Goal: Transaction & Acquisition: Purchase product/service

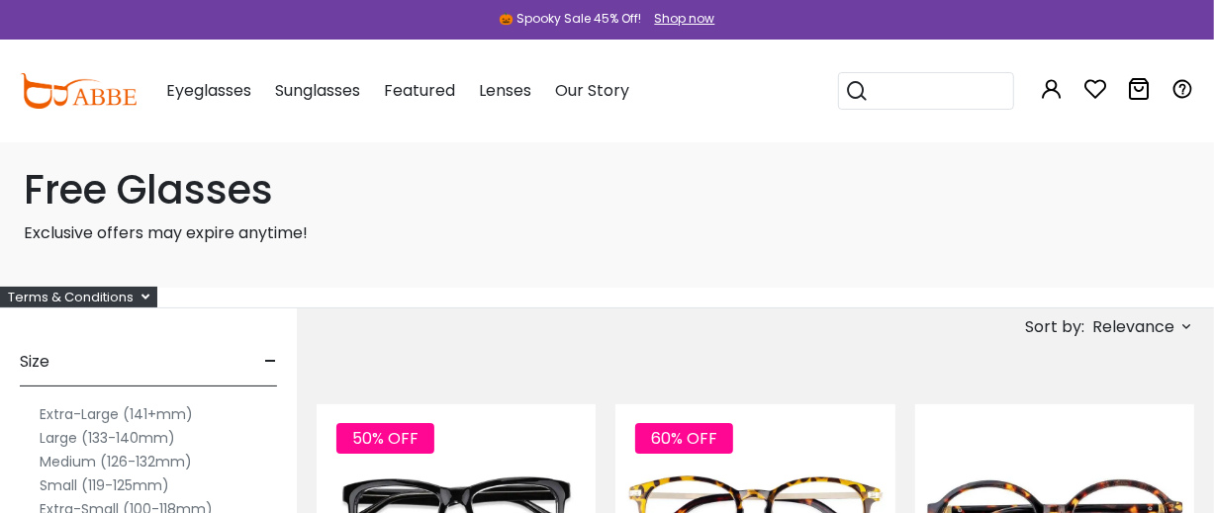
scroll to position [329, 0]
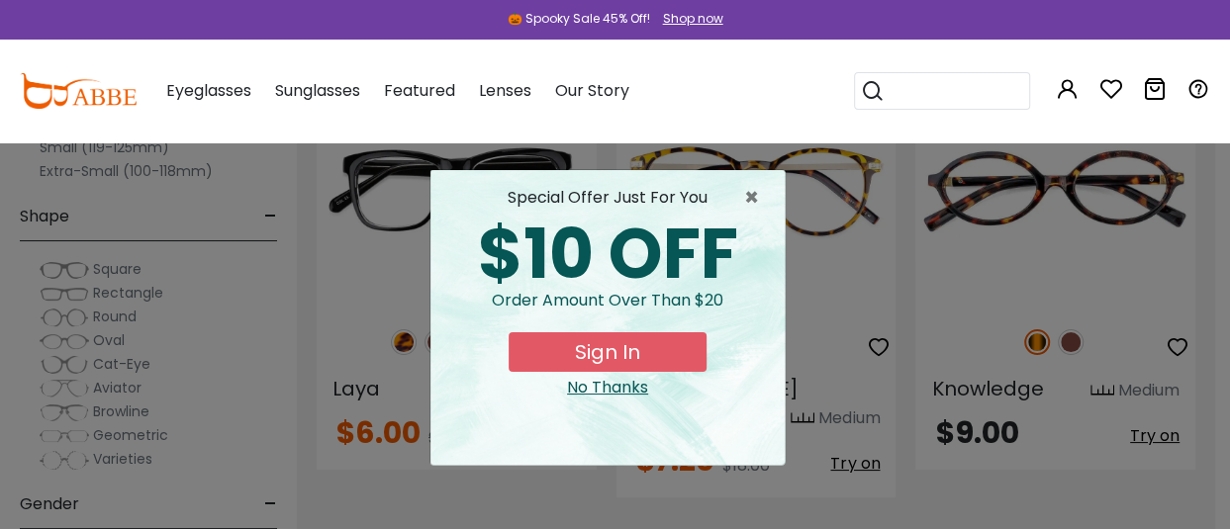
click at [604, 400] on div "No Thanks" at bounding box center [607, 388] width 323 height 24
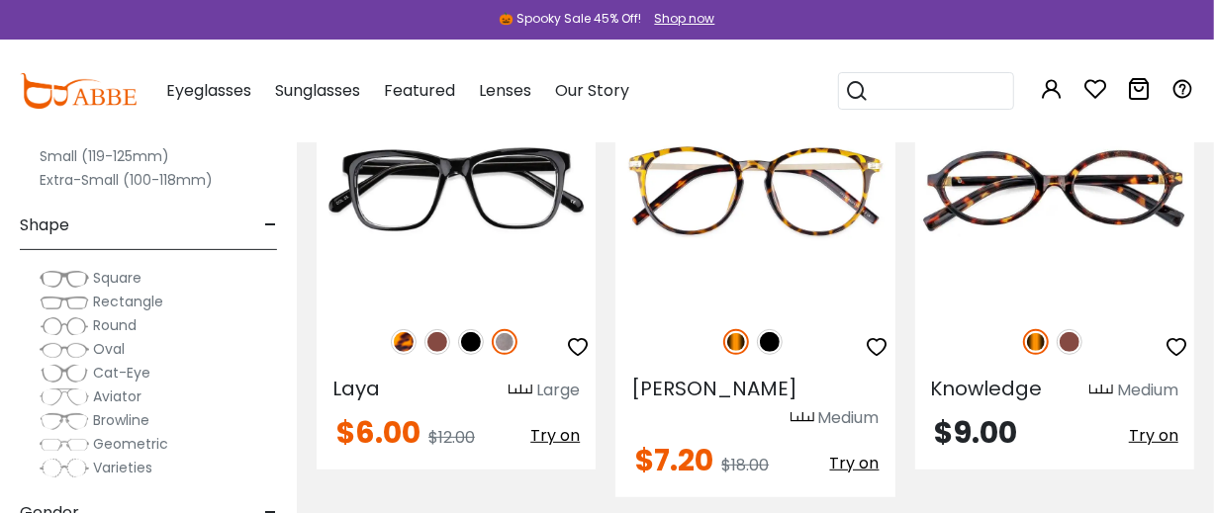
scroll to position [0, 0]
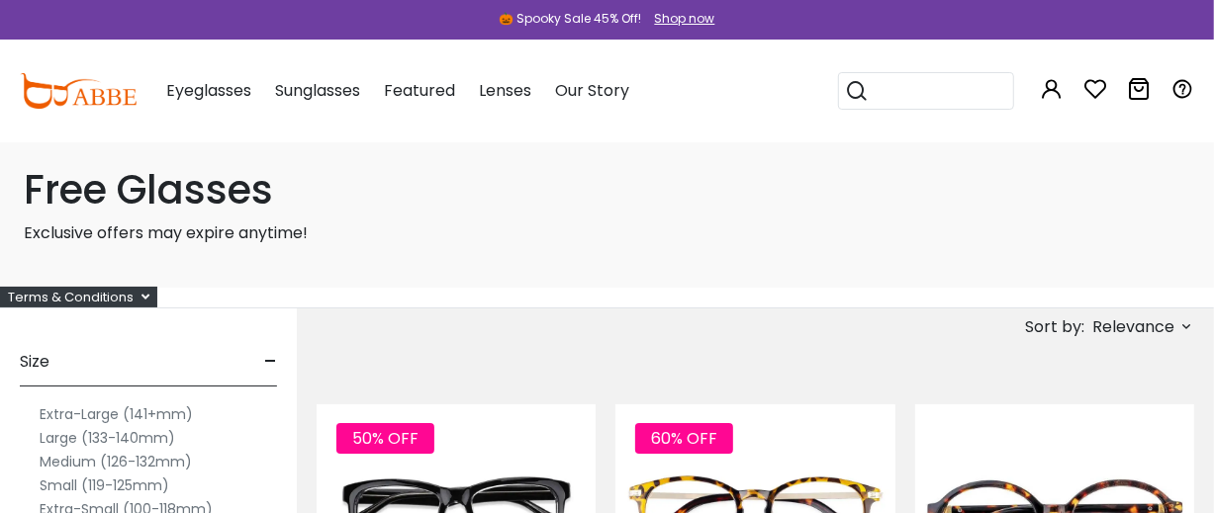
click at [155, 426] on label "Extra-Large (141+mm)" at bounding box center [116, 415] width 153 height 24
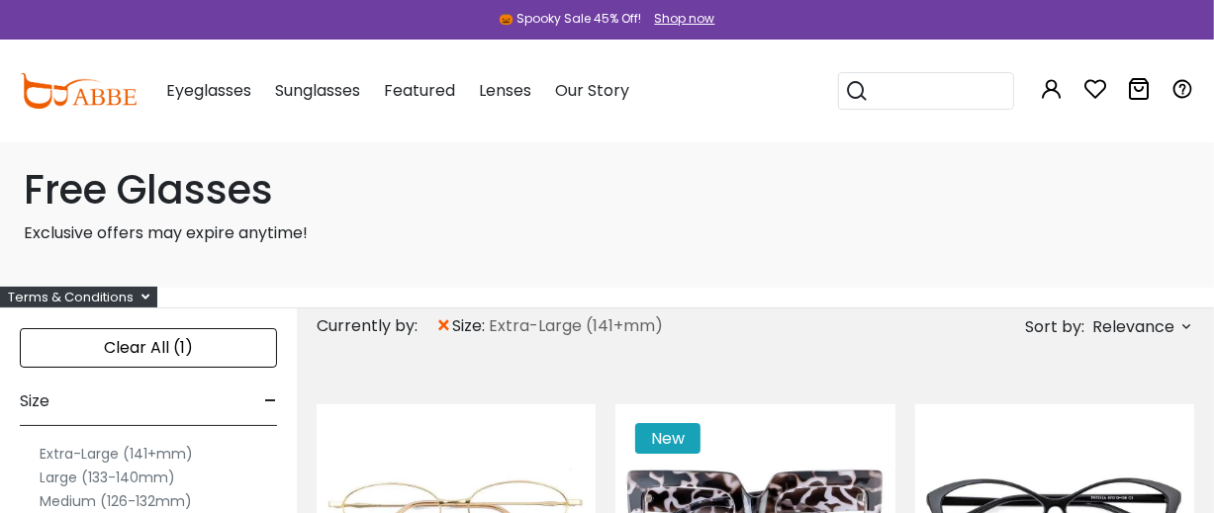
click at [159, 490] on label "Large (133-140mm)" at bounding box center [108, 478] width 136 height 24
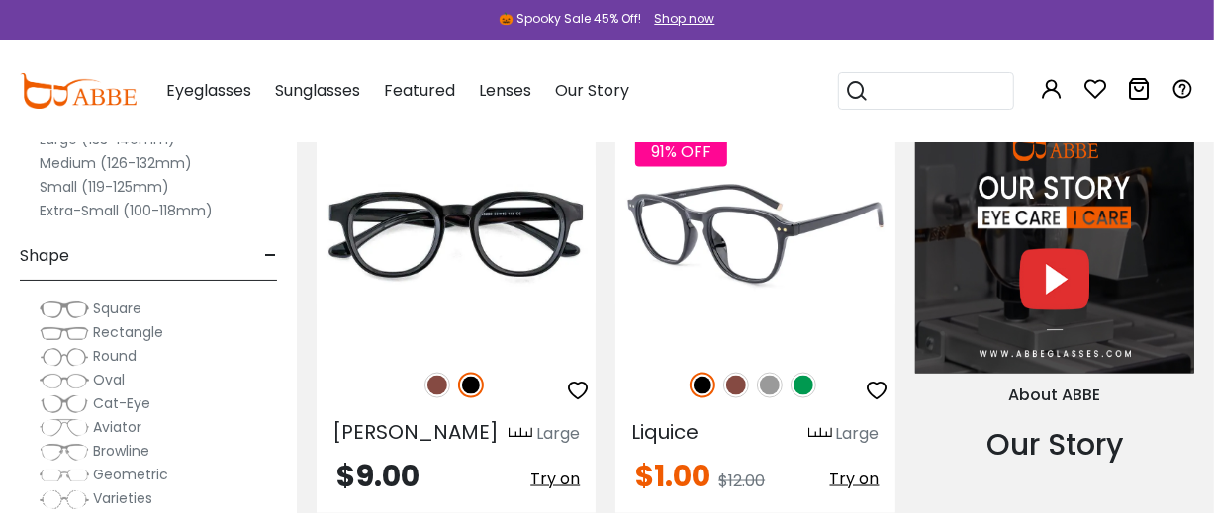
scroll to position [1648, 0]
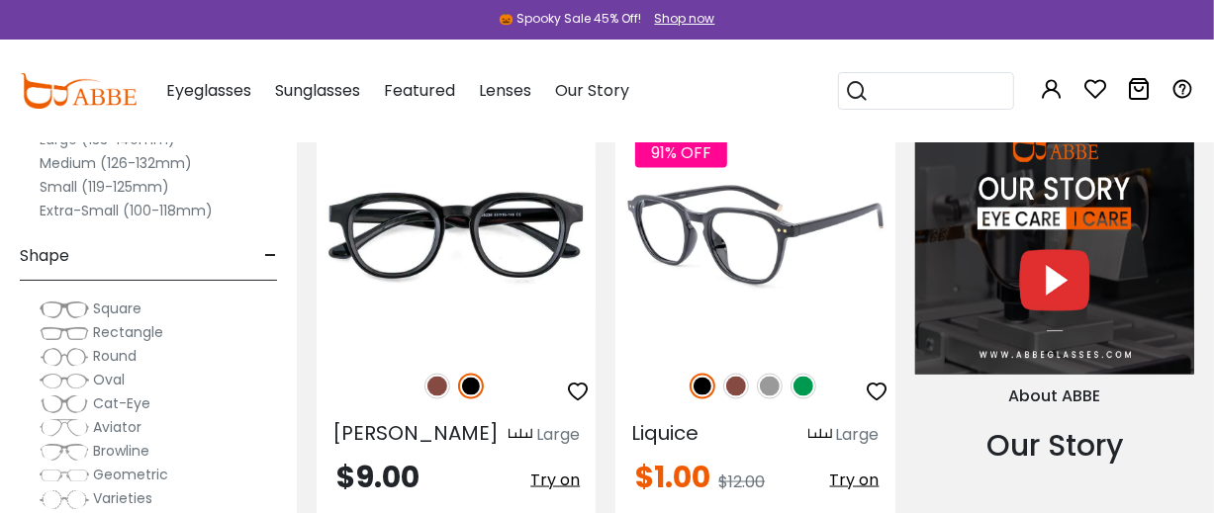
click at [790, 351] on img at bounding box center [754, 235] width 279 height 233
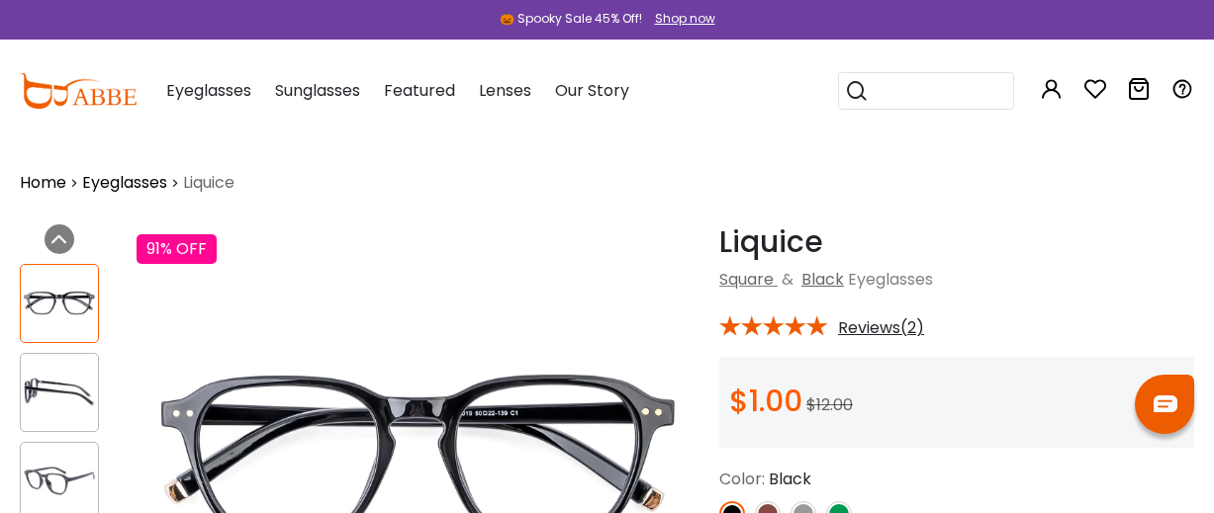
scroll to position [659, 0]
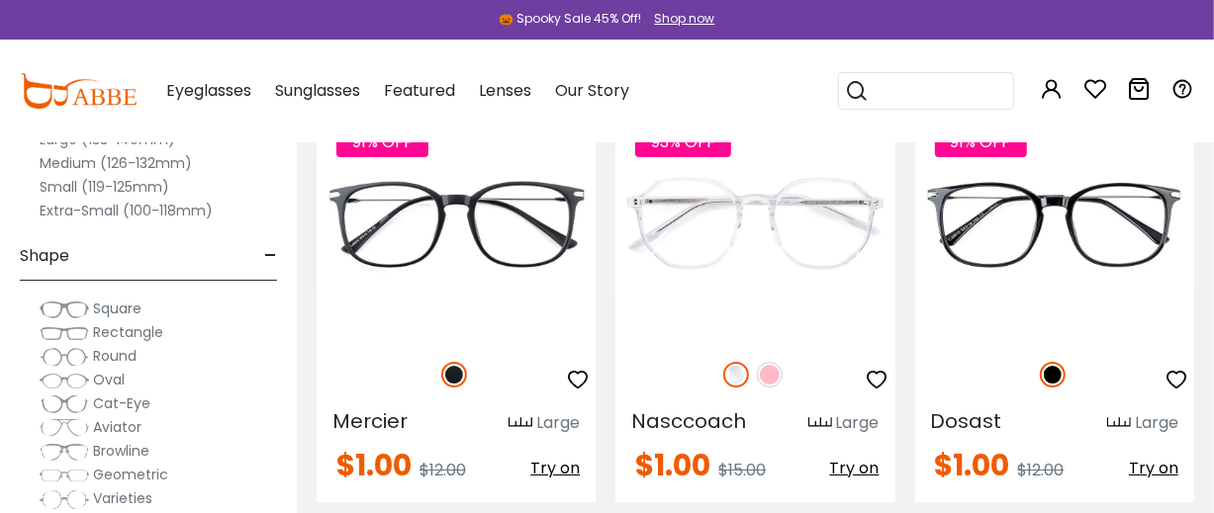
scroll to position [3630, 0]
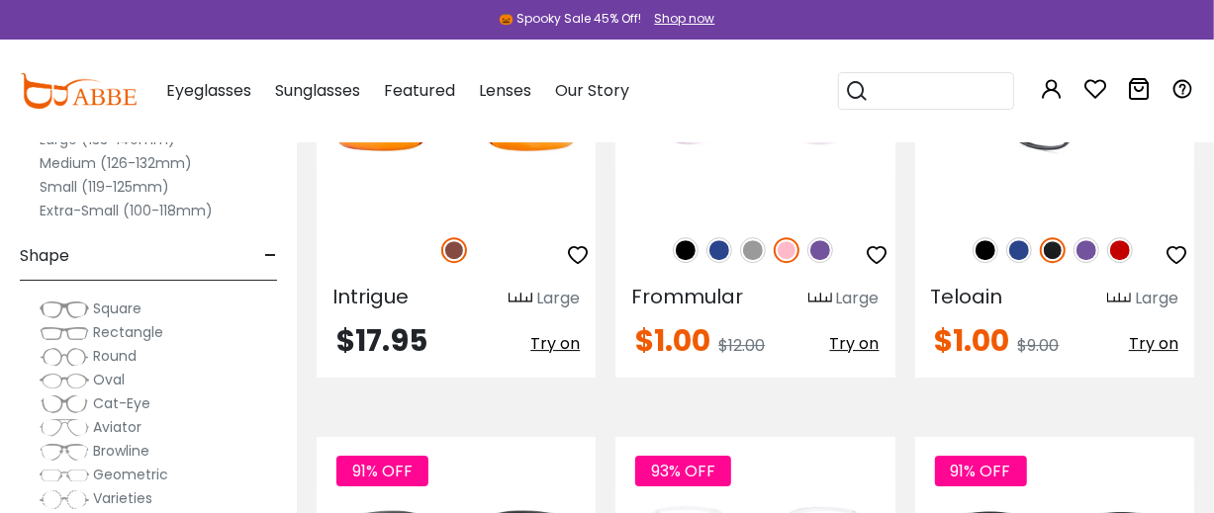
click at [1054, 215] on img at bounding box center [1054, 98] width 279 height 233
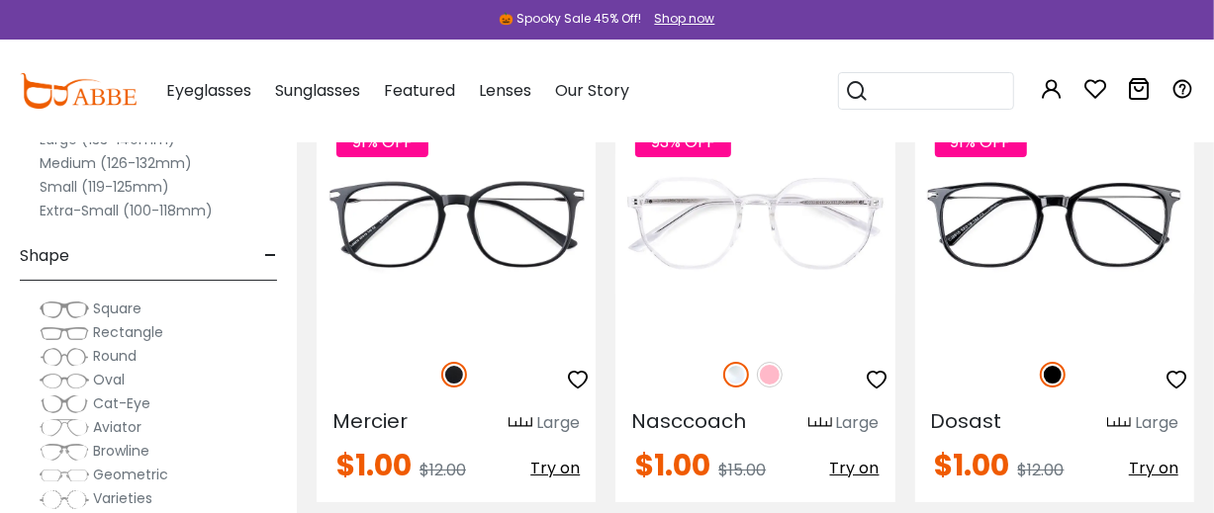
scroll to position [4289, 0]
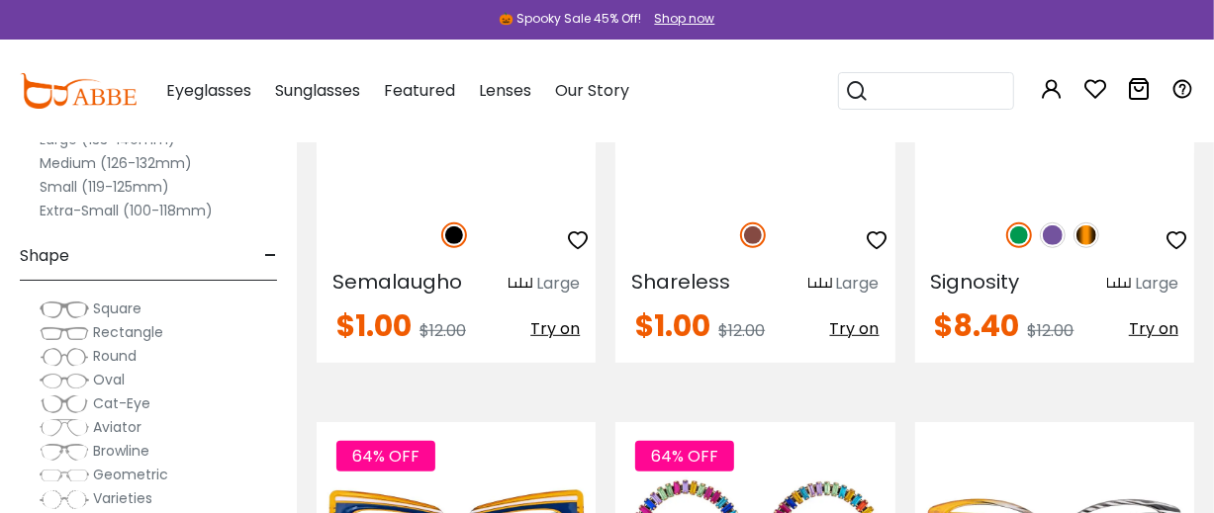
scroll to position [5338, 0]
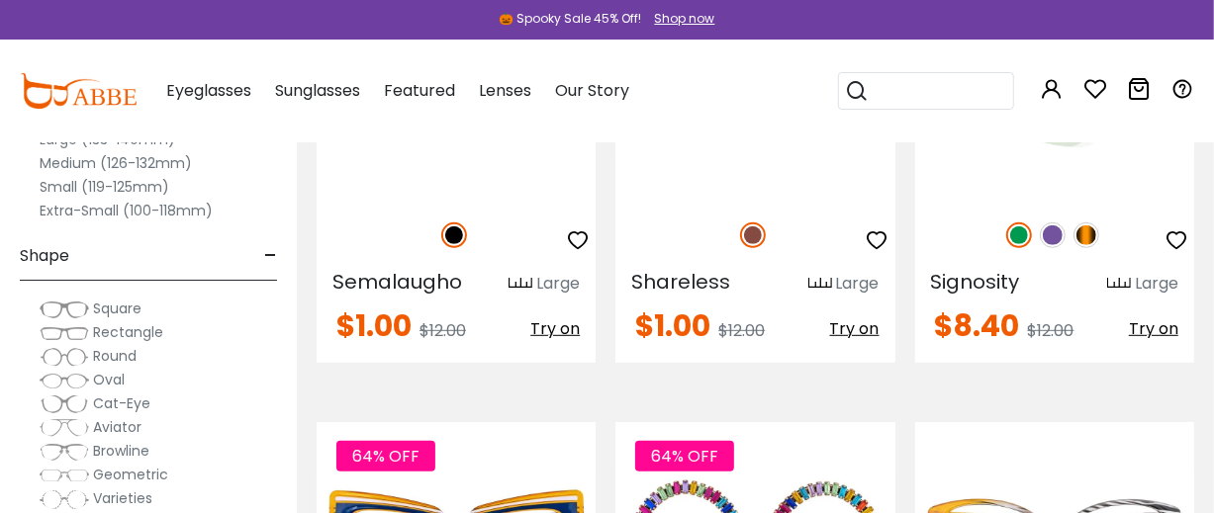
scroll to position [5338, 0]
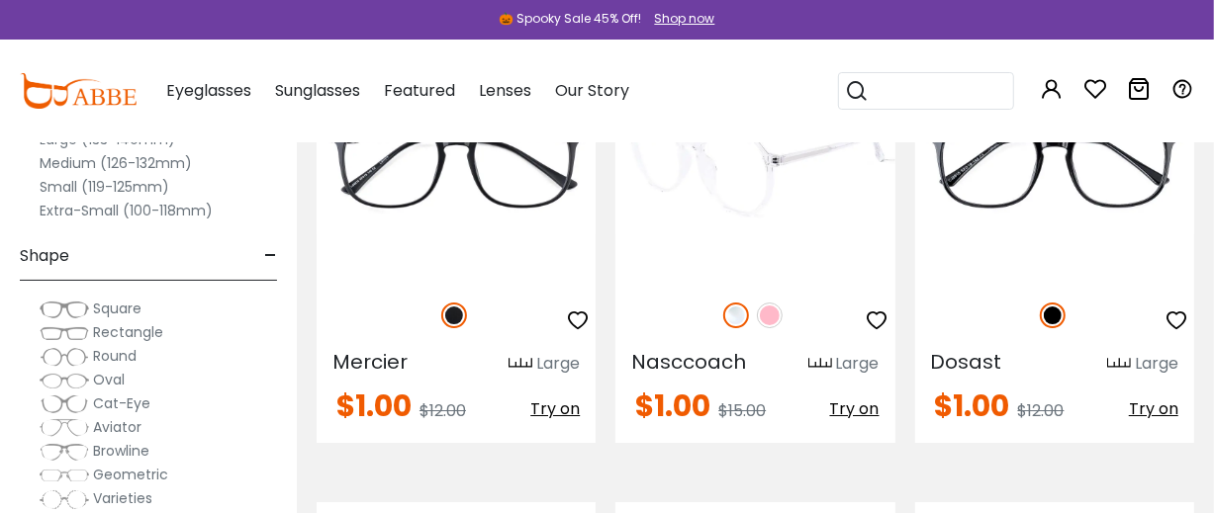
scroll to position [4348, 0]
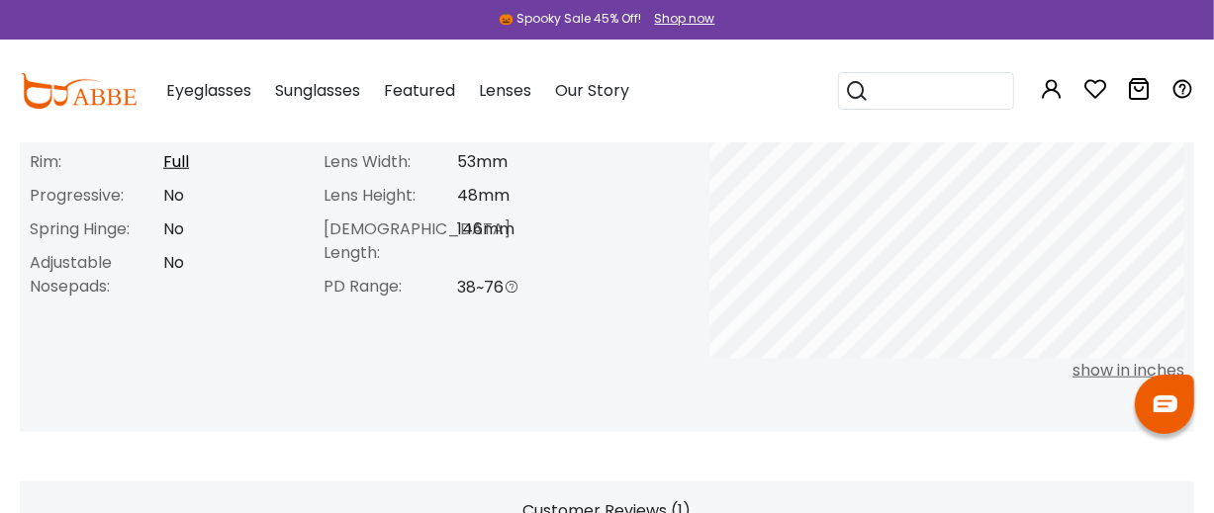
scroll to position [754, 0]
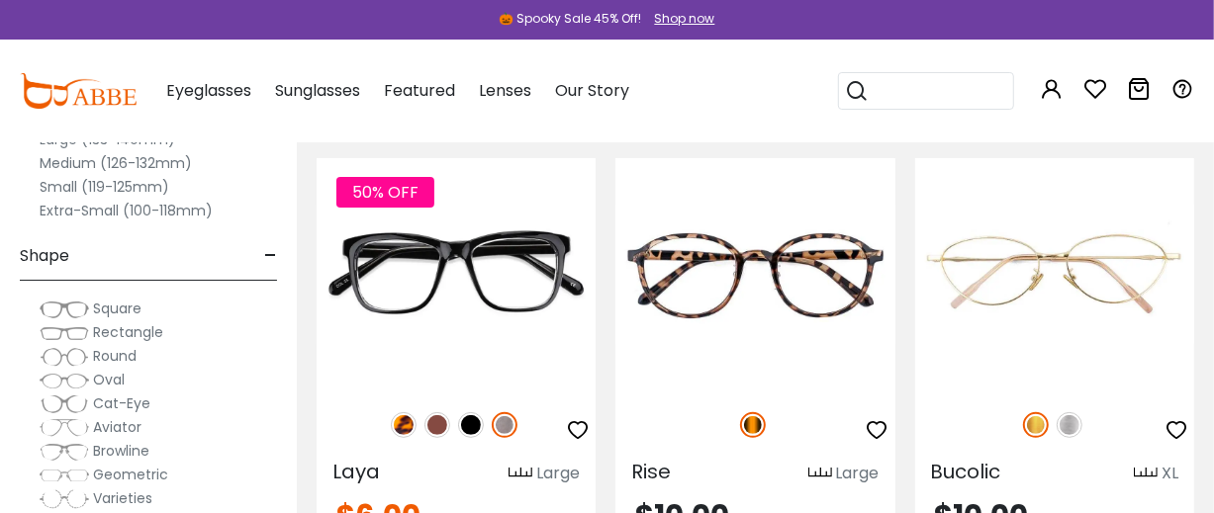
scroll to position [329, 0]
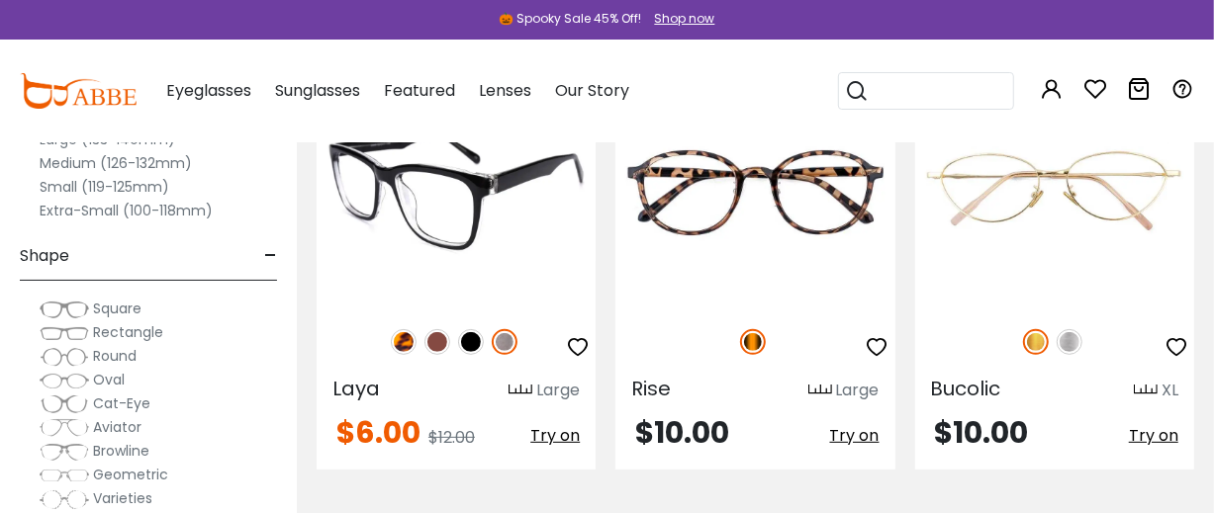
click at [502, 308] on img at bounding box center [456, 191] width 279 height 233
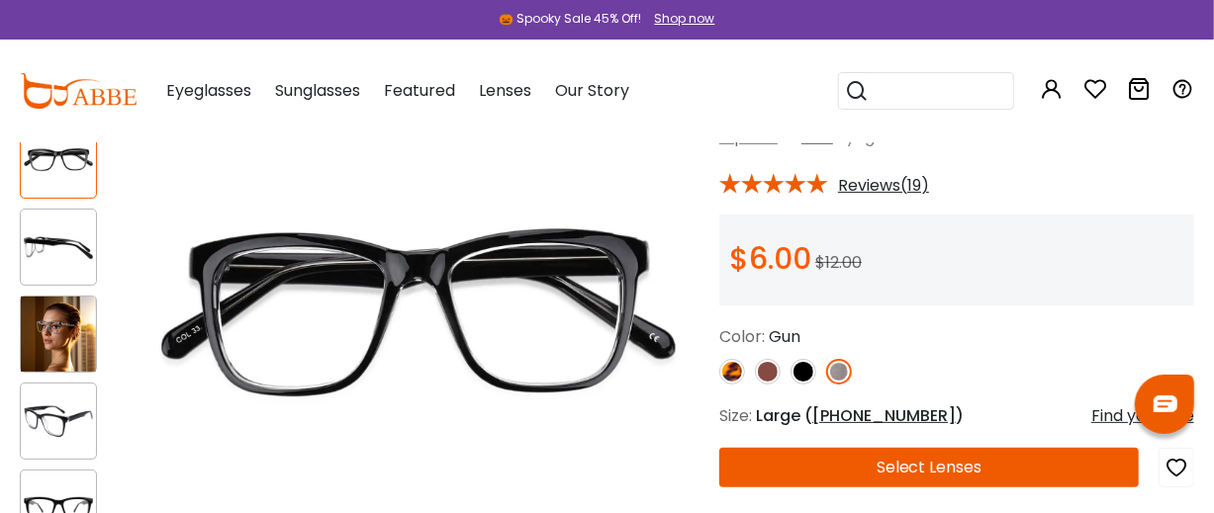
scroll to position [171, 0]
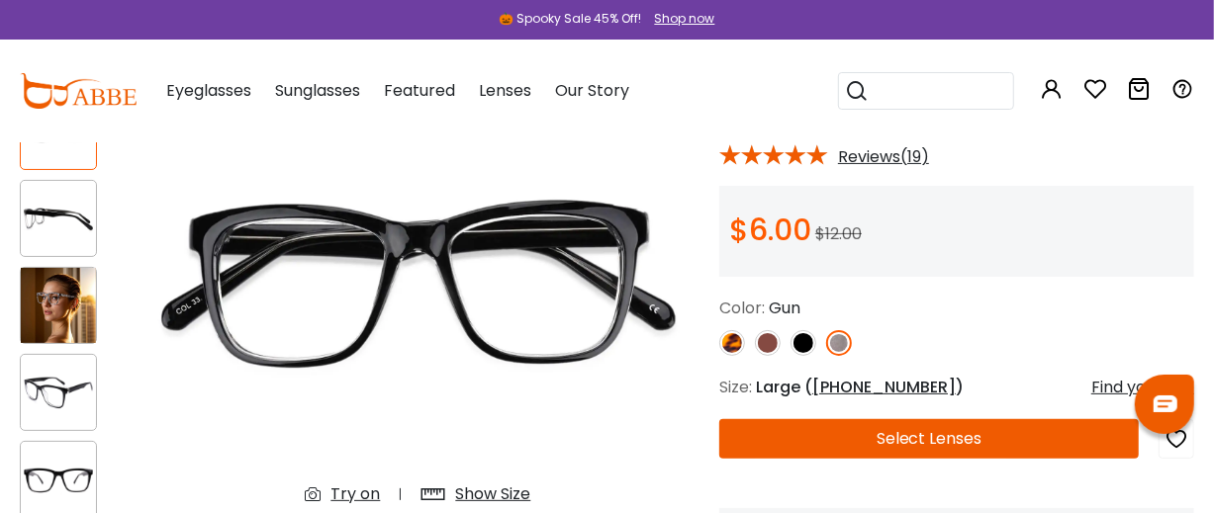
click at [771, 356] on img at bounding box center [768, 343] width 26 height 26
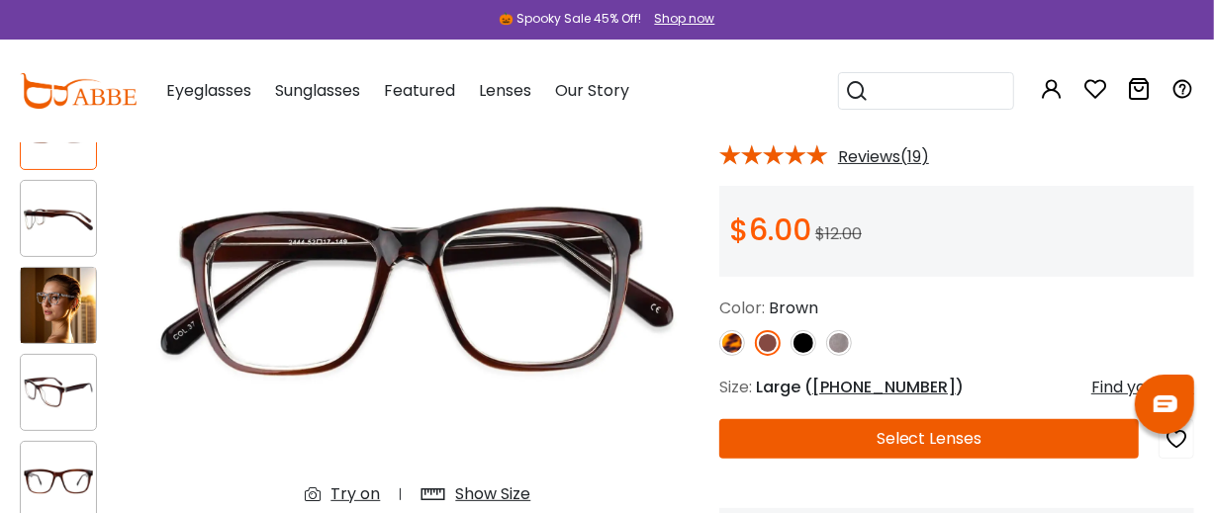
click at [76, 233] on img at bounding box center [58, 219] width 75 height 38
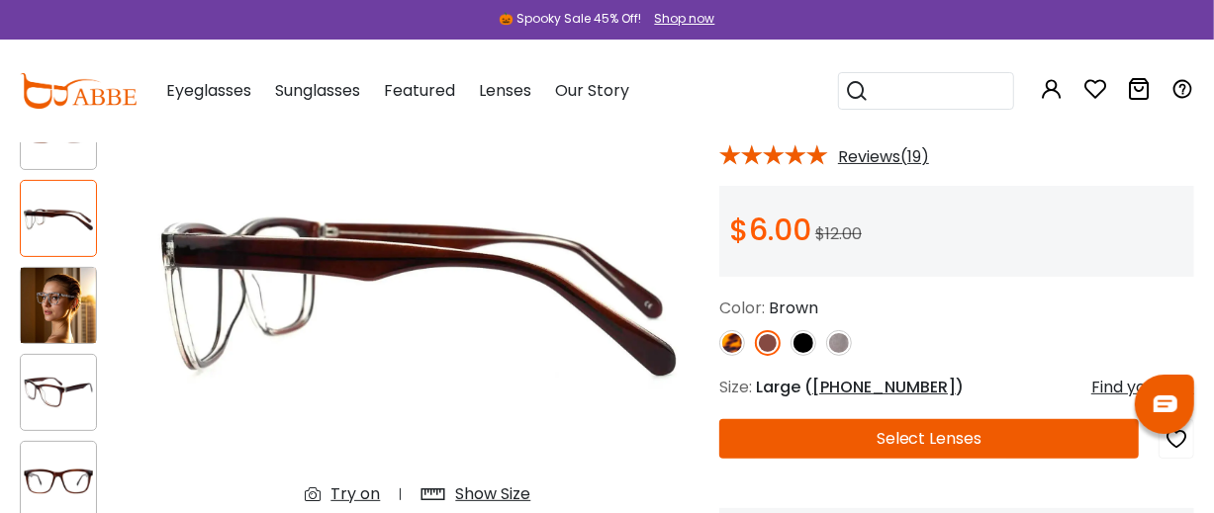
click at [76, 428] on div at bounding box center [58, 392] width 77 height 77
click at [805, 356] on img at bounding box center [804, 343] width 26 height 26
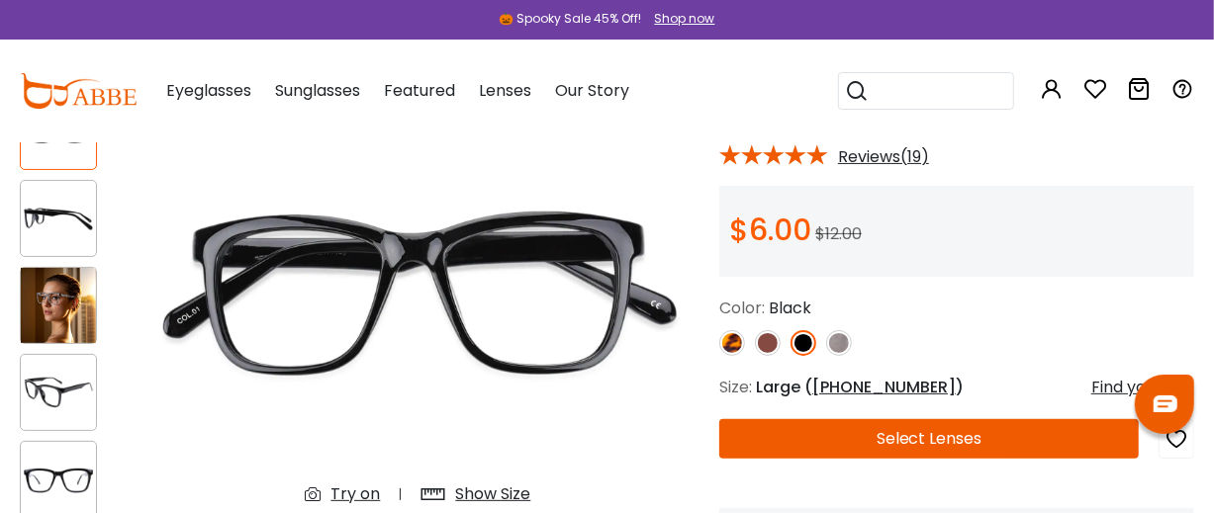
click at [845, 354] on img at bounding box center [839, 343] width 26 height 26
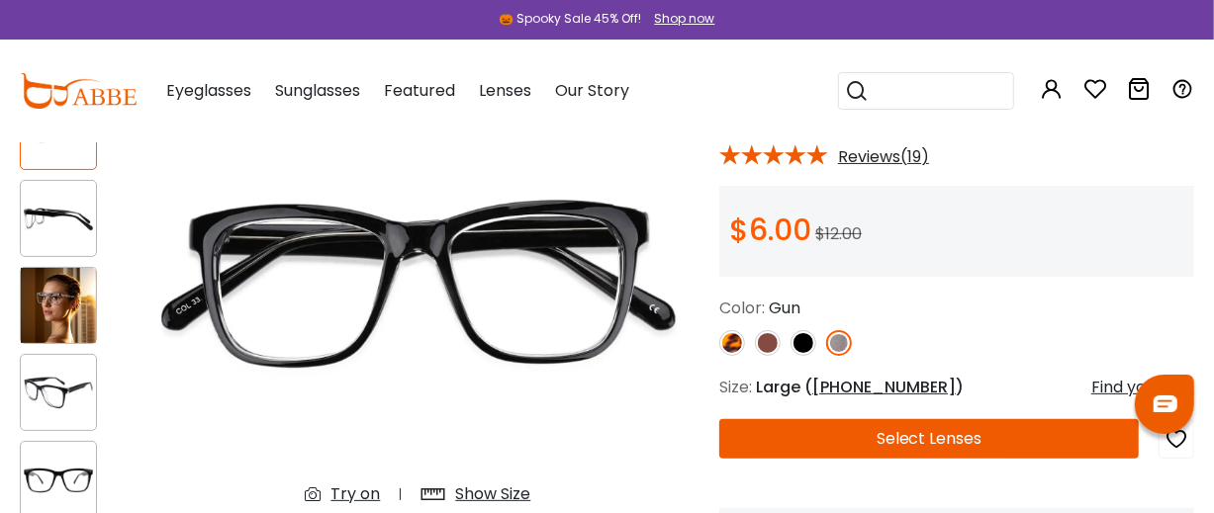
click at [61, 162] on div at bounding box center [58, 131] width 77 height 77
click at [67, 397] on img at bounding box center [58, 393] width 75 height 38
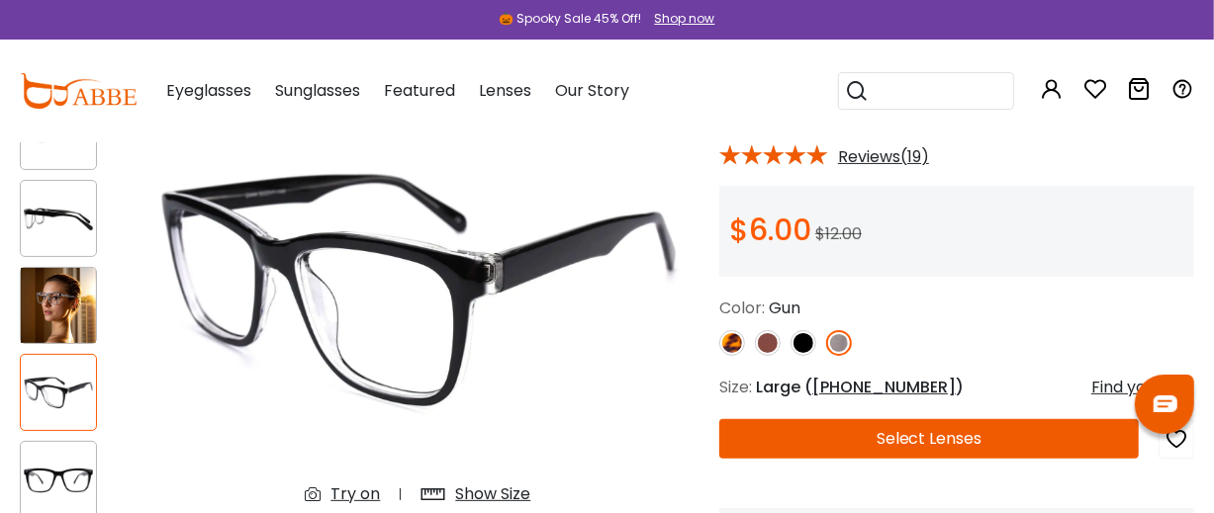
click at [75, 476] on img at bounding box center [58, 481] width 75 height 38
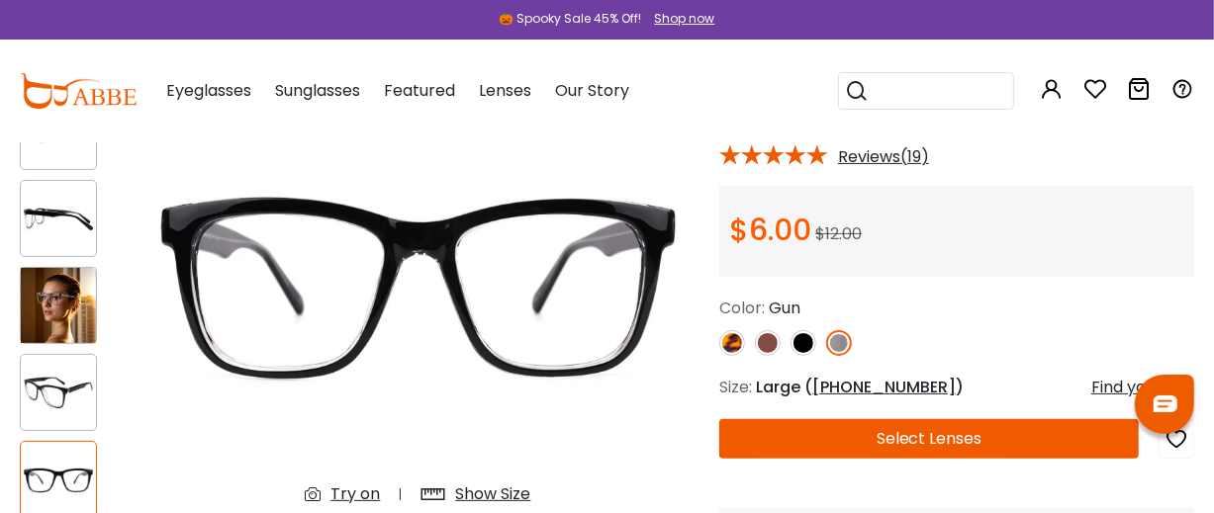
click at [79, 150] on img at bounding box center [58, 132] width 75 height 38
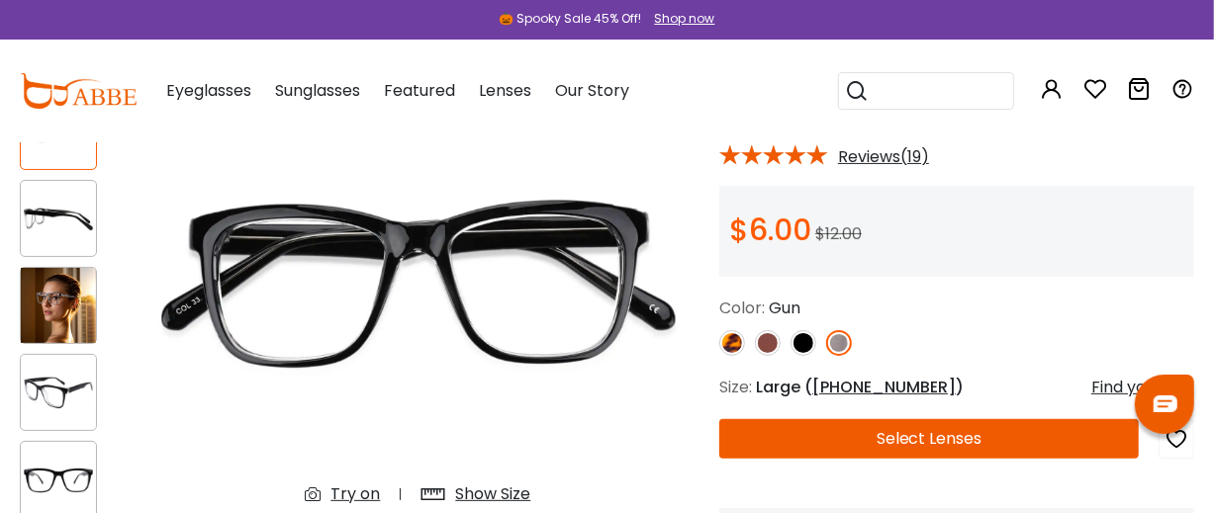
click at [77, 229] on img at bounding box center [58, 219] width 75 height 38
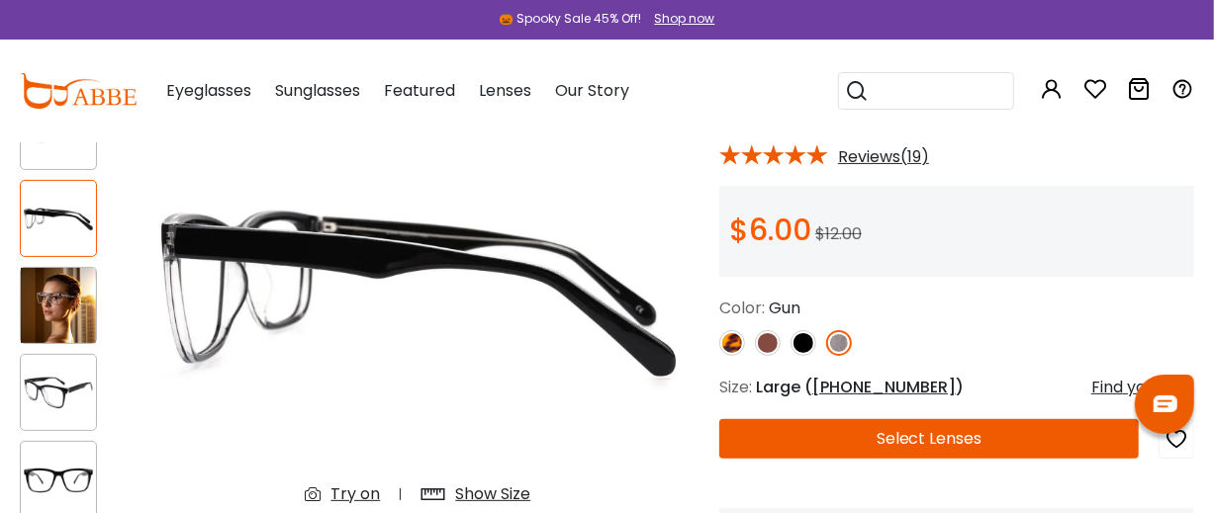
click at [96, 385] on img at bounding box center [58, 393] width 75 height 38
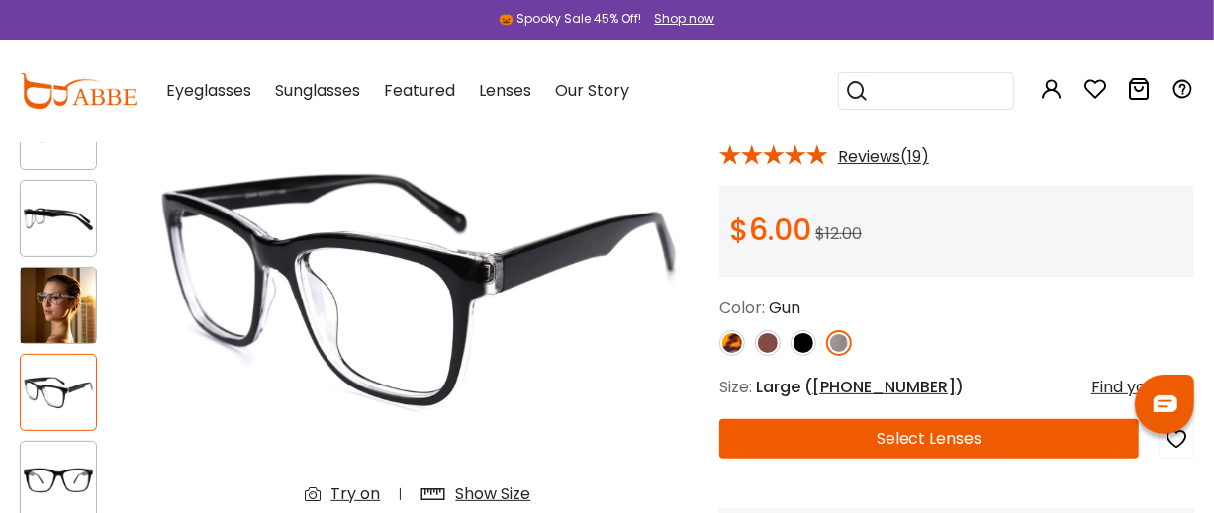
click at [76, 476] on img at bounding box center [58, 481] width 75 height 38
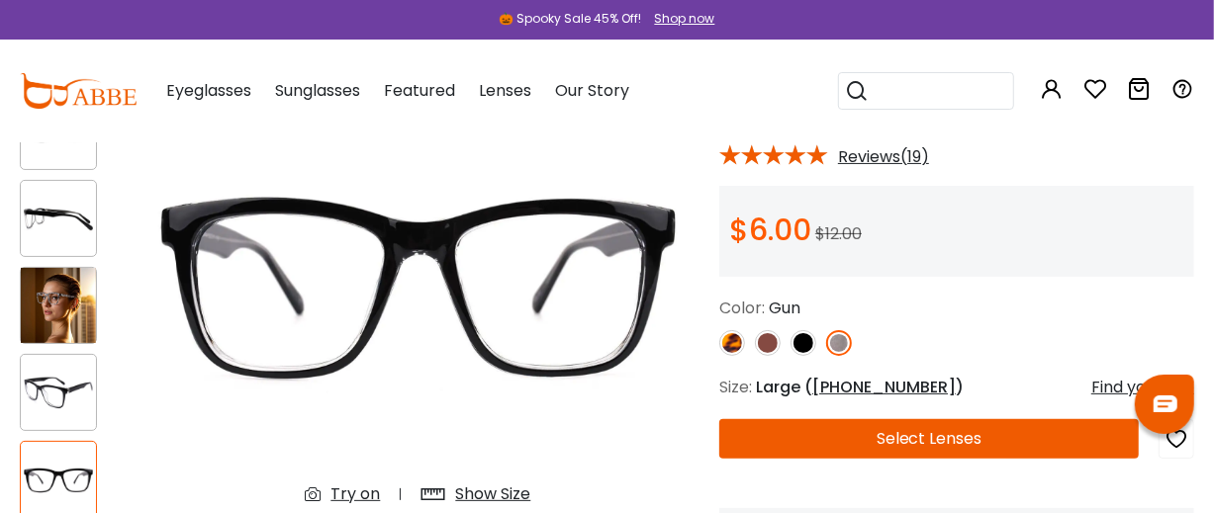
click at [772, 354] on img at bounding box center [768, 343] width 26 height 26
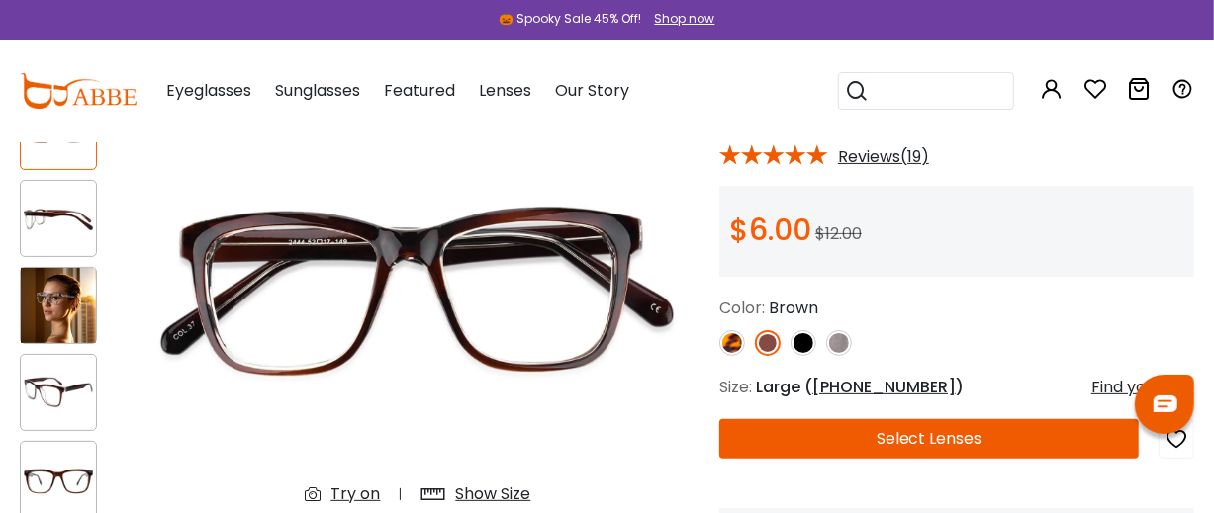
click at [975, 459] on button "Select Lenses" at bounding box center [929, 440] width 420 height 40
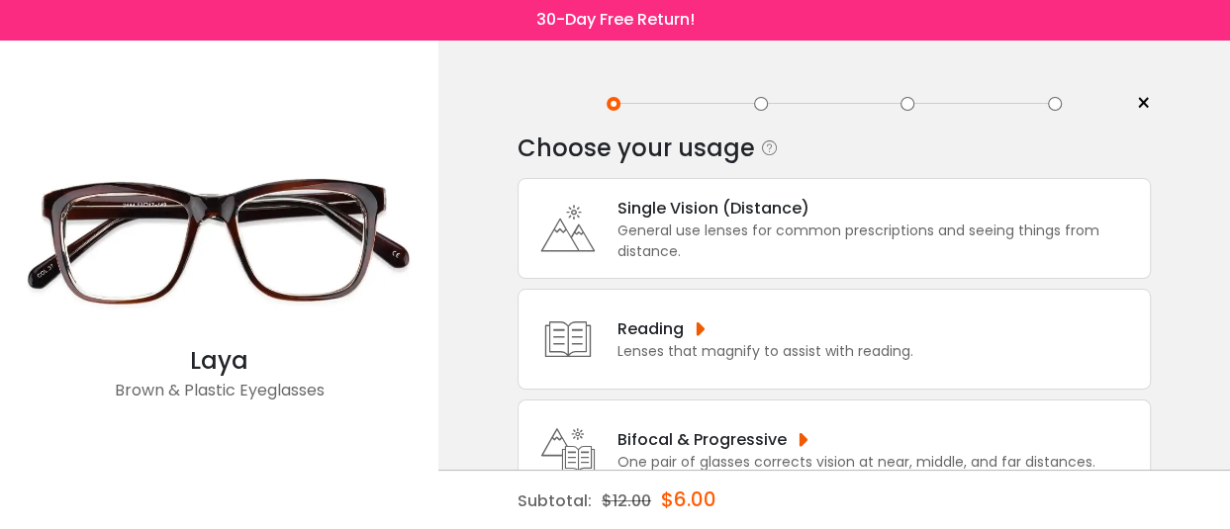
click at [847, 352] on div "Lenses that magnify to assist with reading." at bounding box center [765, 351] width 296 height 21
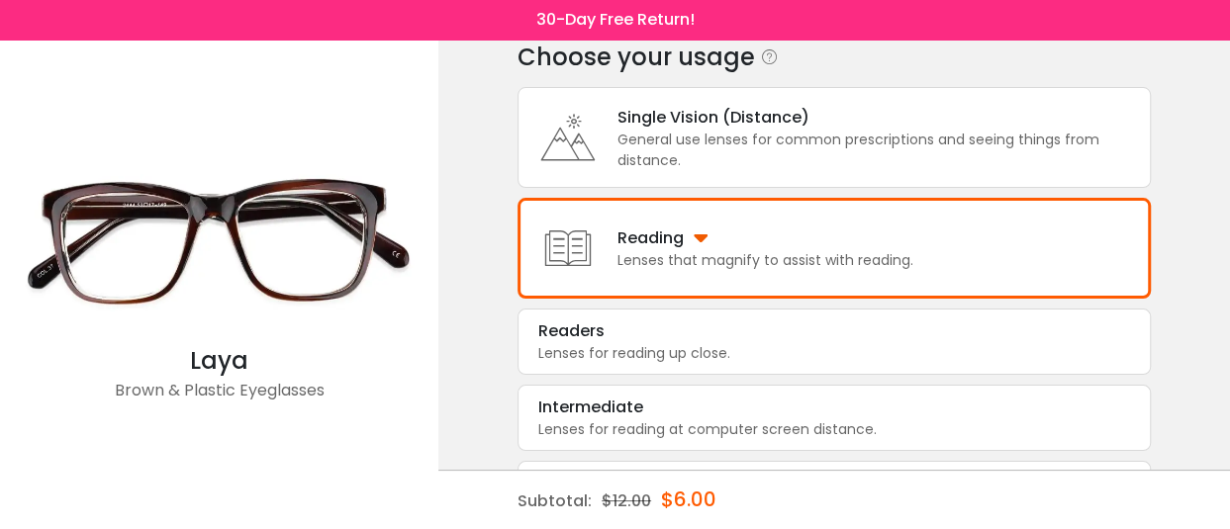
scroll to position [92, 0]
click at [696, 236] on div "Reading" at bounding box center [765, 237] width 296 height 25
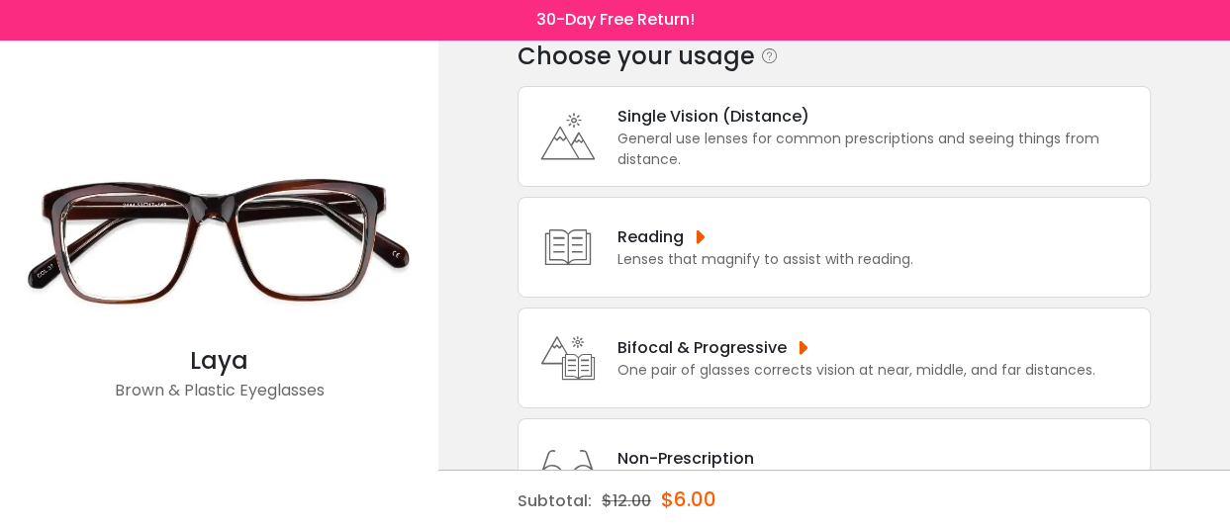
click at [696, 236] on div "Reading" at bounding box center [765, 237] width 296 height 25
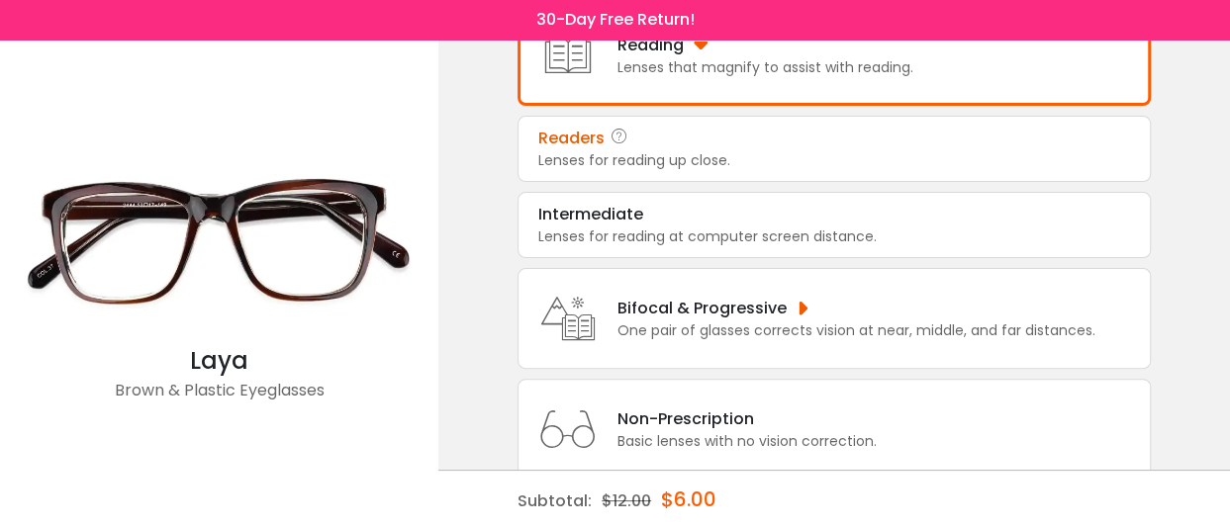
scroll to position [344, 0]
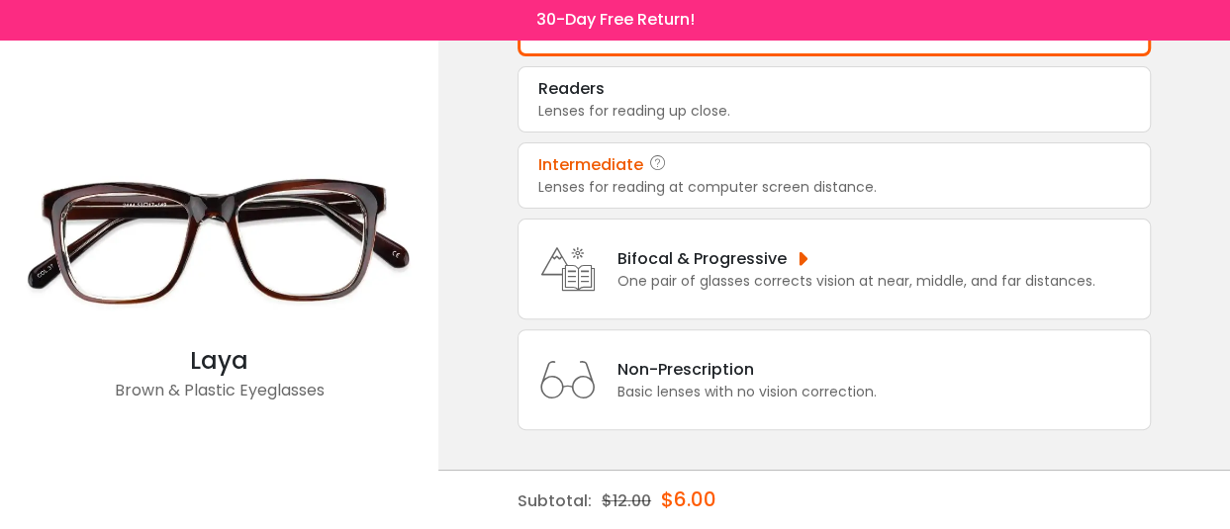
click at [887, 185] on div "Lenses for reading at computer screen distance." at bounding box center [834, 187] width 592 height 21
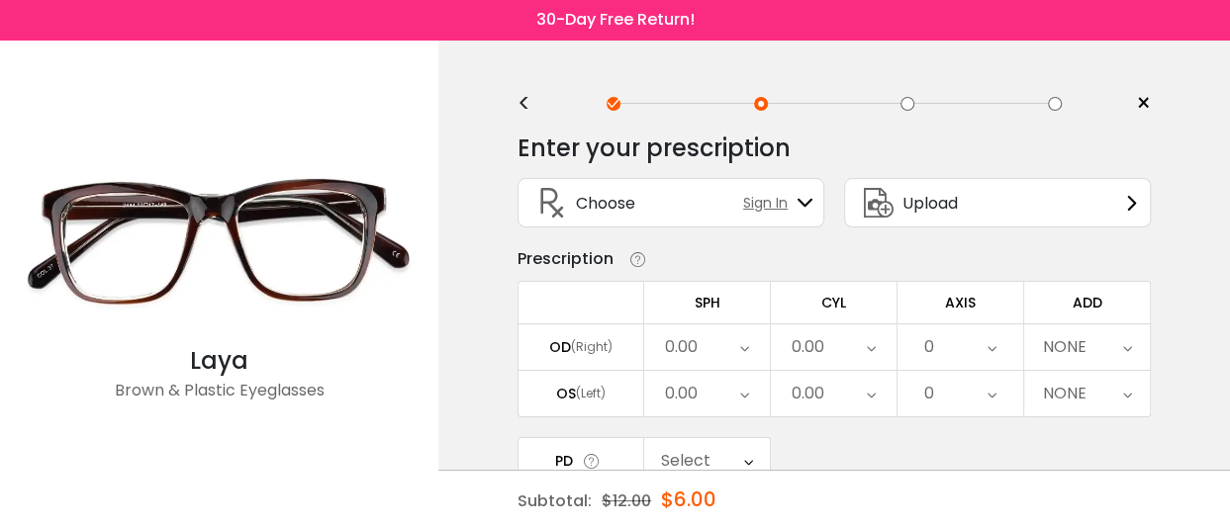
scroll to position [0, 0]
click at [743, 349] on icon at bounding box center [744, 348] width 9 height 46
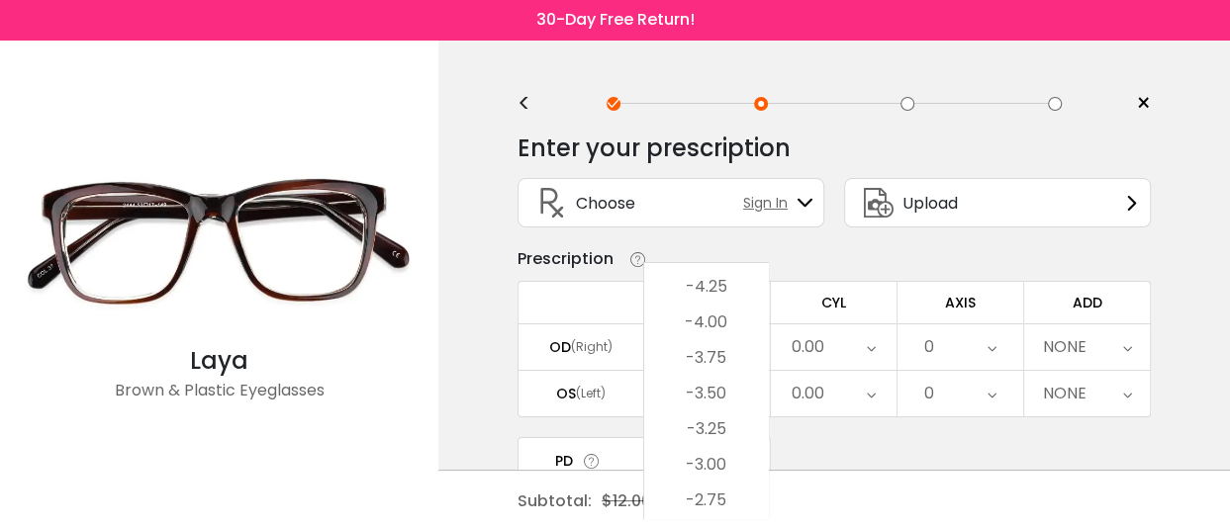
scroll to position [2208, 0]
click at [724, 287] on li "-4.50" at bounding box center [706, 281] width 124 height 36
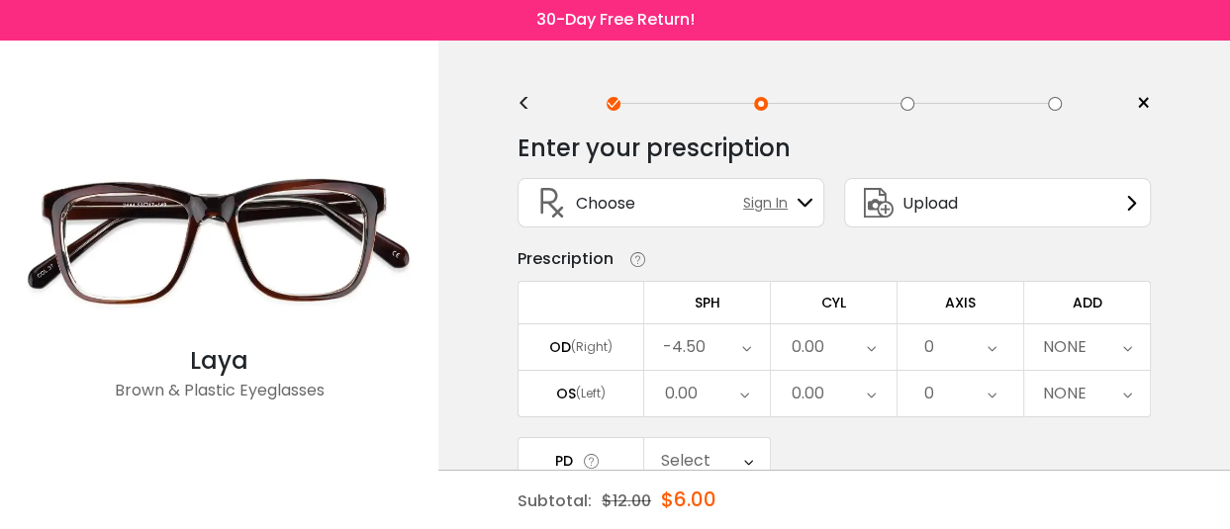
click at [754, 392] on div "0.00" at bounding box center [707, 394] width 126 height 46
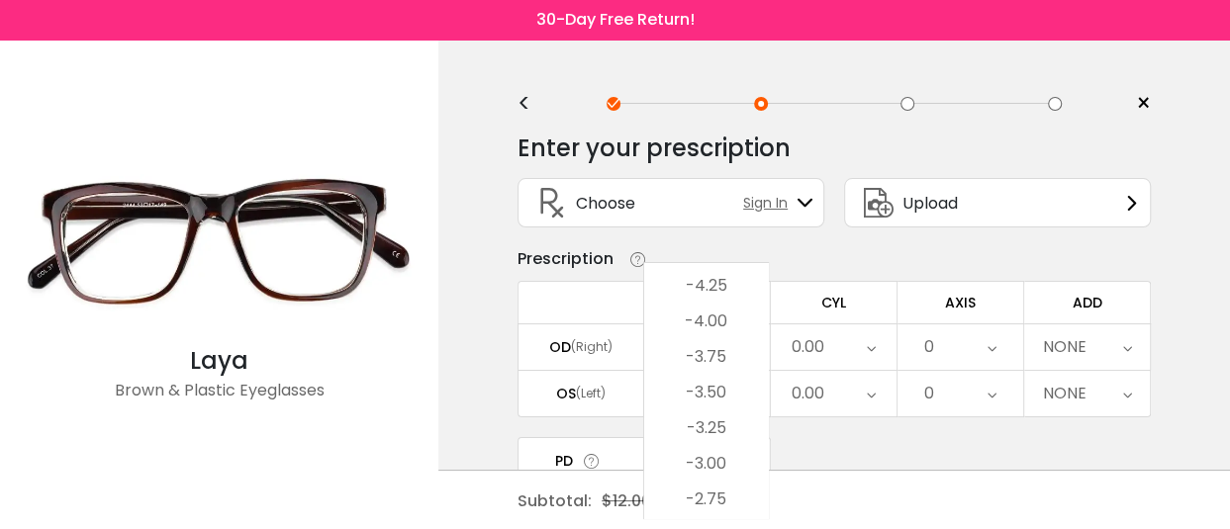
scroll to position [2209, 0]
click at [743, 319] on li "-4.25" at bounding box center [706, 316] width 124 height 36
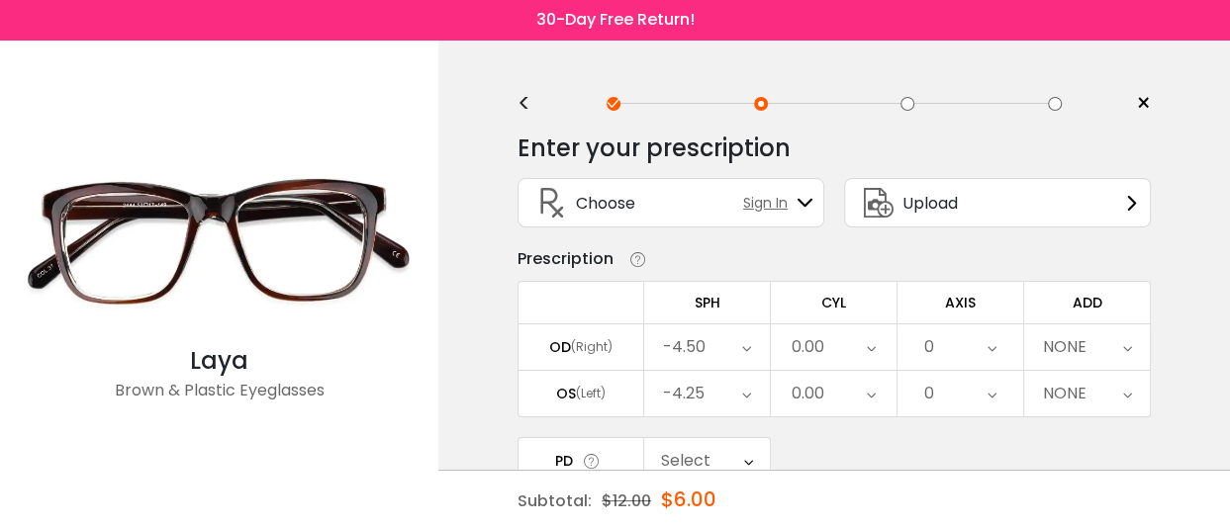
click at [877, 357] on div "0.00" at bounding box center [834, 348] width 126 height 46
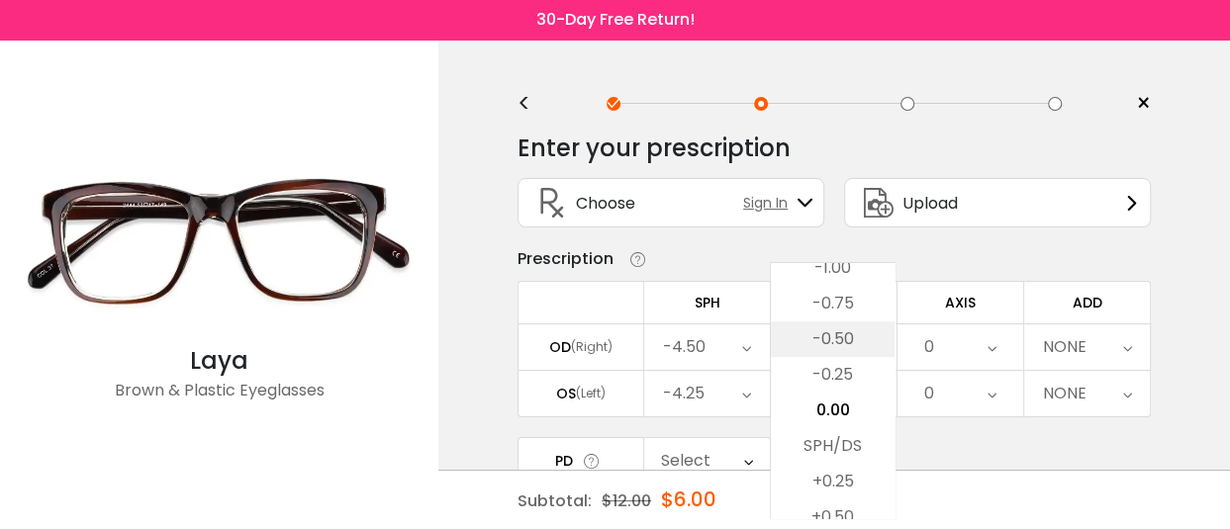
click at [864, 326] on li "-0.50" at bounding box center [833, 340] width 124 height 36
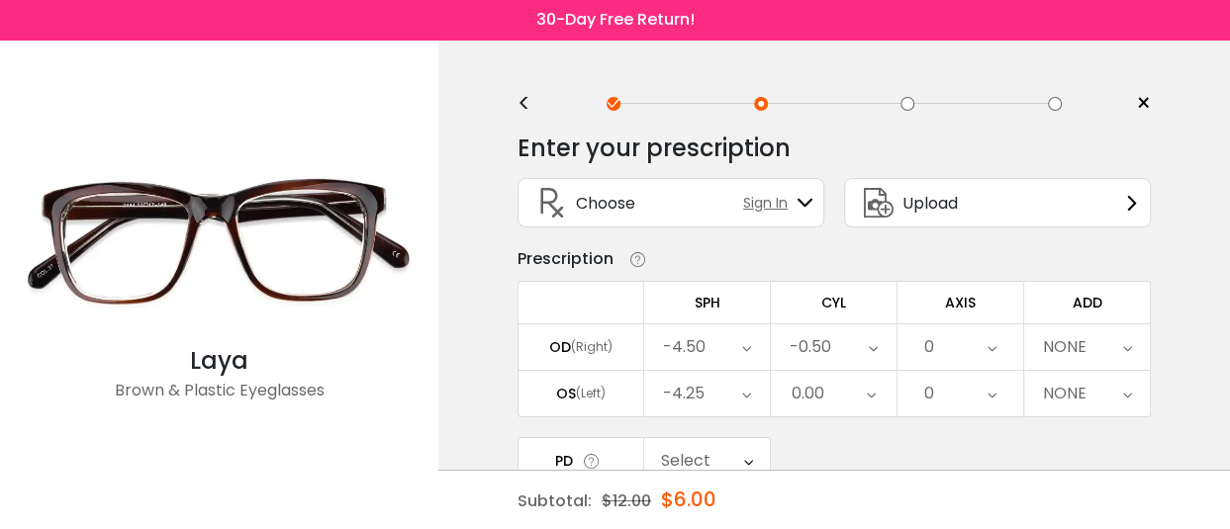
click at [872, 392] on icon at bounding box center [871, 394] width 9 height 46
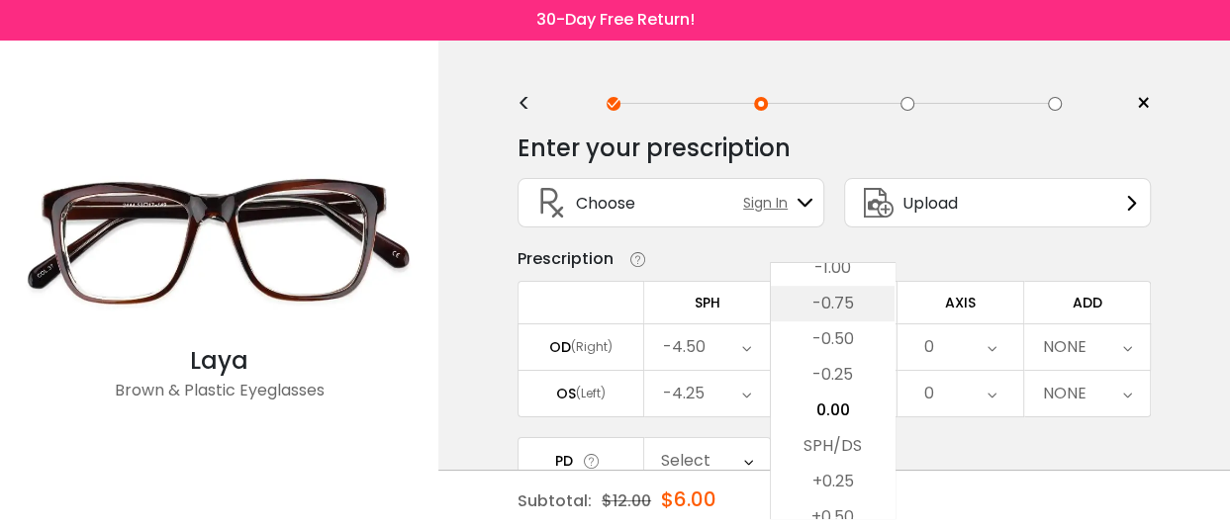
click at [850, 309] on li "-0.75" at bounding box center [833, 304] width 124 height 36
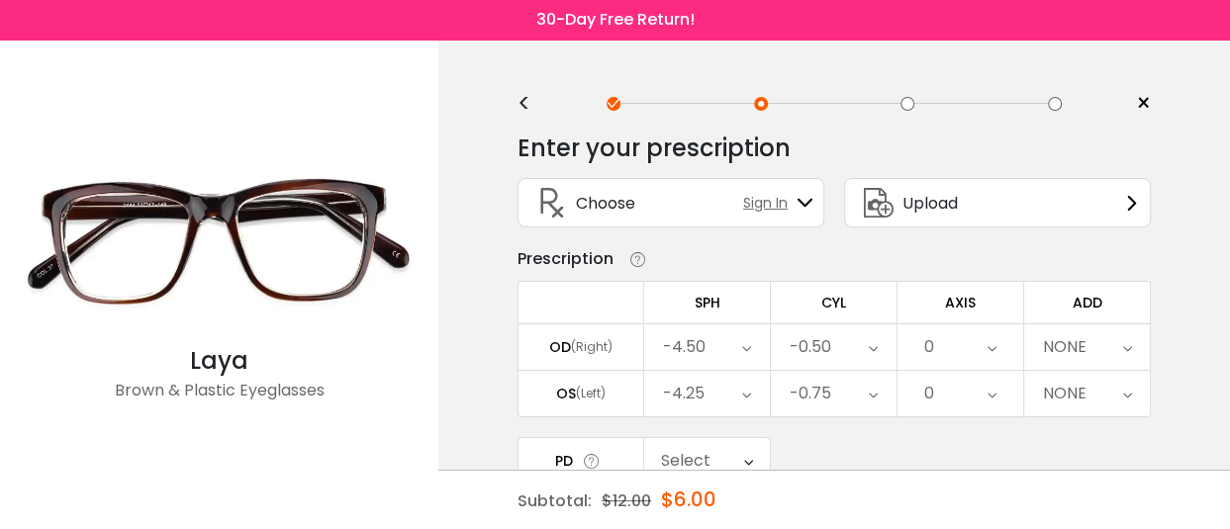
click at [970, 352] on div "0" at bounding box center [960, 348] width 126 height 46
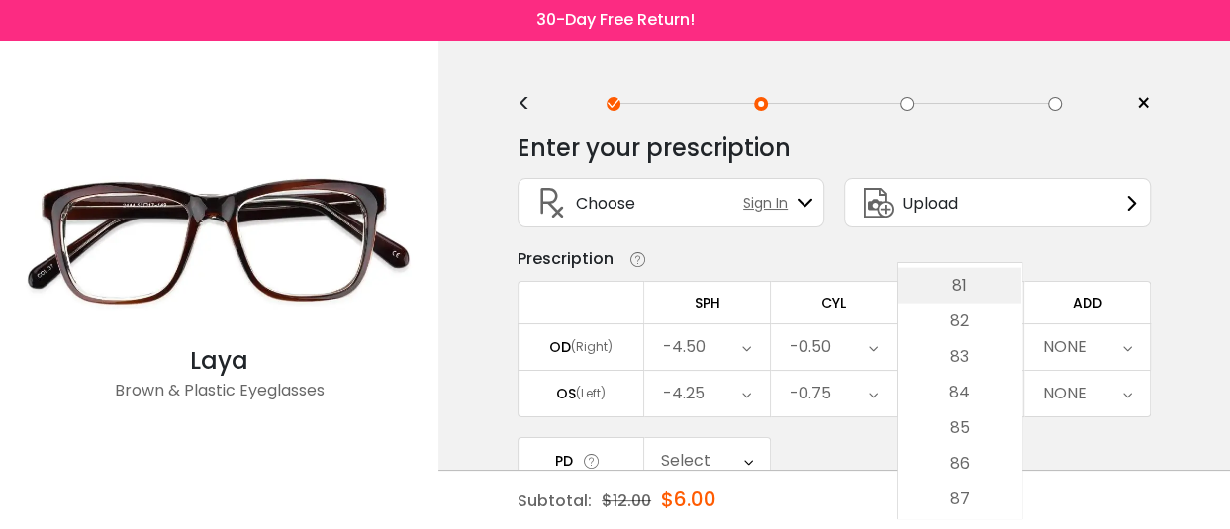
scroll to position [2820, 0]
click at [976, 478] on li "85" at bounding box center [959, 489] width 124 height 36
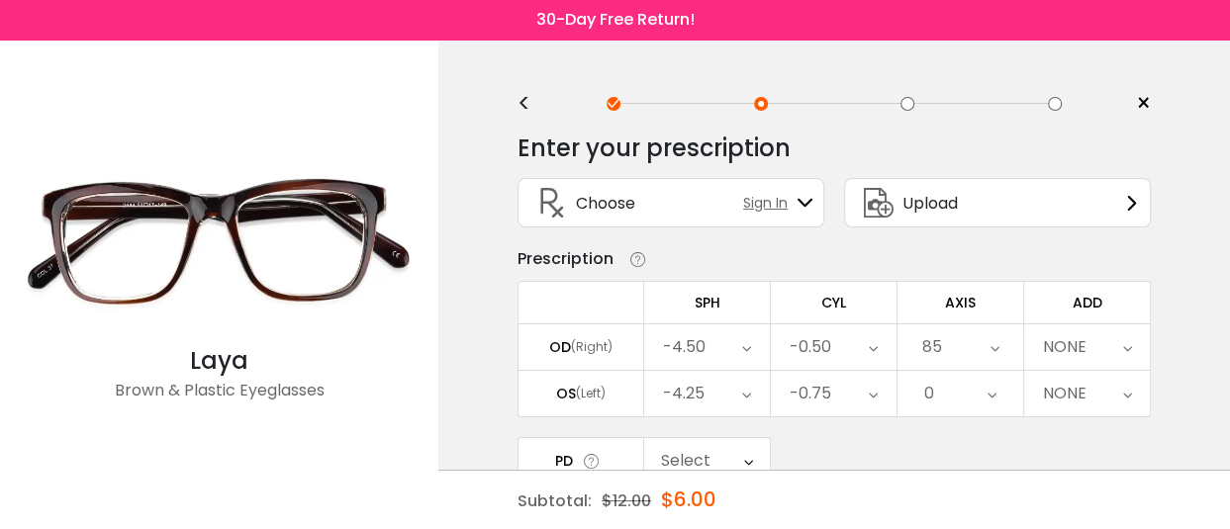
click at [994, 397] on icon at bounding box center [991, 394] width 9 height 46
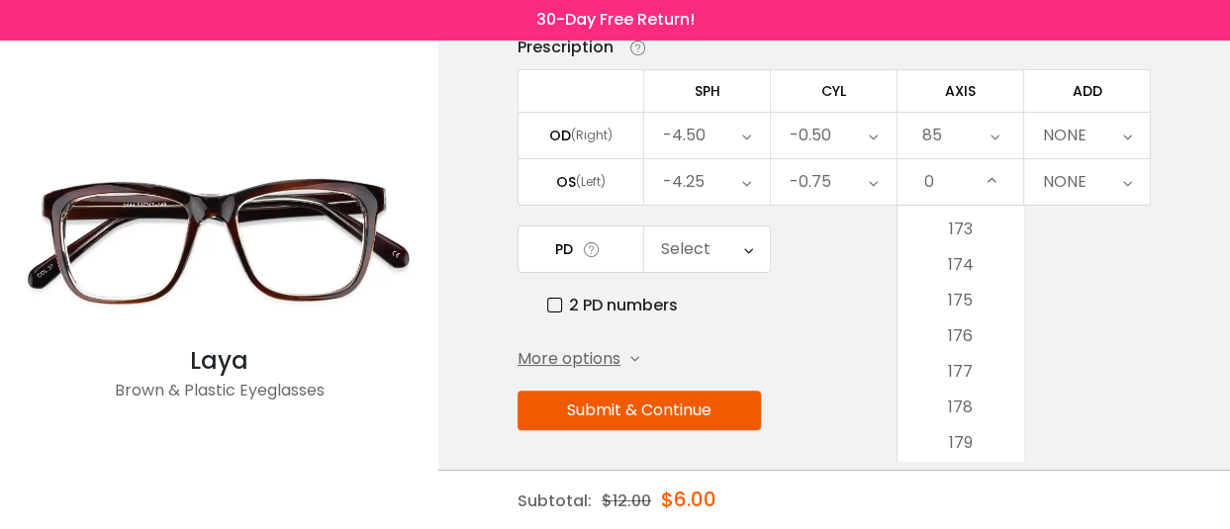
scroll to position [6190, 0]
click at [979, 427] on li "180" at bounding box center [960, 445] width 126 height 36
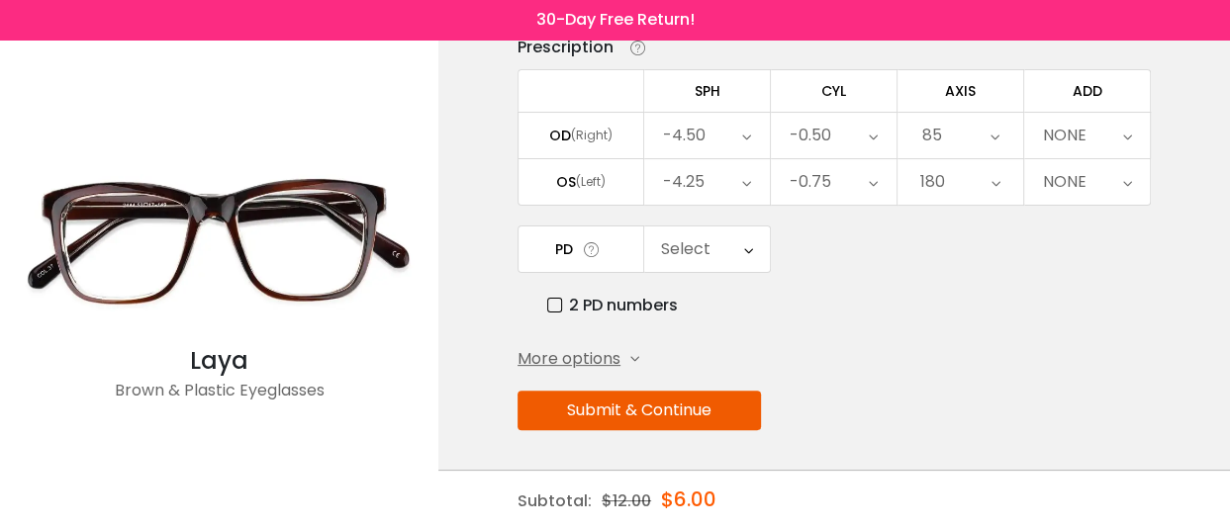
click at [1088, 118] on div "NONE" at bounding box center [1087, 136] width 126 height 46
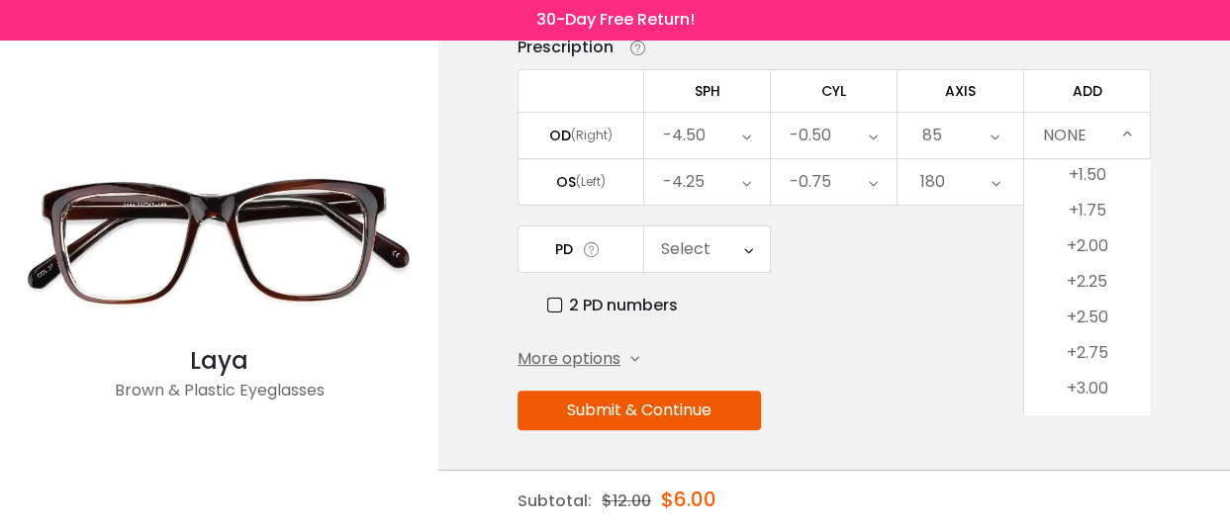
scroll to position [242, 0]
click at [1118, 177] on li "+2.00" at bounding box center [1087, 184] width 126 height 36
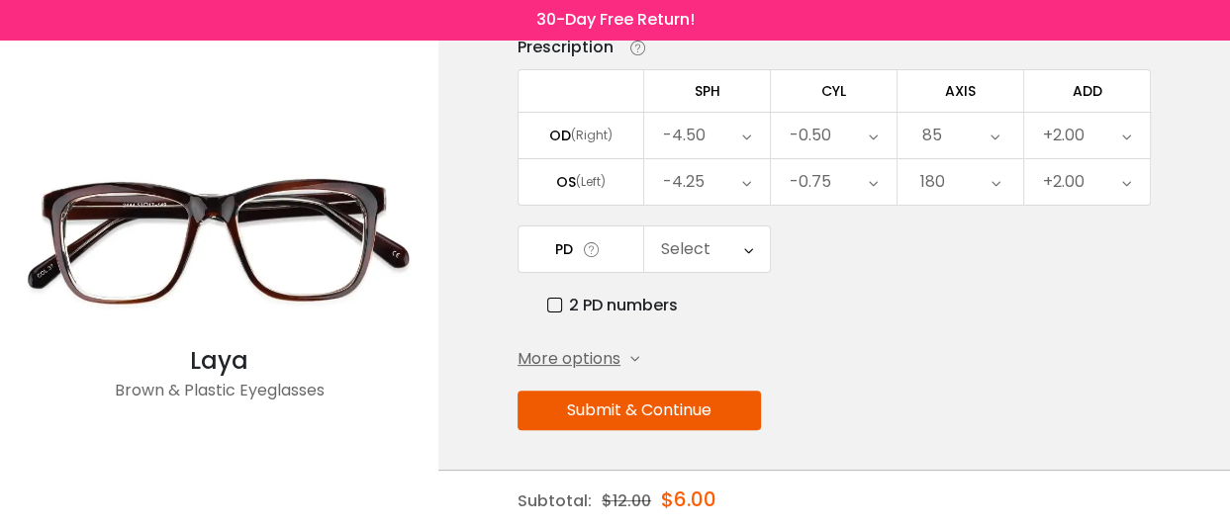
click at [737, 232] on div "Select" at bounding box center [707, 250] width 126 height 46
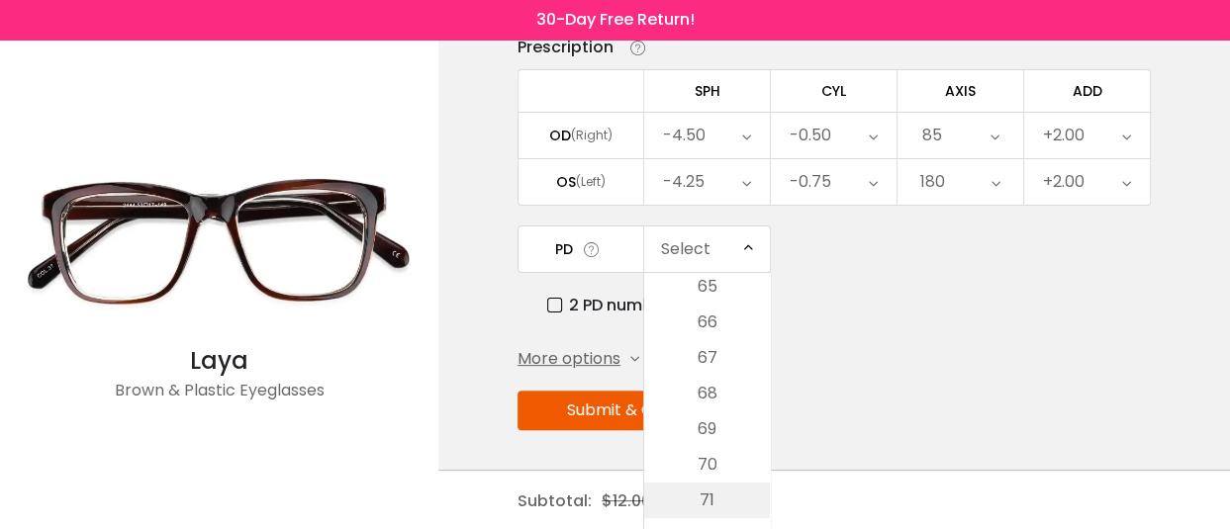
scroll to position [732, 0]
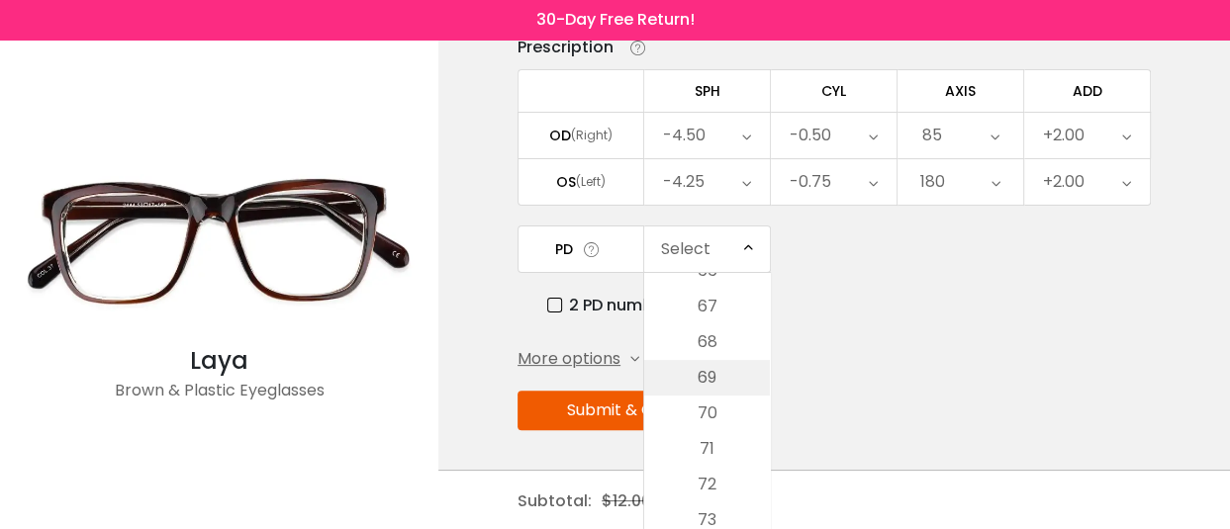
click at [725, 362] on li "69" at bounding box center [707, 378] width 126 height 36
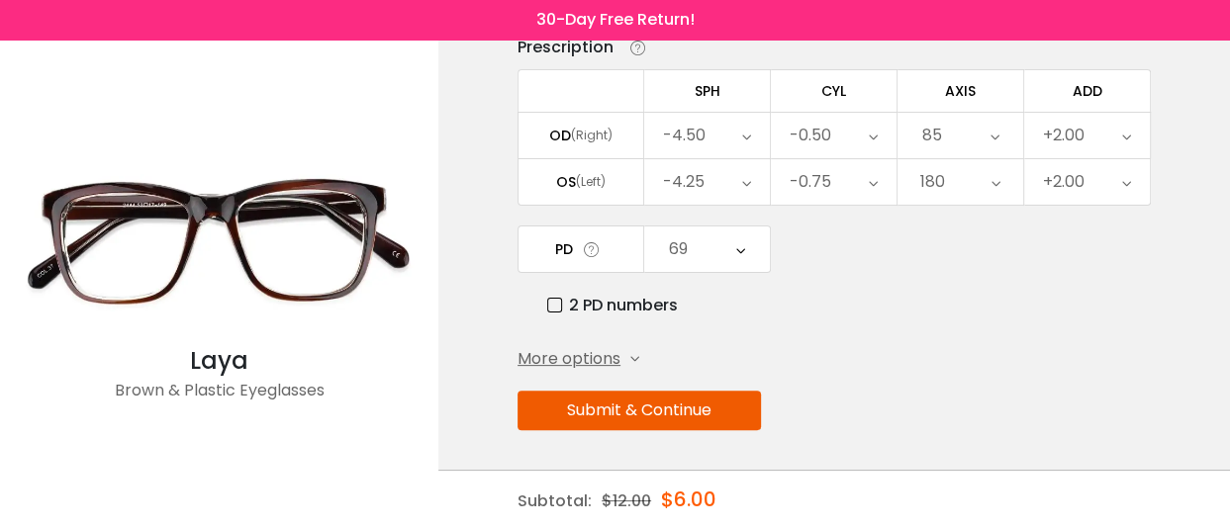
click at [847, 299] on div "2 PD numbers" at bounding box center [849, 305] width 604 height 25
click at [761, 406] on button "Submit & Continue" at bounding box center [638, 411] width 243 height 40
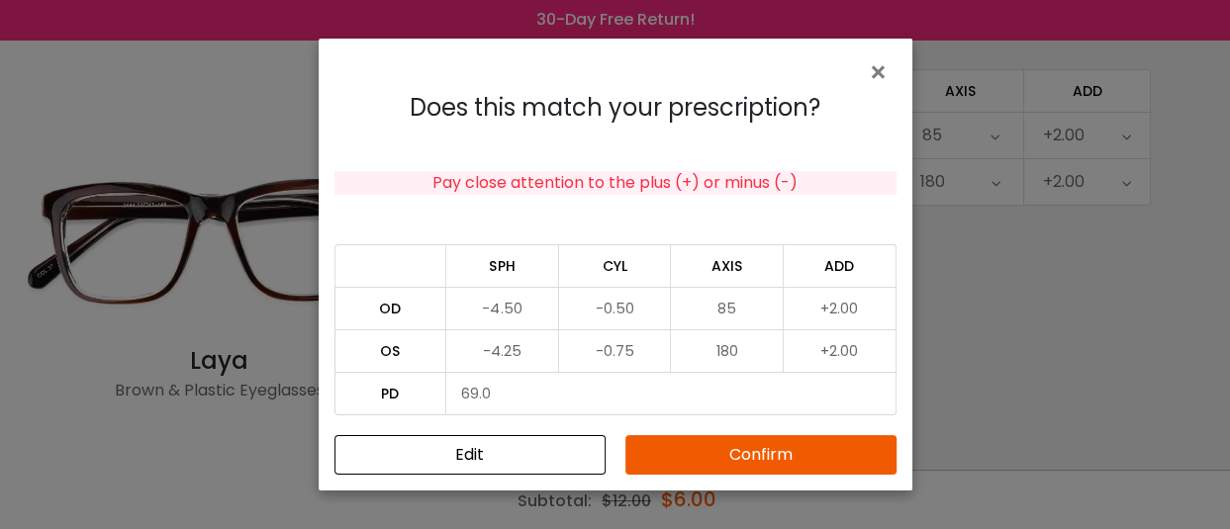
drag, startPoint x: 802, startPoint y: 444, endPoint x: 979, endPoint y: 368, distance: 191.9
click at [979, 368] on div "× Does this match your prescription? Pay close attention to the plus (+) or min…" at bounding box center [615, 264] width 1230 height 529
click at [541, 449] on button "Edit" at bounding box center [469, 455] width 271 height 40
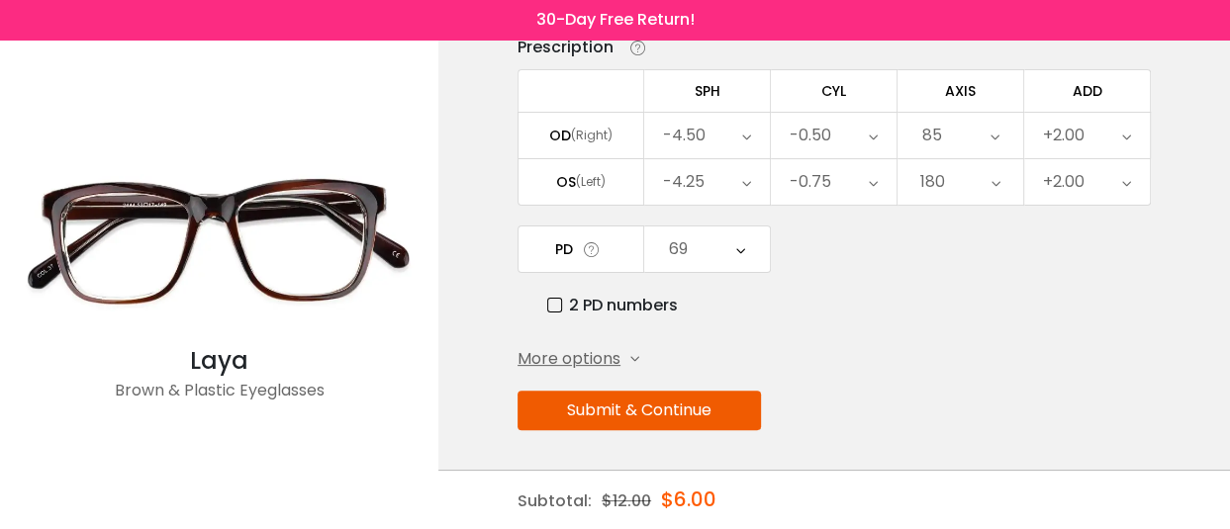
click at [737, 236] on icon at bounding box center [740, 250] width 9 height 46
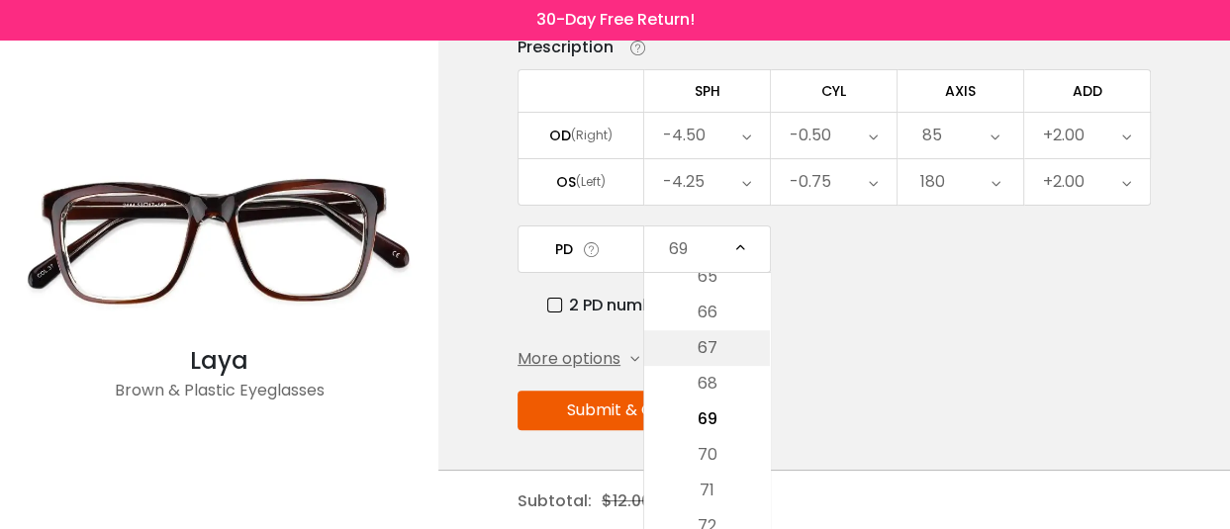
click at [729, 347] on li "67" at bounding box center [707, 348] width 126 height 36
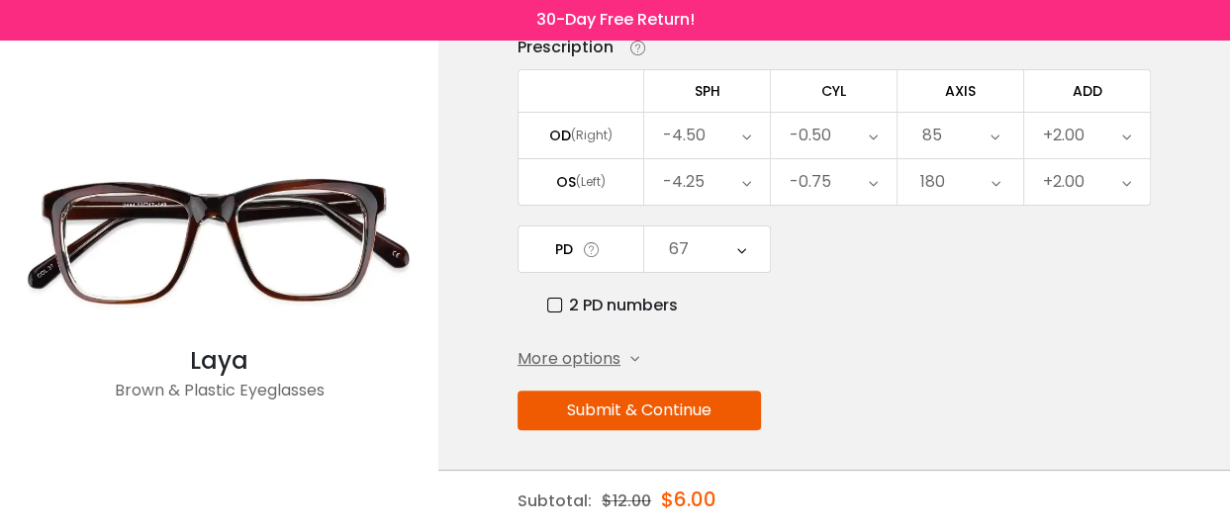
click at [753, 409] on button "Submit & Continue" at bounding box center [638, 411] width 243 height 40
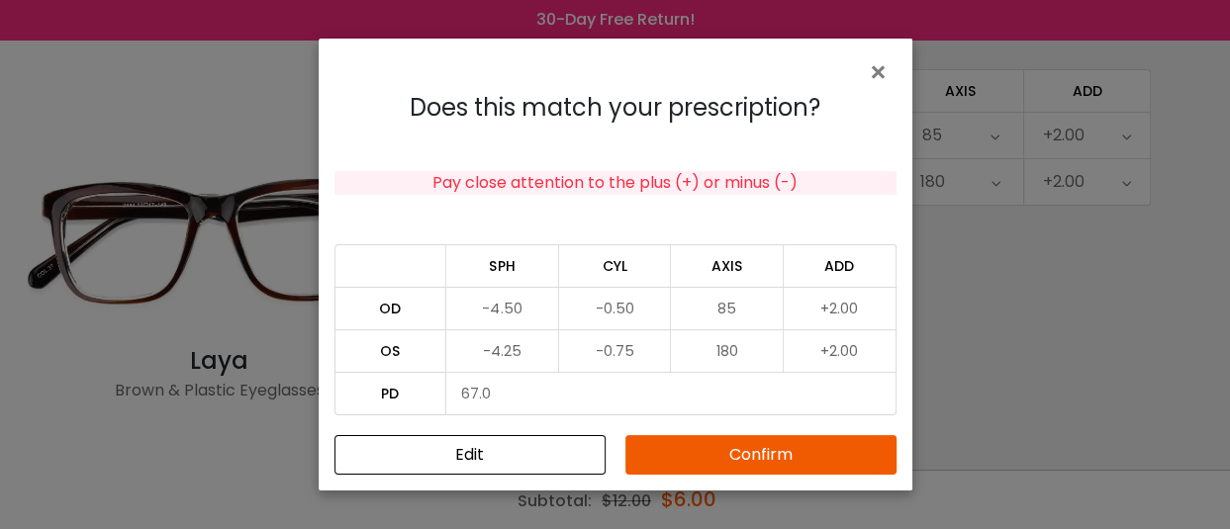
click at [772, 451] on button "Confirm" at bounding box center [760, 455] width 271 height 40
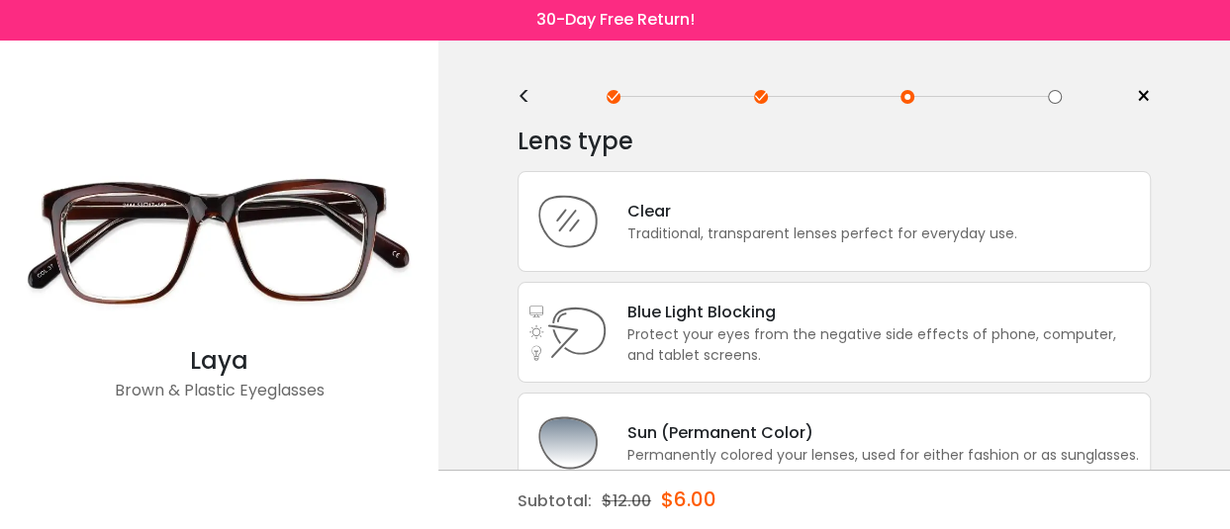
scroll to position [0, 0]
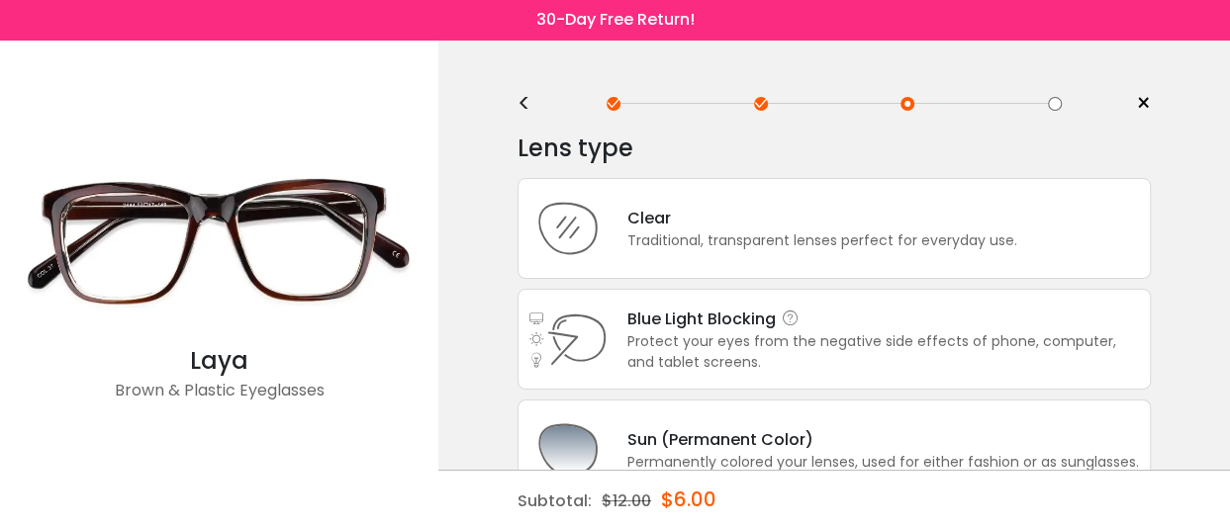
click at [1027, 331] on div "Protect your eyes from the negative side effects of phone, computer, and tablet…" at bounding box center [883, 352] width 513 height 42
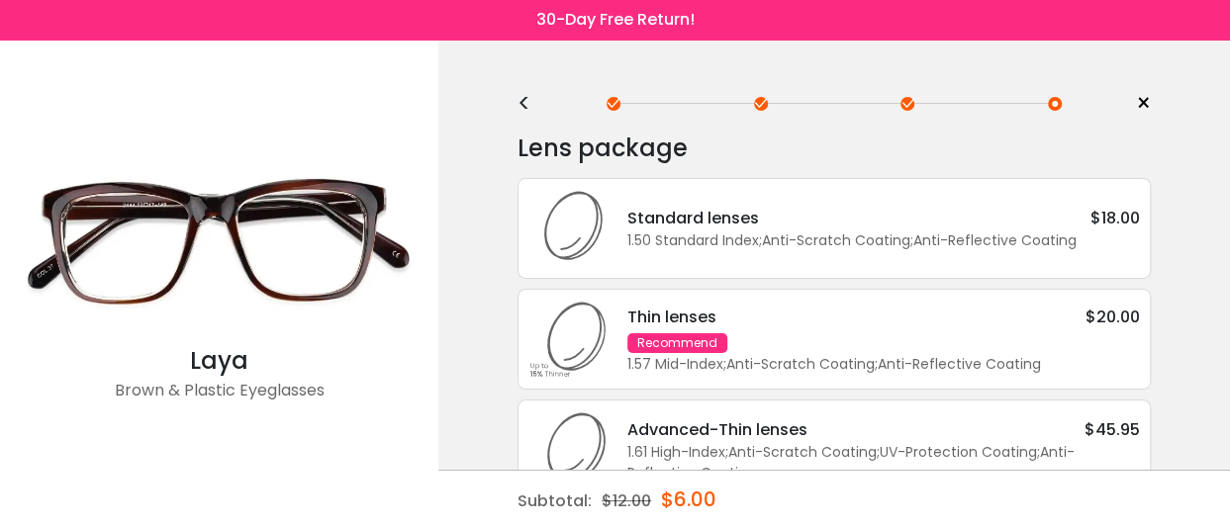
scroll to position [89, 0]
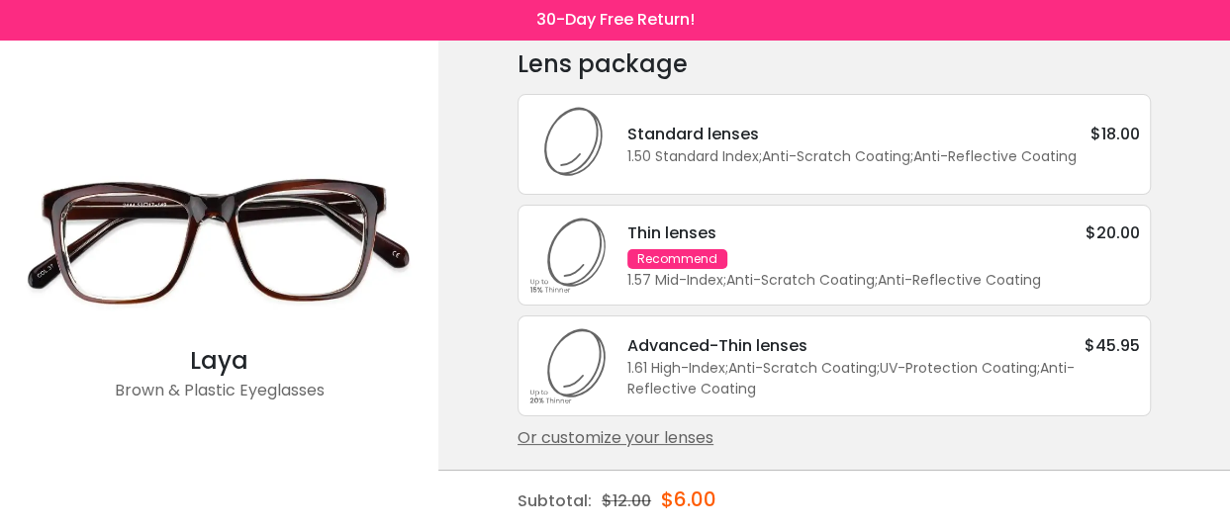
click at [738, 428] on div "Or customize your lenses" at bounding box center [833, 438] width 633 height 24
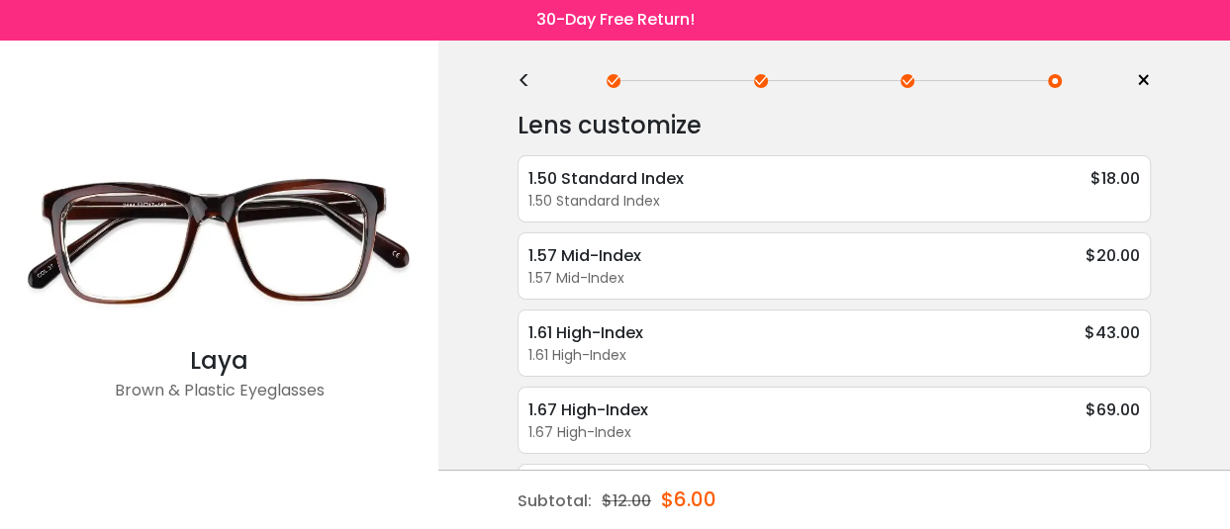
scroll to position [0, 0]
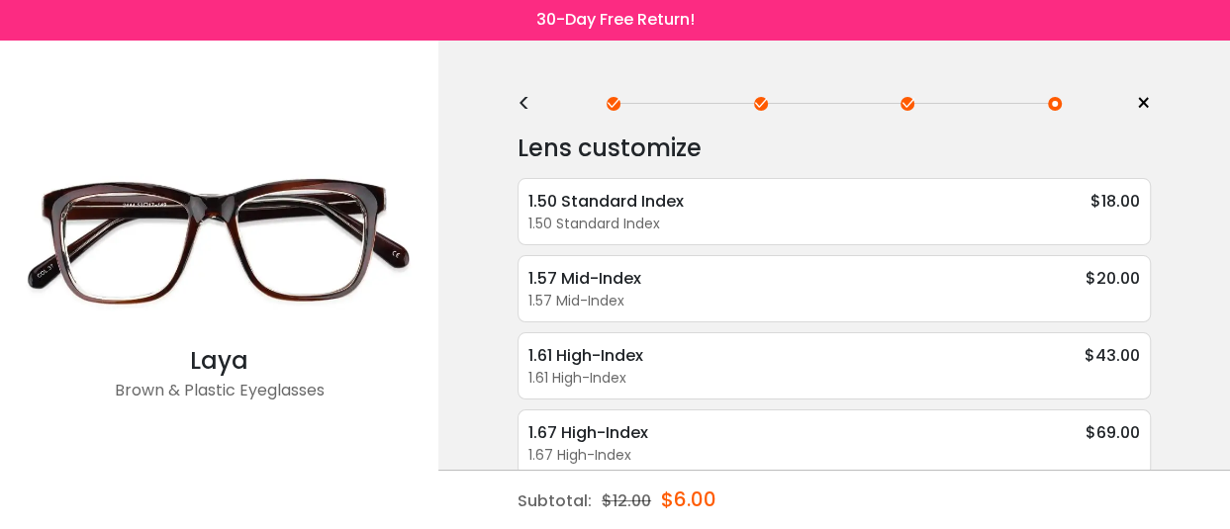
click at [518, 104] on div "<" at bounding box center [532, 104] width 30 height 16
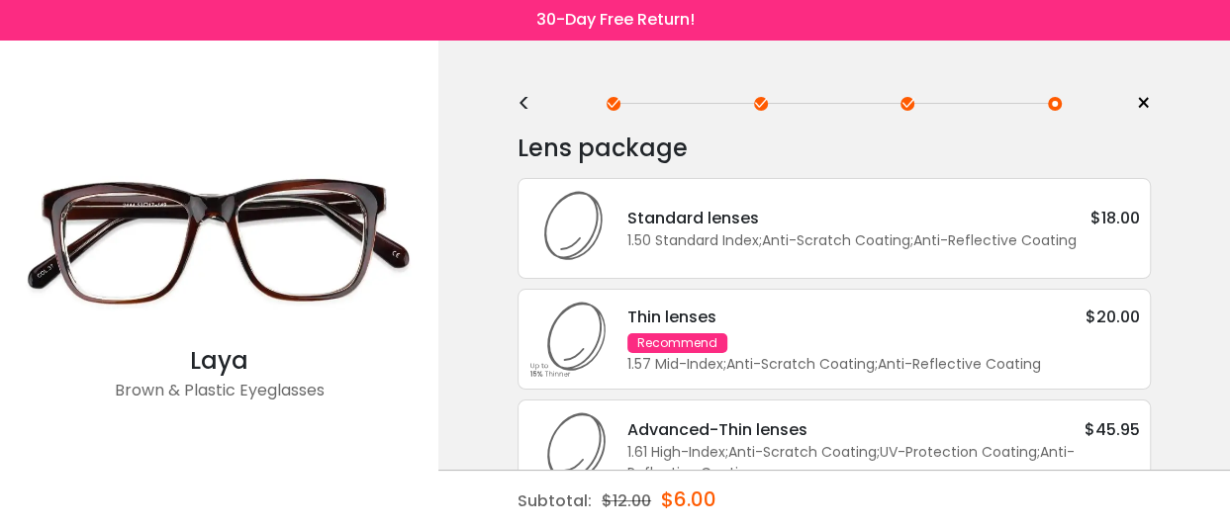
click at [518, 104] on div "<" at bounding box center [532, 104] width 30 height 16
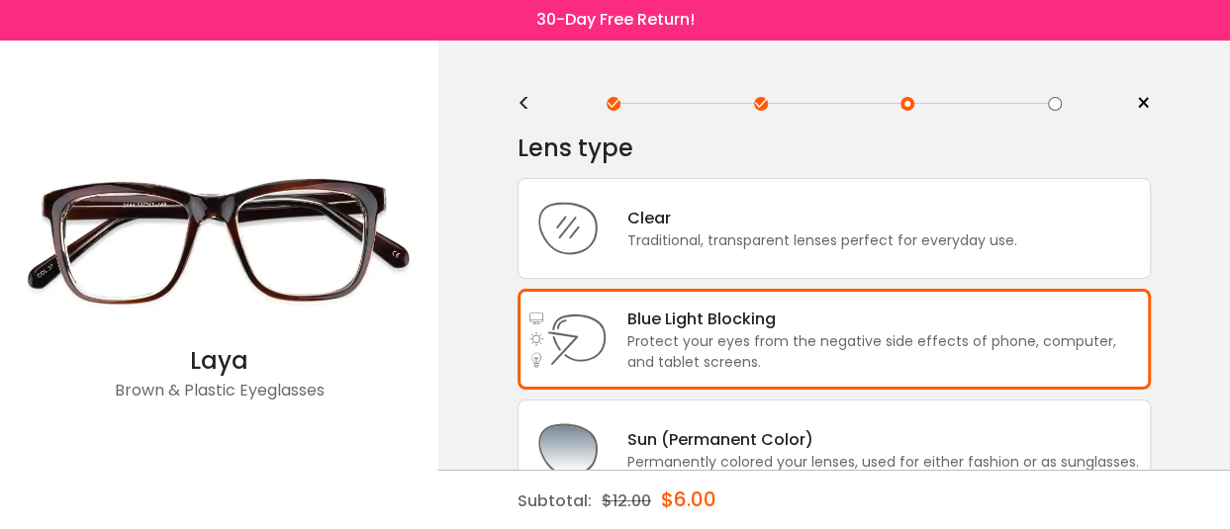
click at [518, 104] on div "<" at bounding box center [532, 104] width 30 height 16
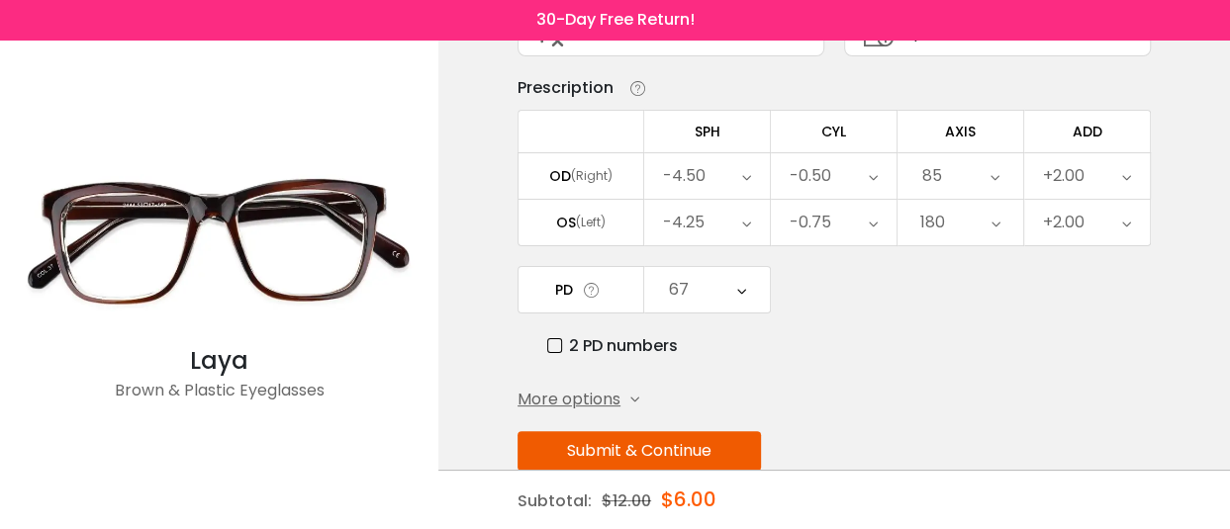
scroll to position [229, 0]
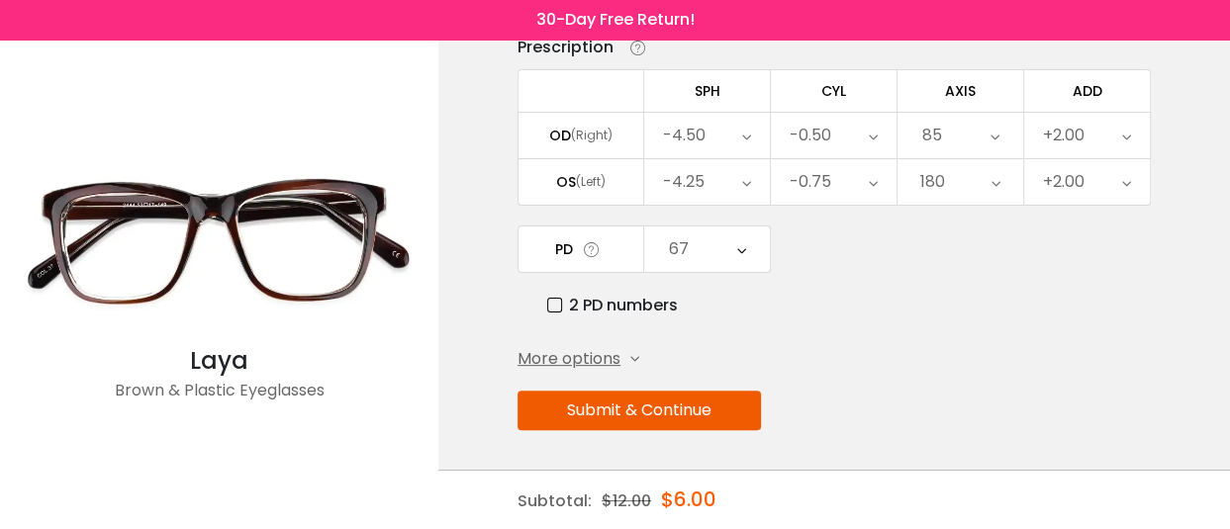
click at [620, 360] on span "More options" at bounding box center [568, 359] width 103 height 24
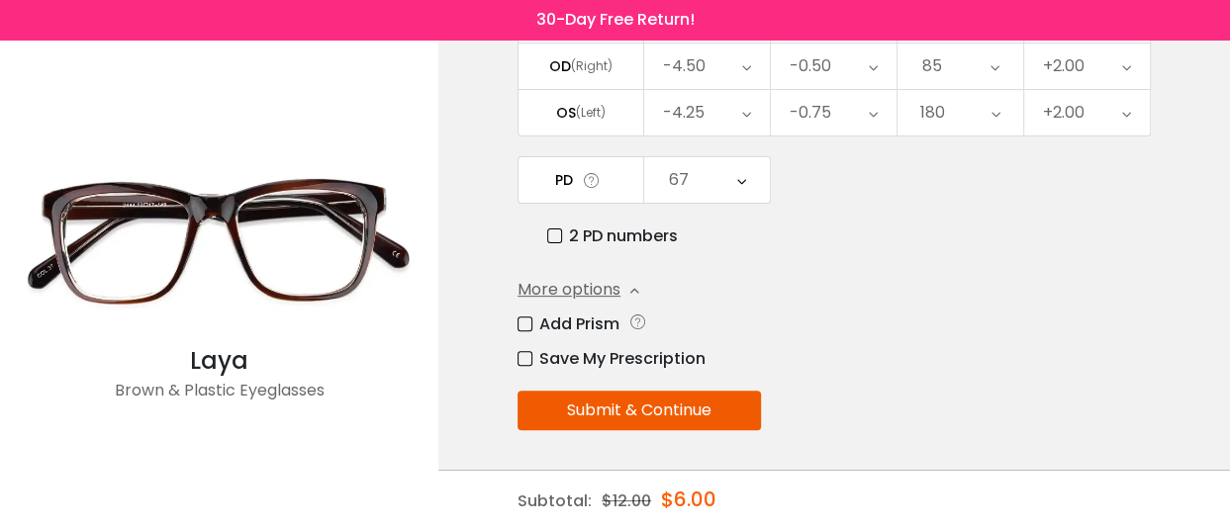
scroll to position [313, 0]
click at [712, 413] on button "Submit & Continue" at bounding box center [638, 411] width 243 height 40
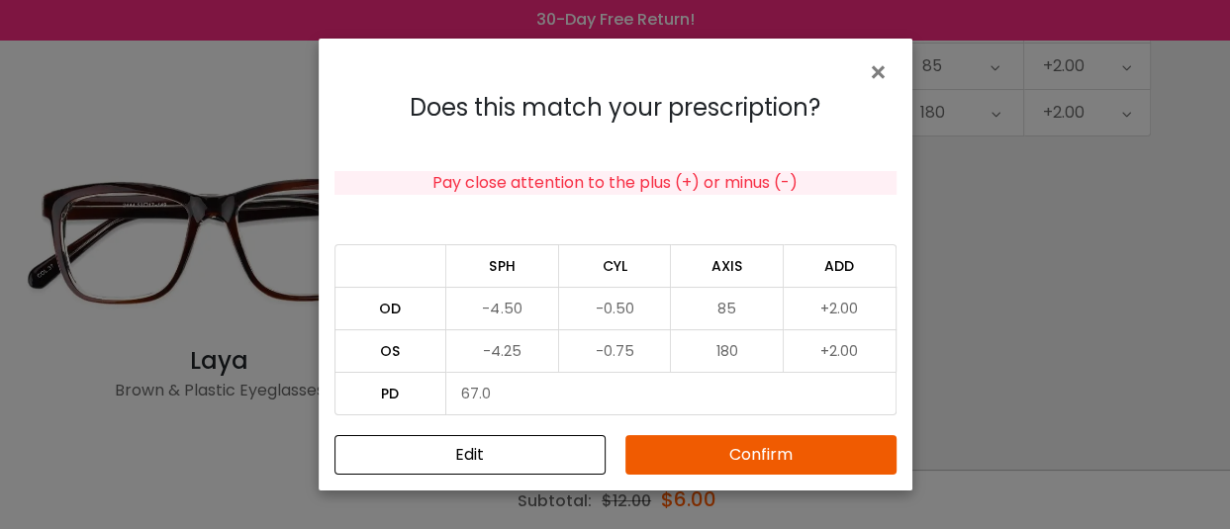
click at [720, 453] on button "Confirm" at bounding box center [760, 455] width 271 height 40
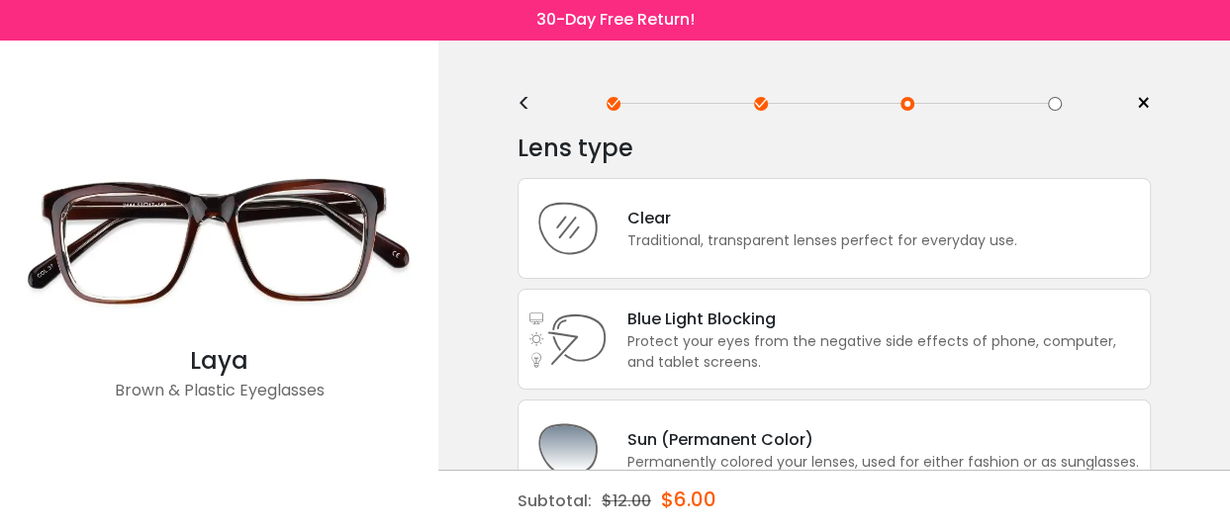
scroll to position [0, 0]
click at [660, 342] on div "Protect your eyes from the negative side effects of phone, computer, and tablet…" at bounding box center [883, 352] width 513 height 42
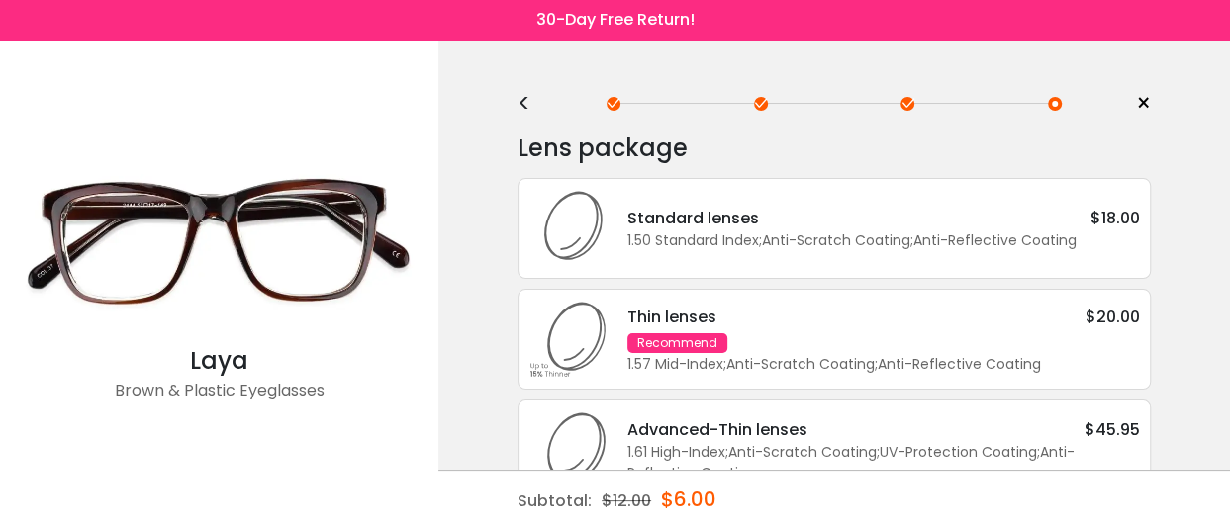
click at [715, 238] on div "1.50 Standard Index ; Anti-Scratch Coating ; Anti-Reflective Coating ;" at bounding box center [883, 241] width 513 height 21
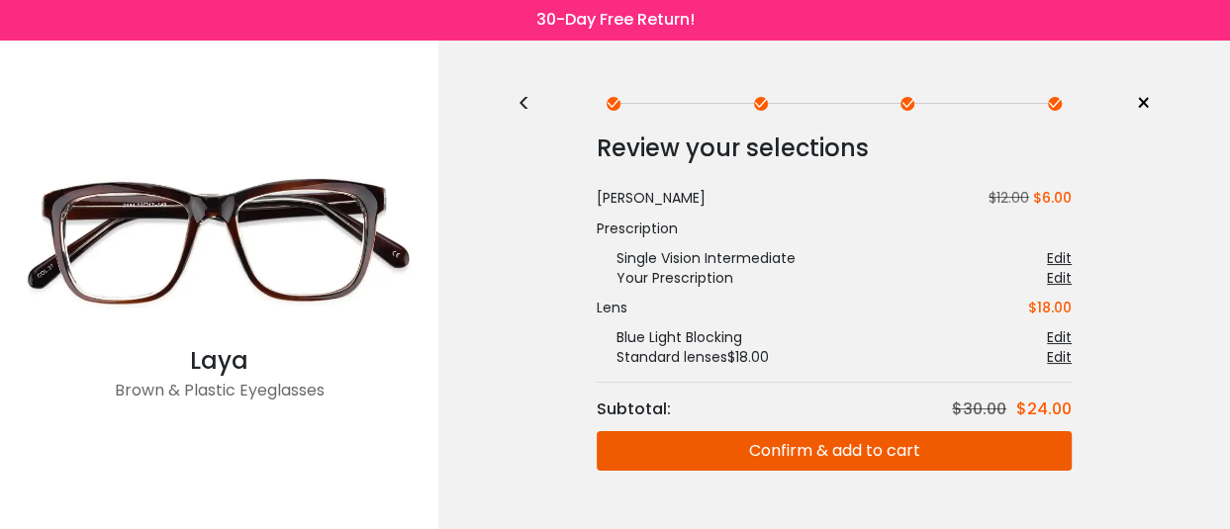
click at [518, 105] on div "<" at bounding box center [532, 104] width 30 height 16
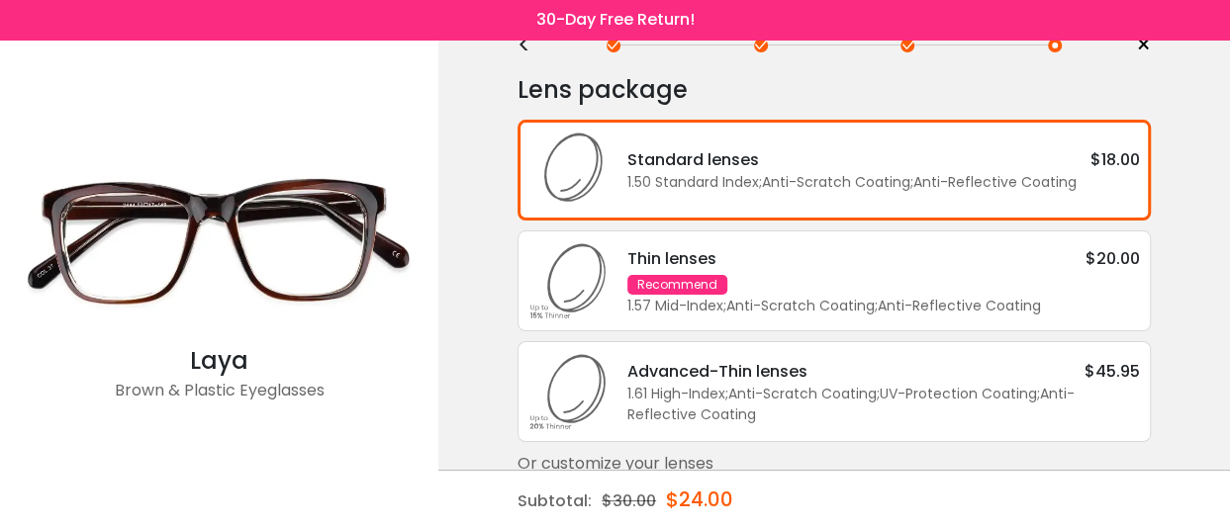
scroll to position [89, 0]
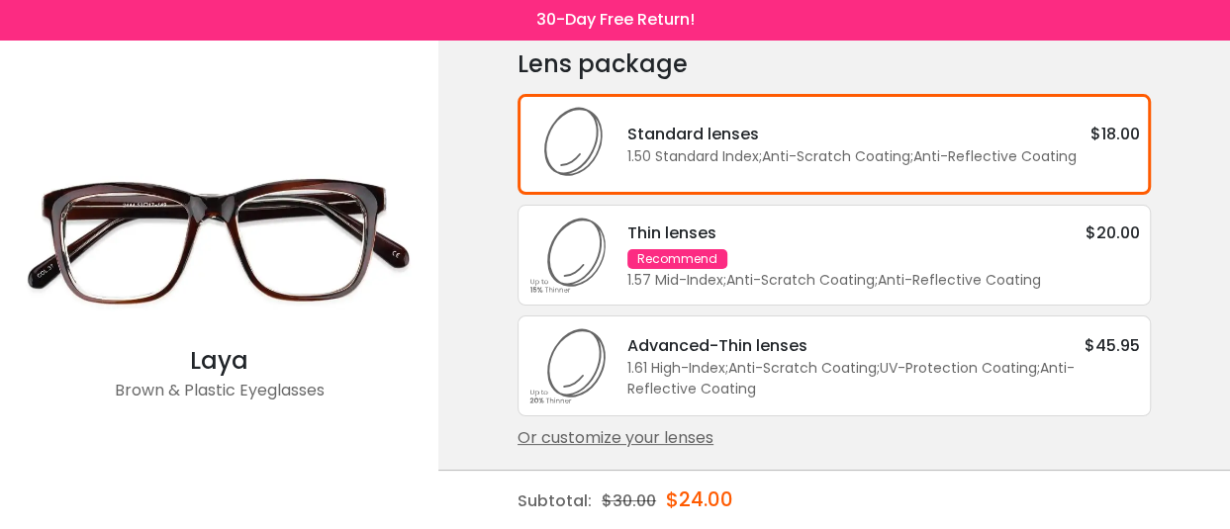
click at [762, 243] on div "Thin lenses $20.00 Recommend 1.57 Mid-Index ; Anti-Scratch Coating ; Anti-Refle…" at bounding box center [873, 256] width 532 height 70
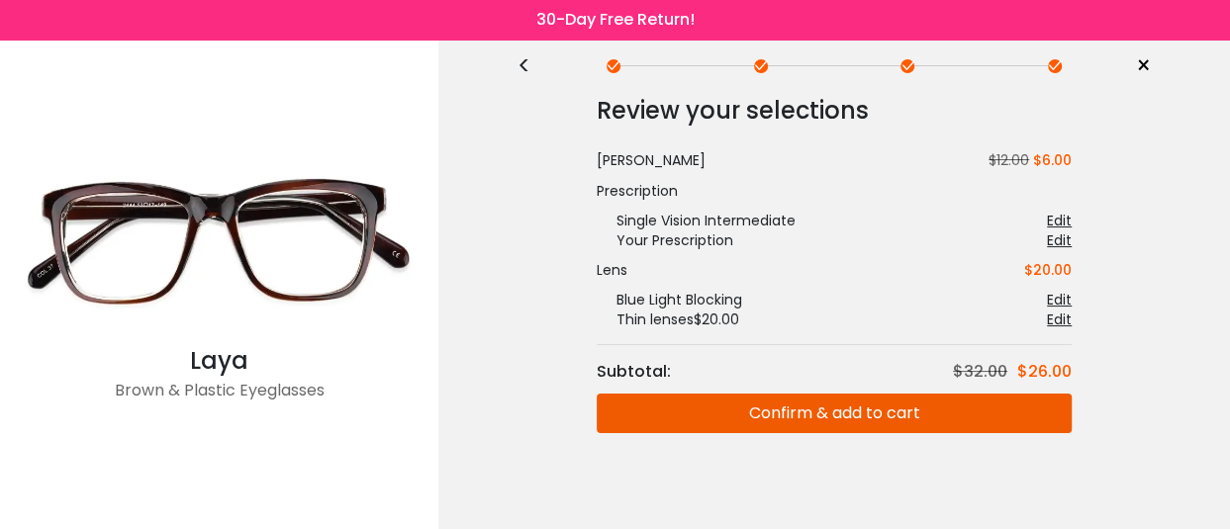
scroll to position [56, 0]
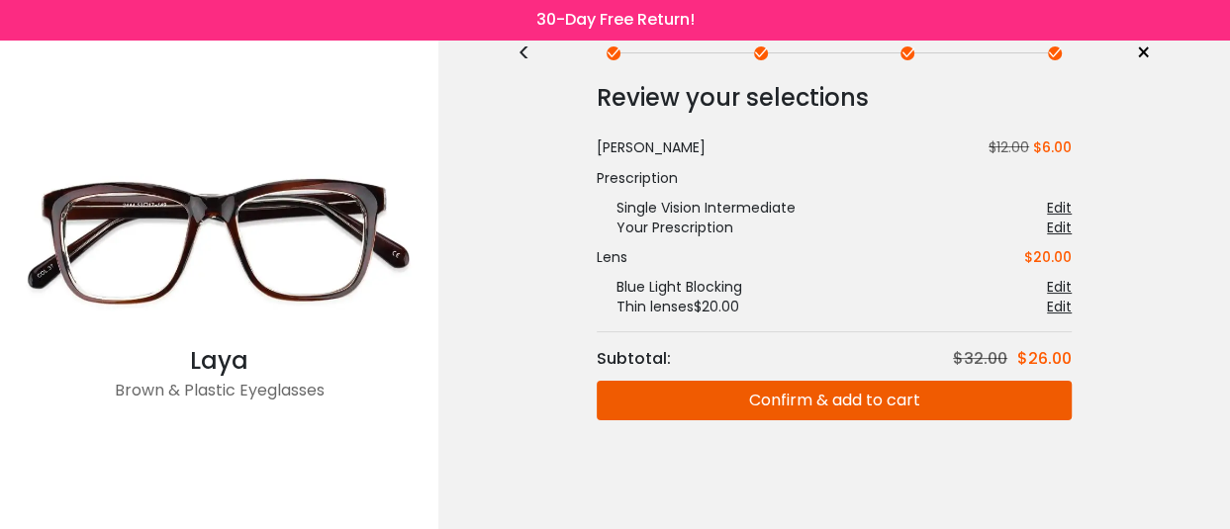
click at [825, 395] on button "Confirm & add to cart" at bounding box center [834, 401] width 475 height 40
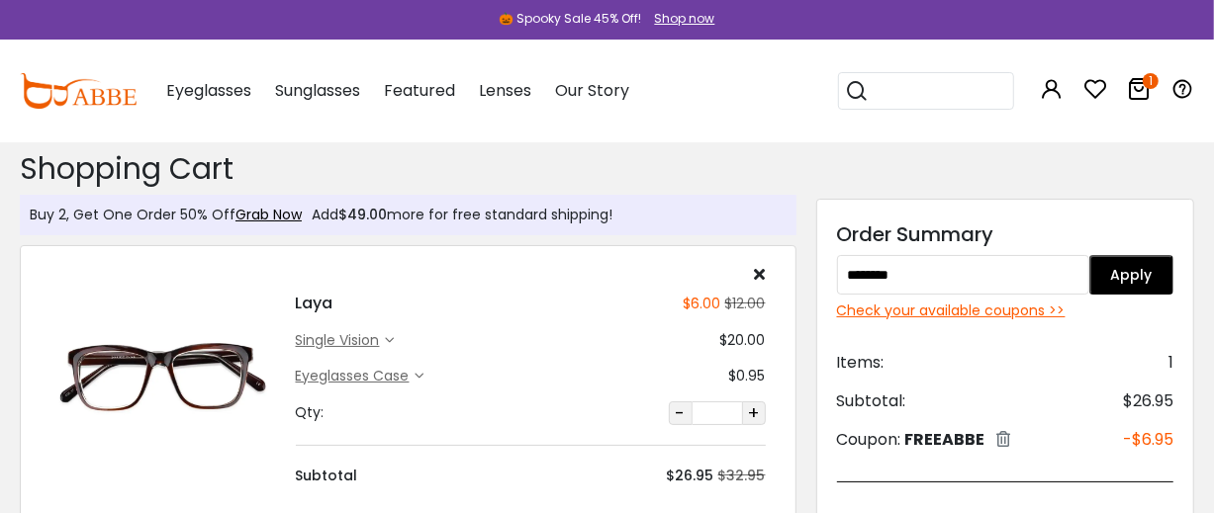
type input "********"
click at [1137, 270] on button "Apply" at bounding box center [1131, 275] width 84 height 40
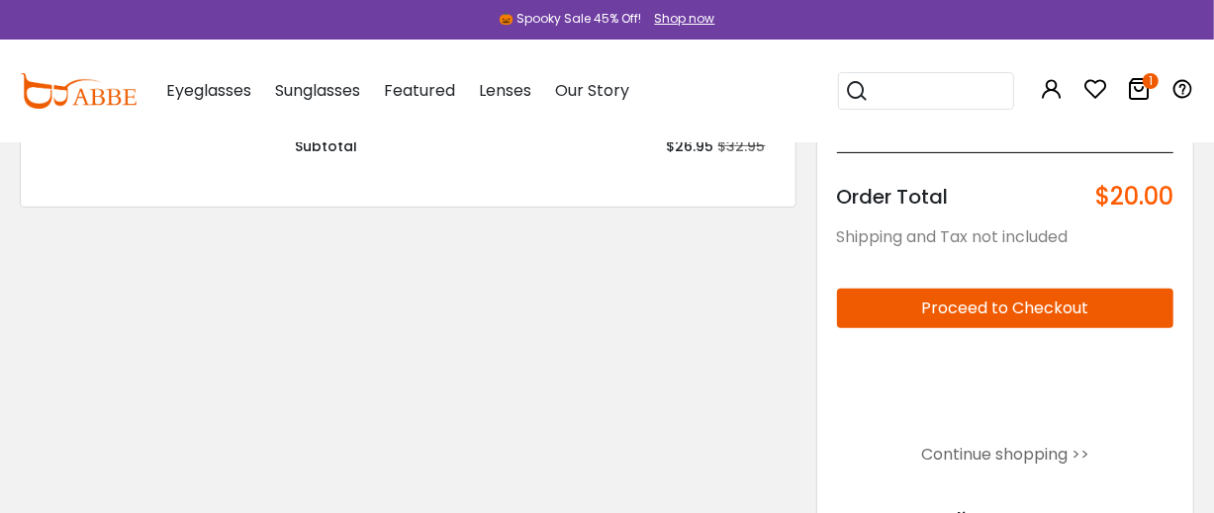
click at [893, 325] on button "Proceed to Checkout" at bounding box center [1005, 309] width 336 height 40
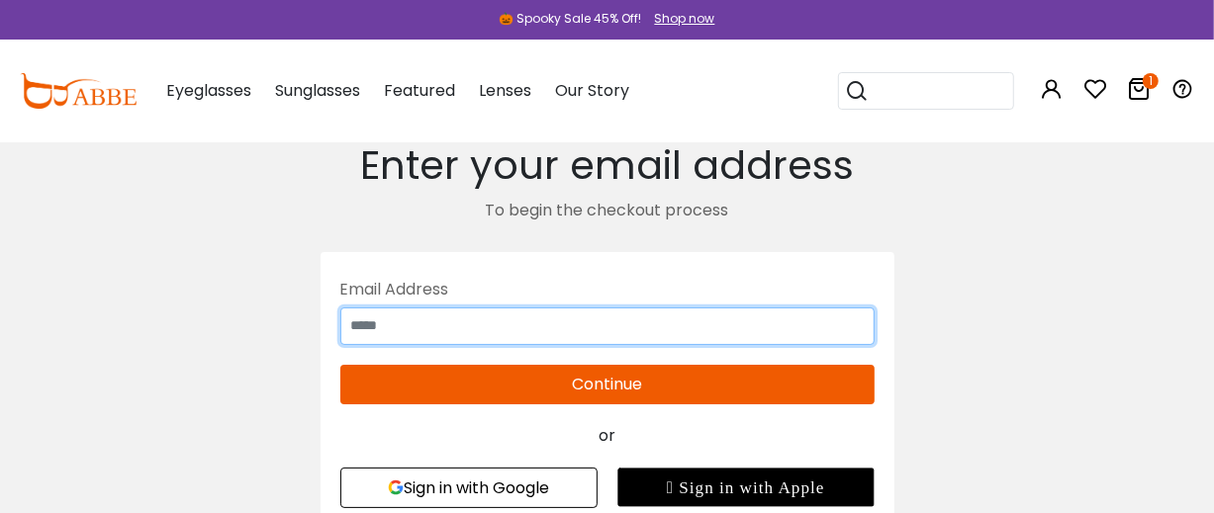
click at [793, 342] on input "text" at bounding box center [607, 327] width 534 height 38
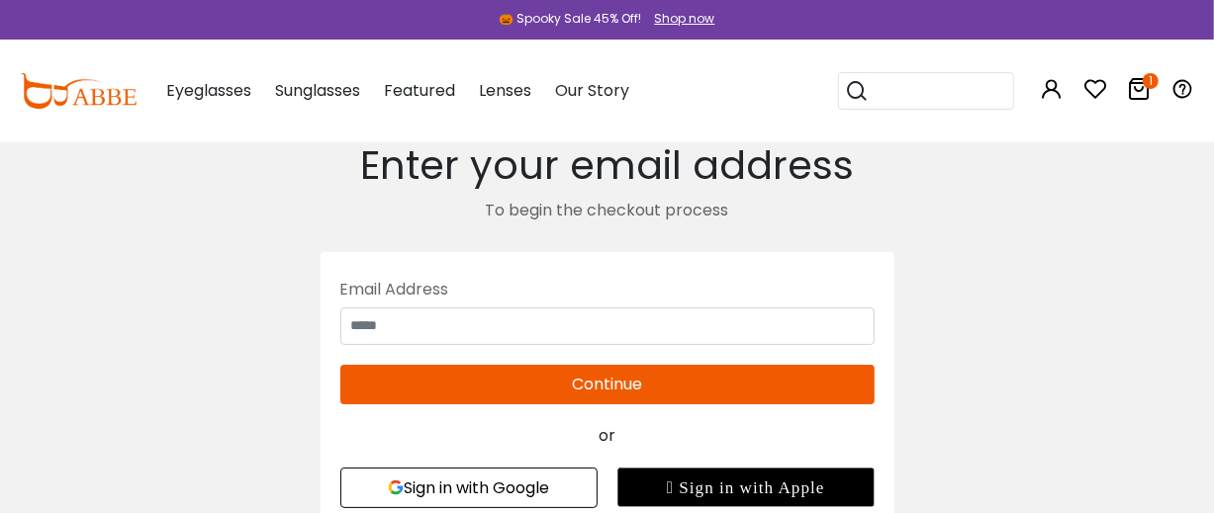
click at [998, 293] on div "Enter your email address To begin the checkout process Email Address Continue N…" at bounding box center [607, 353] width 1214 height 424
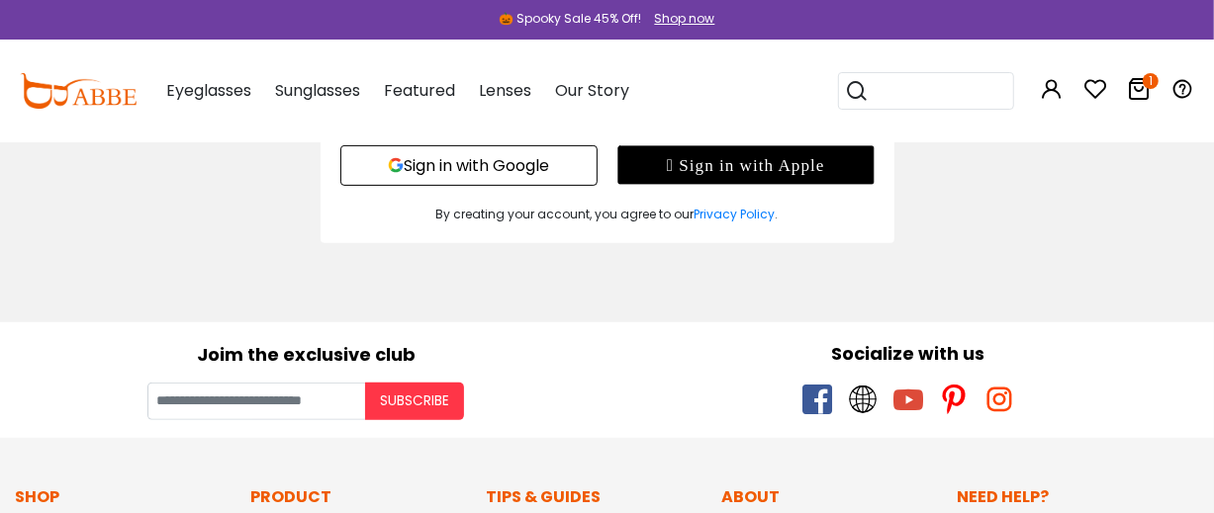
scroll to position [329, 0]
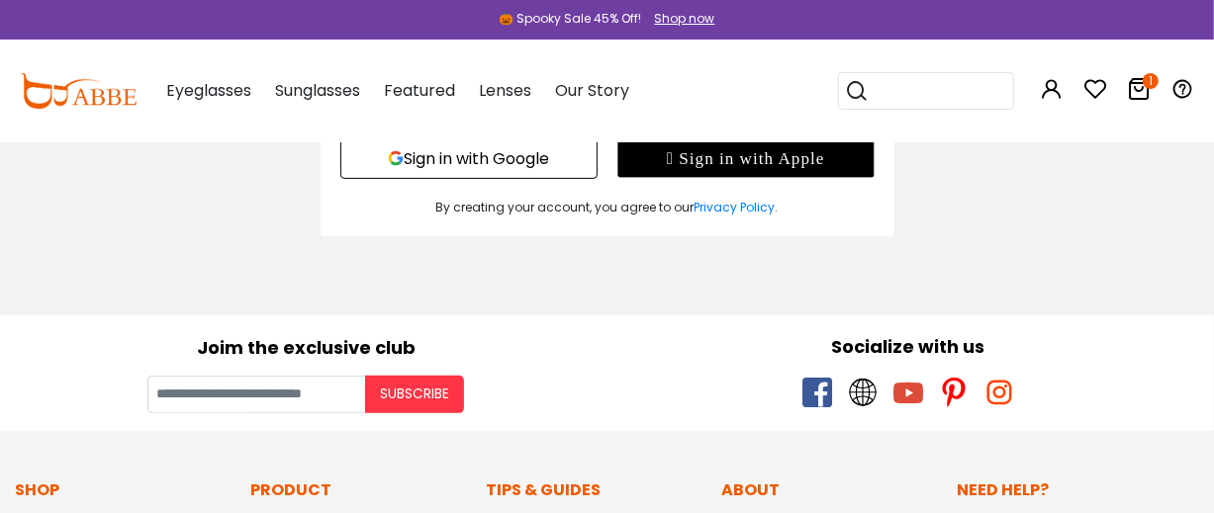
click at [534, 151] on button "Sign in with Google" at bounding box center [468, 159] width 257 height 41
click at [530, 169] on button "Sign in with Google" at bounding box center [468, 159] width 257 height 41
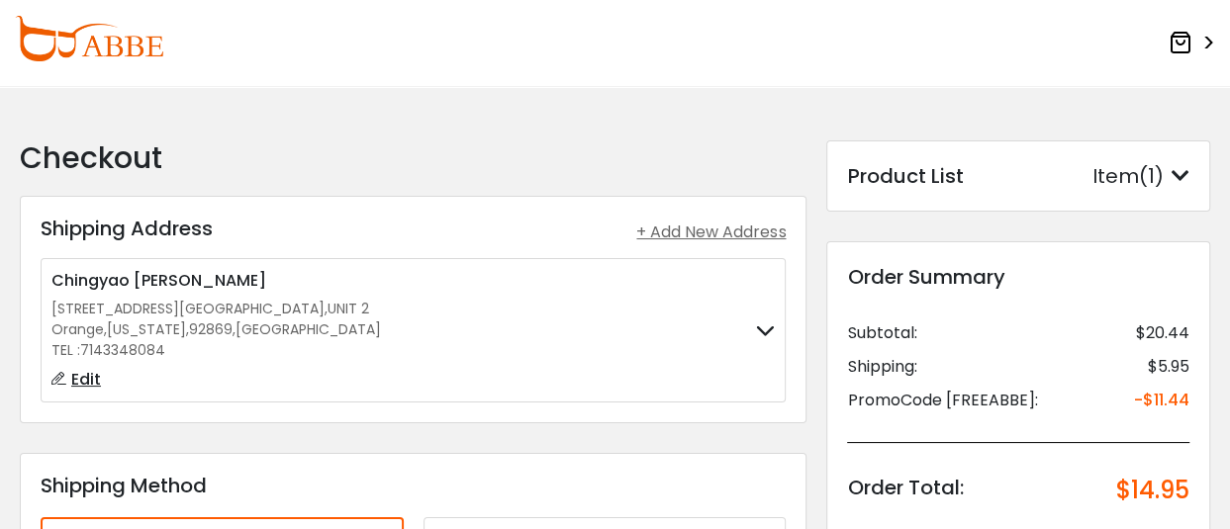
click at [1180, 187] on div "Item(1)" at bounding box center [1140, 176] width 97 height 30
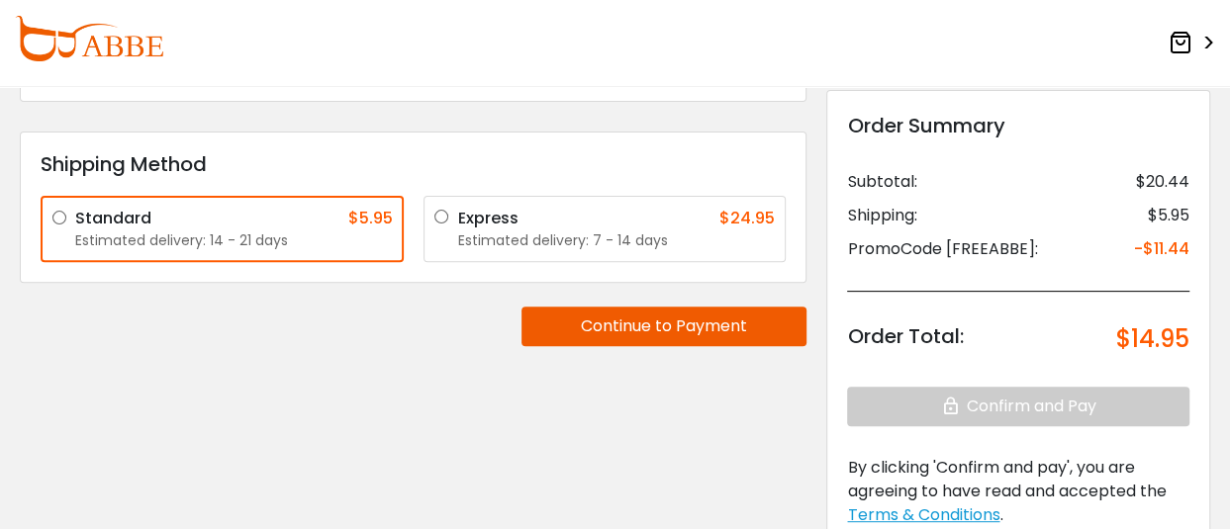
scroll to position [329, 0]
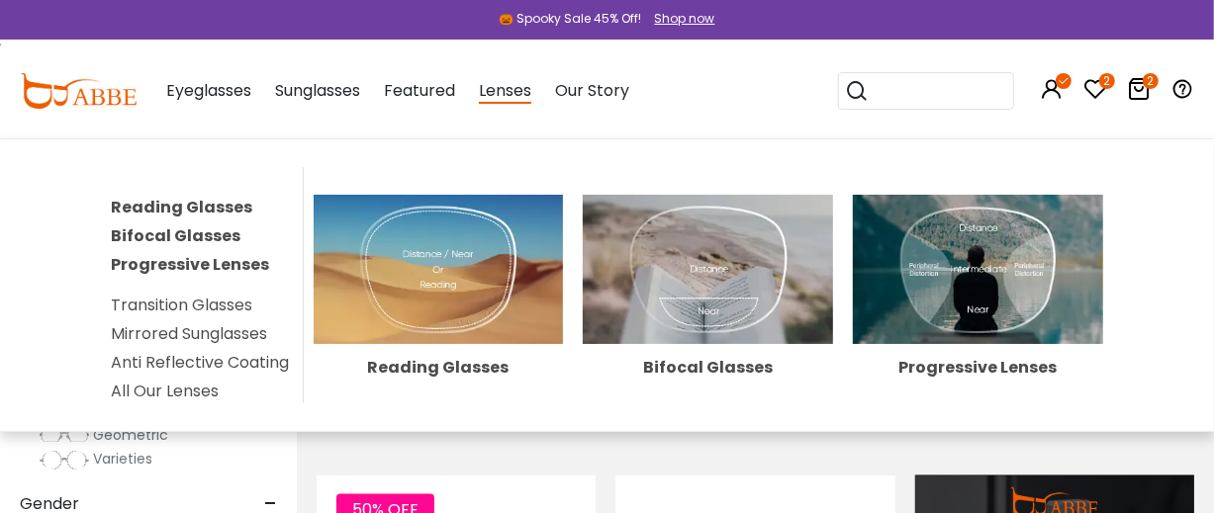
scroll to position [1648, 0]
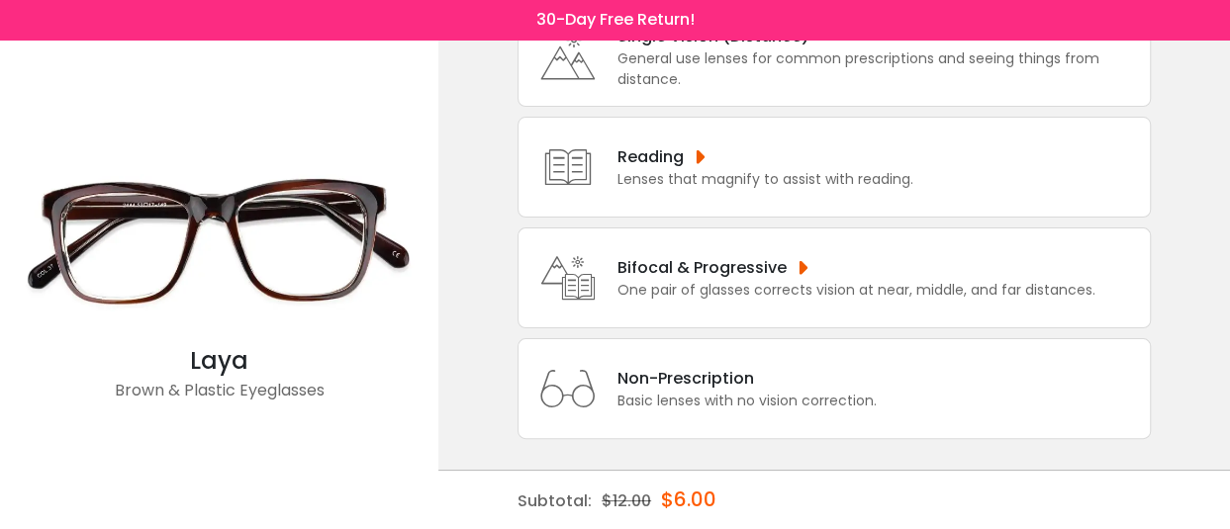
scroll to position [180, 0]
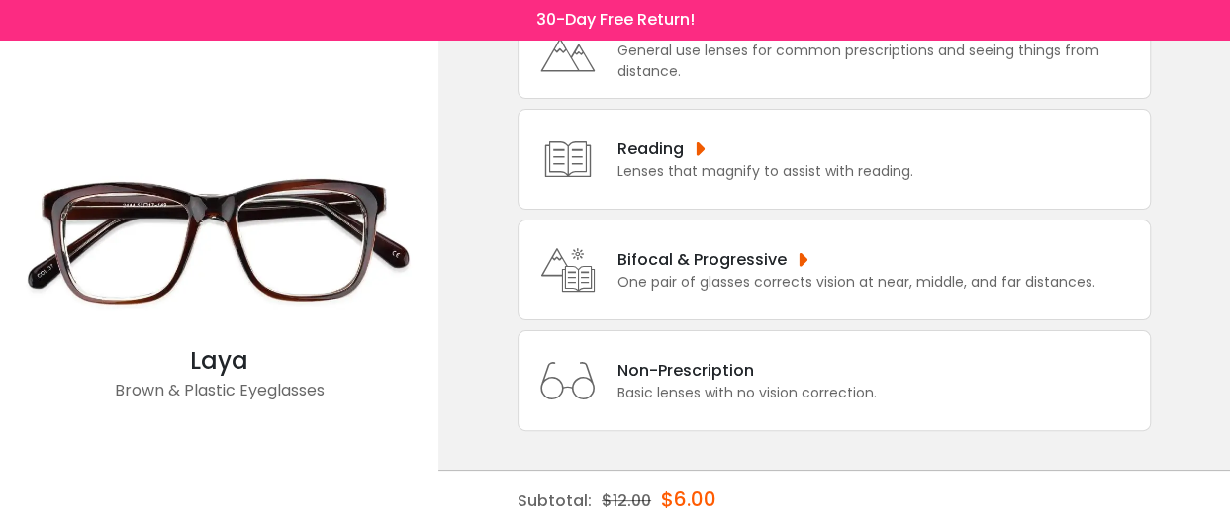
click at [713, 285] on div "One pair of glasses corrects vision at near, middle, and far distances." at bounding box center [856, 282] width 478 height 21
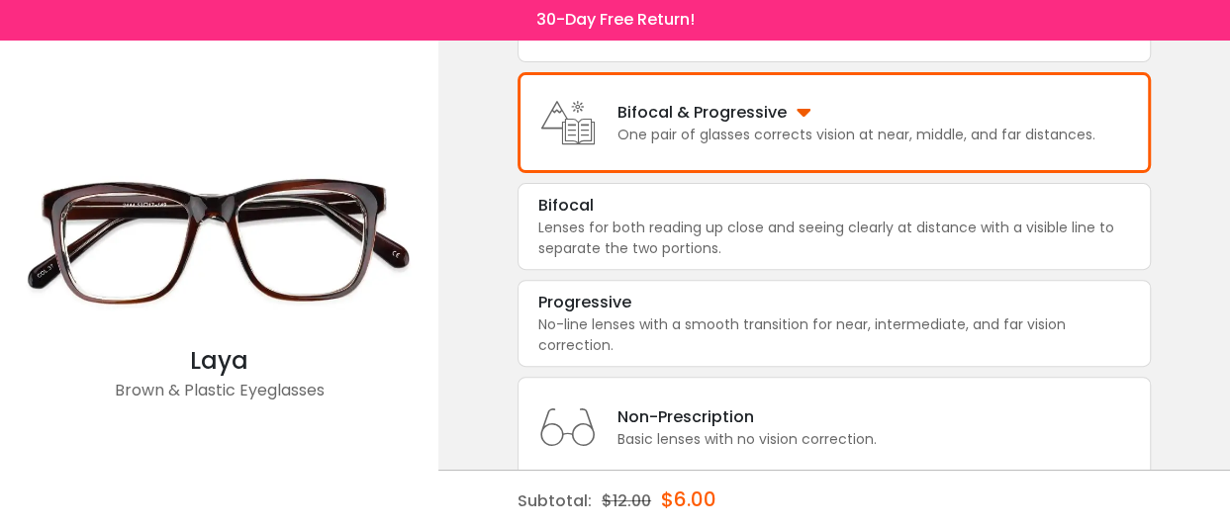
scroll to position [386, 0]
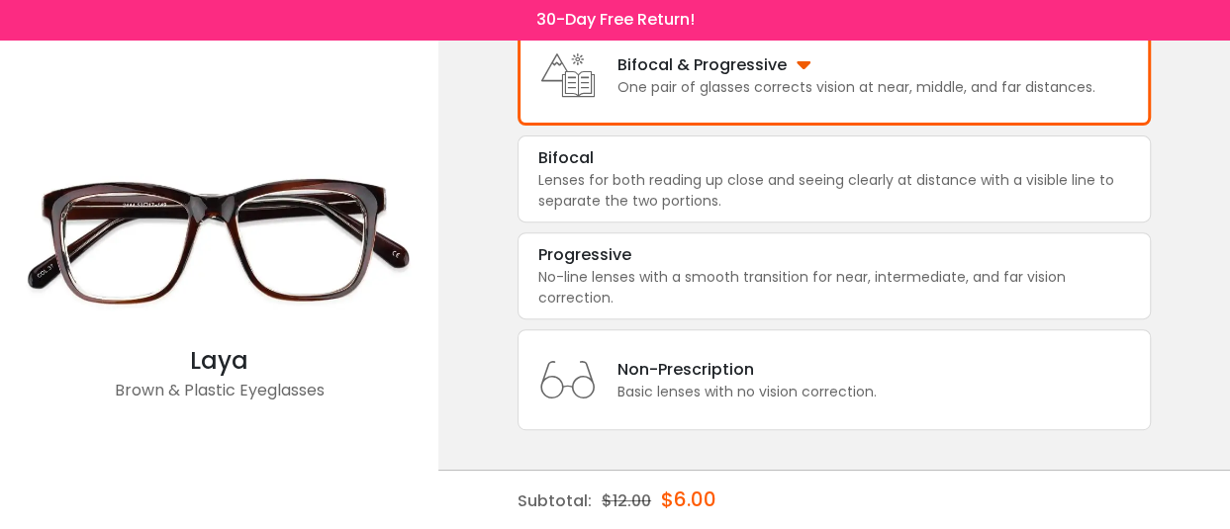
click at [769, 78] on div "One pair of glasses corrects vision at near, middle, and far distances." at bounding box center [856, 87] width 478 height 21
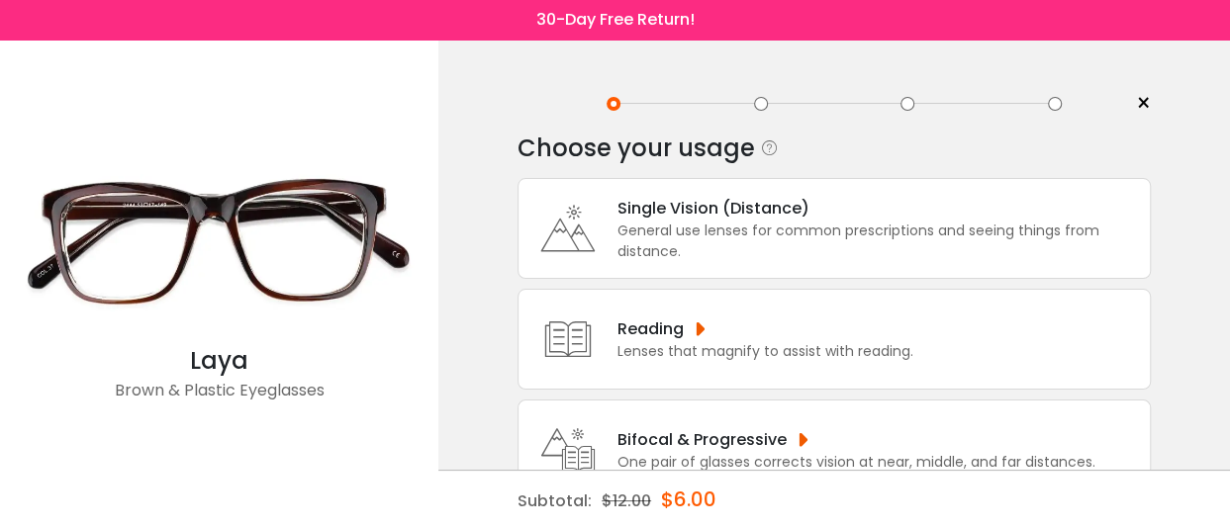
scroll to position [180, 0]
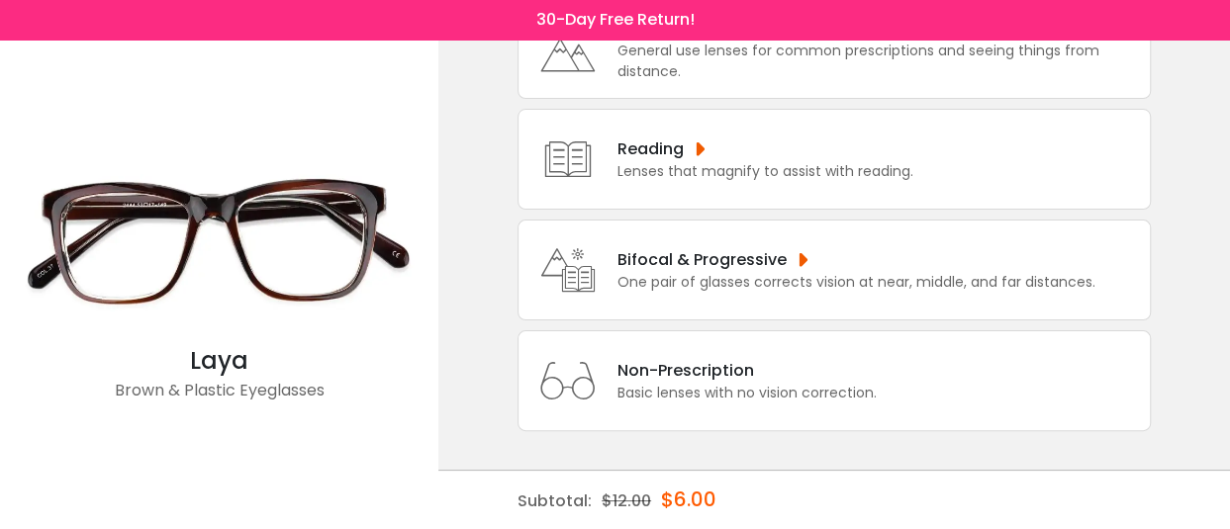
click at [618, 268] on div "Bifocal & Progressive" at bounding box center [856, 259] width 478 height 25
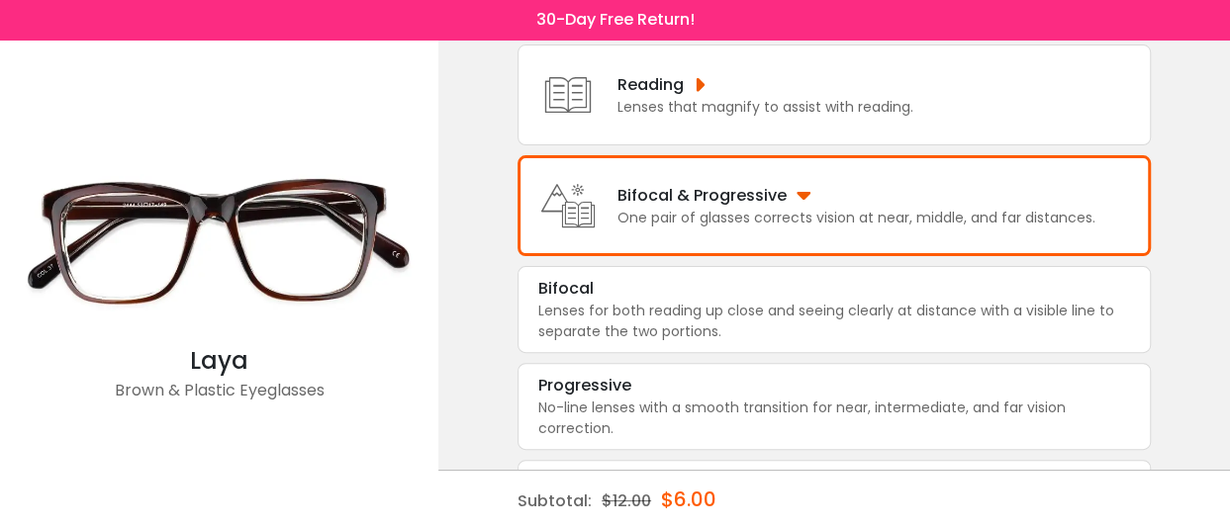
scroll to position [245, 0]
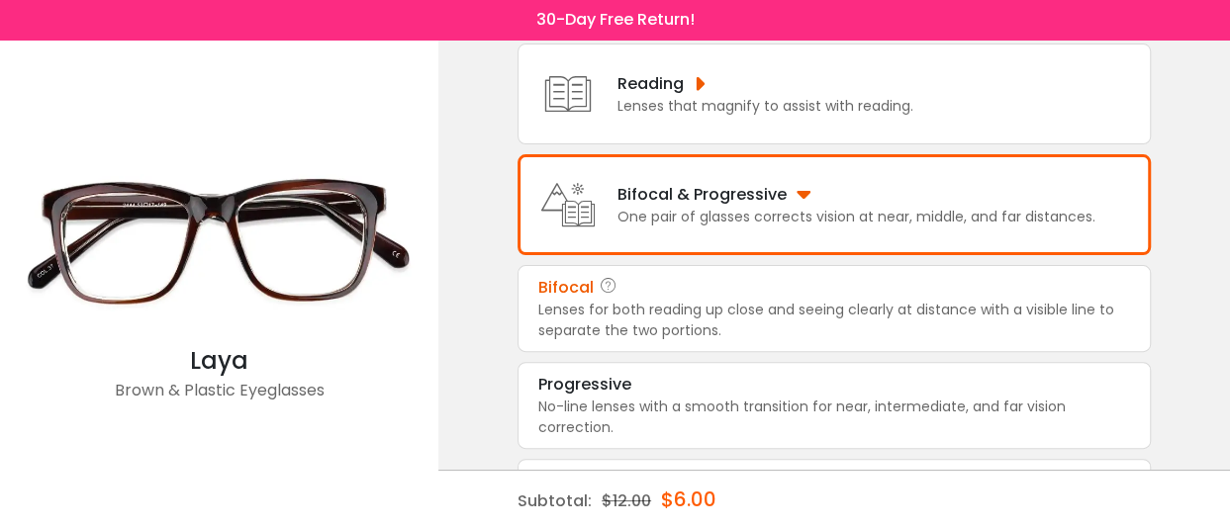
click at [595, 308] on div "Lenses for both reading up close and seeing clearly at distance with a visible …" at bounding box center [834, 321] width 592 height 42
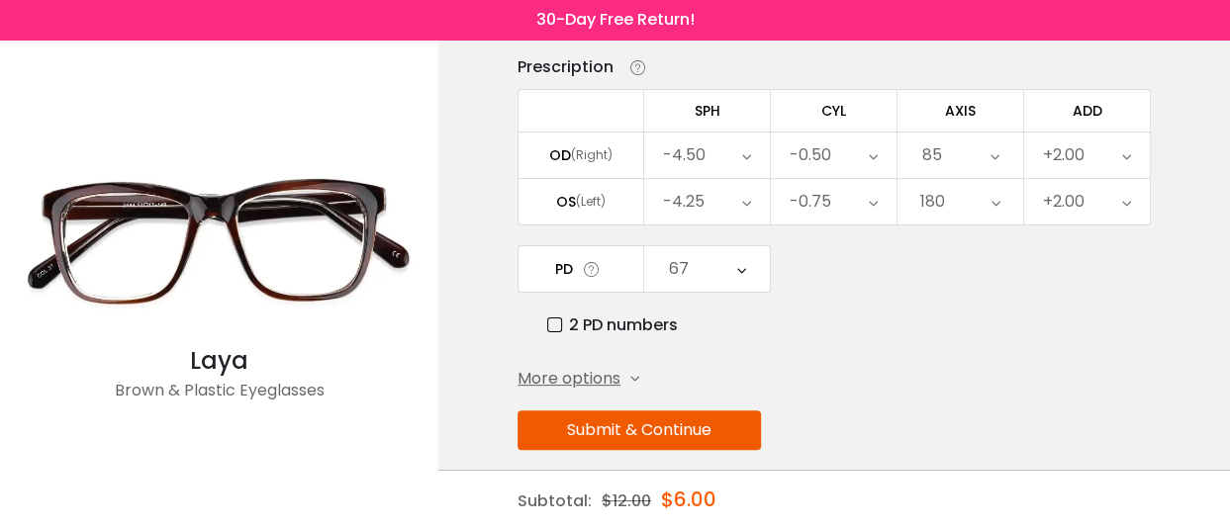
scroll to position [229, 0]
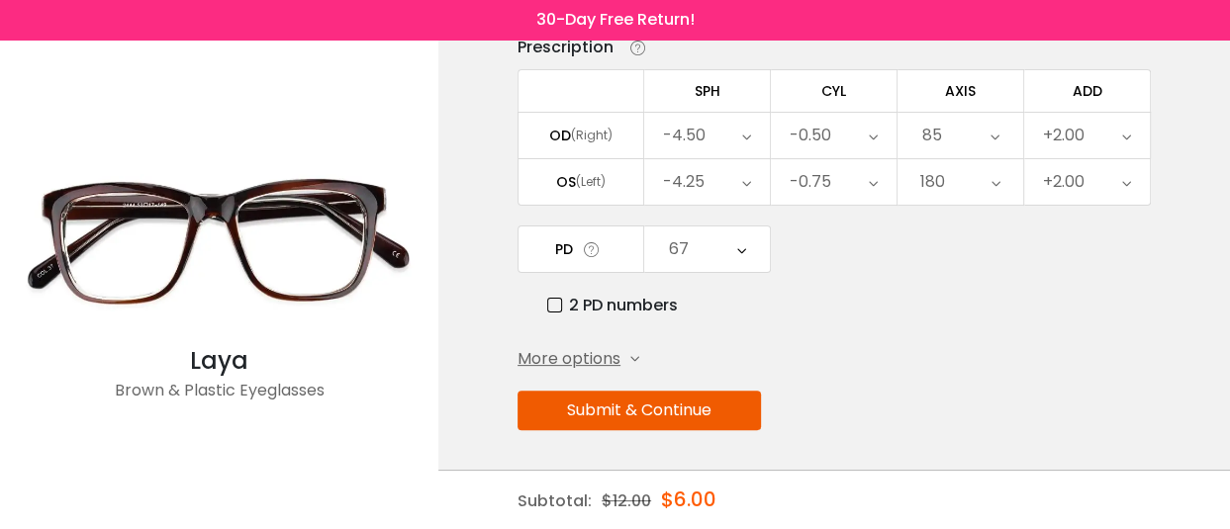
click at [639, 356] on icon at bounding box center [634, 359] width 9 height 9
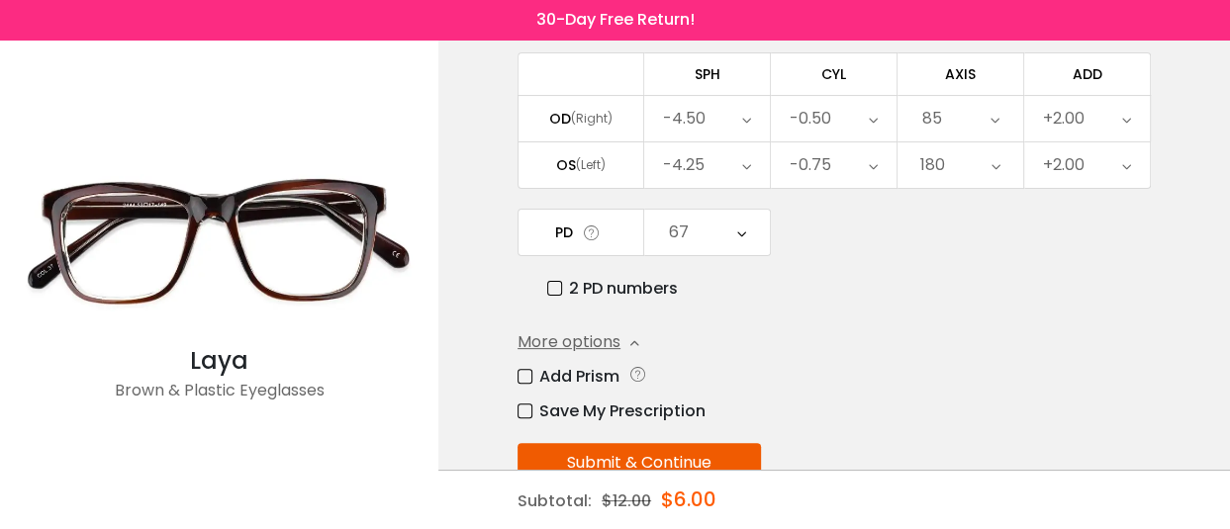
scroll to position [313, 0]
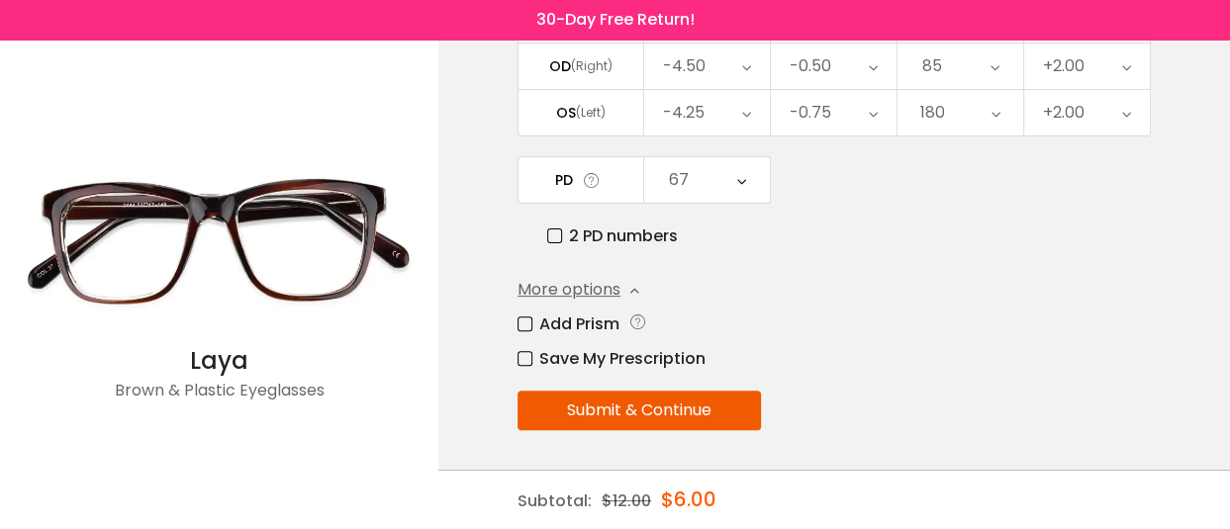
click at [734, 406] on button "Submit & Continue" at bounding box center [638, 411] width 243 height 40
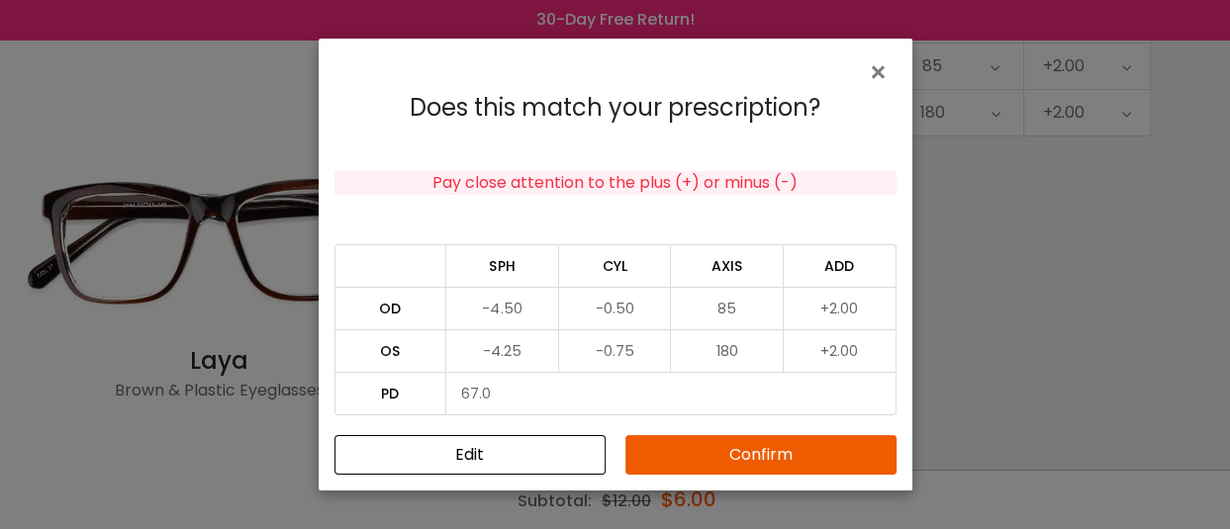
click at [730, 451] on button "Confirm" at bounding box center [760, 455] width 271 height 40
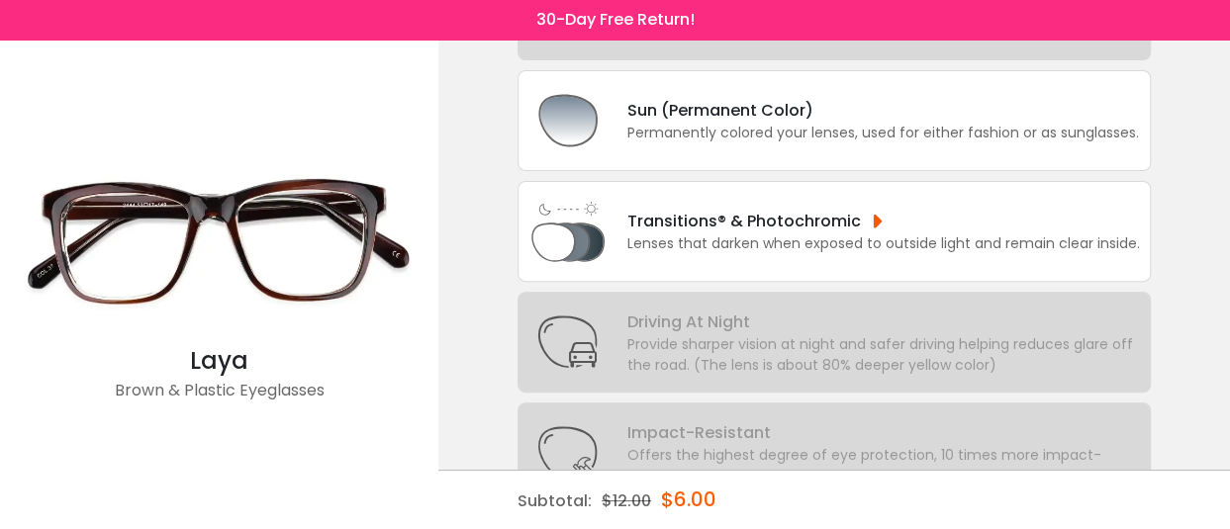
scroll to position [0, 0]
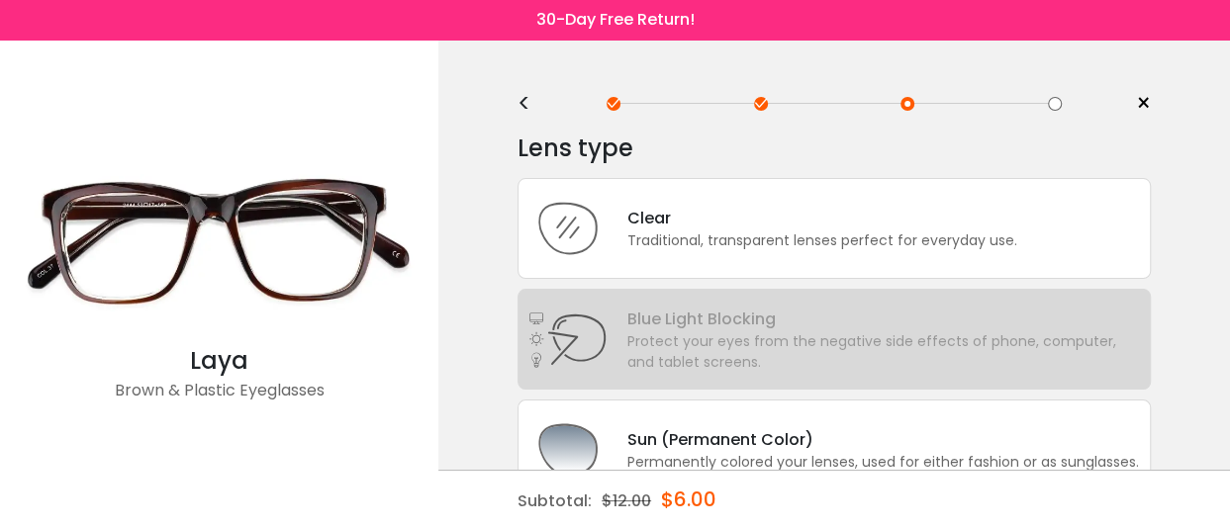
click at [757, 106] on div at bounding box center [761, 104] width 14 height 14
click at [525, 103] on div "<" at bounding box center [532, 104] width 30 height 16
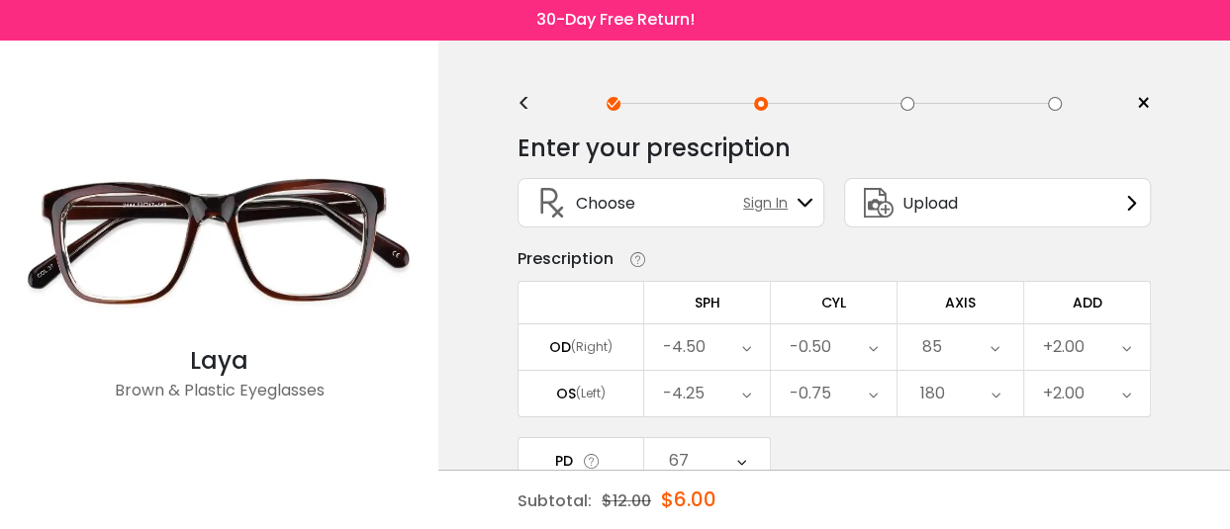
click at [525, 103] on div "<" at bounding box center [532, 104] width 30 height 16
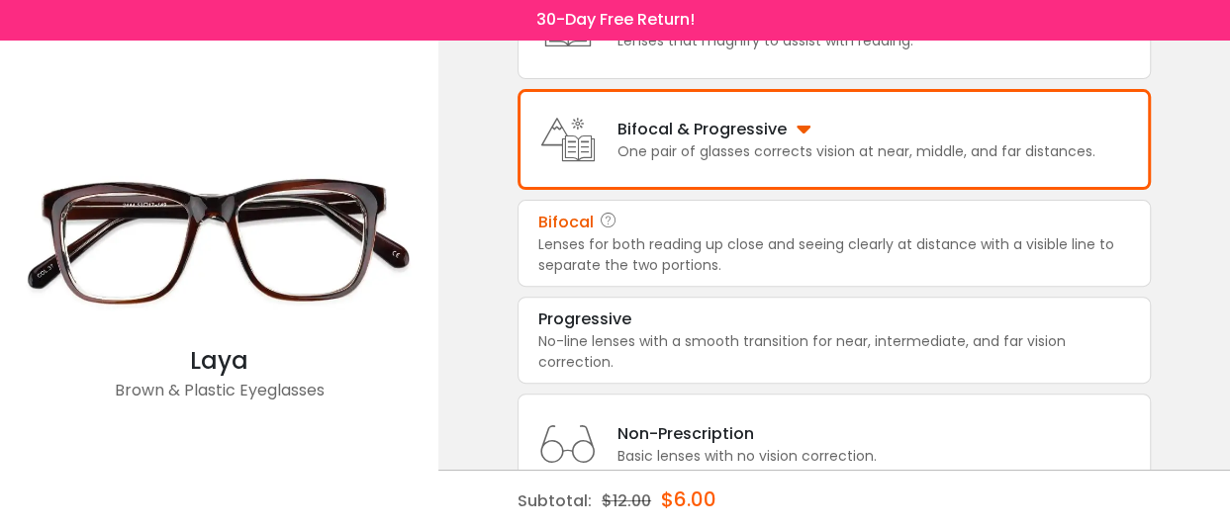
scroll to position [329, 0]
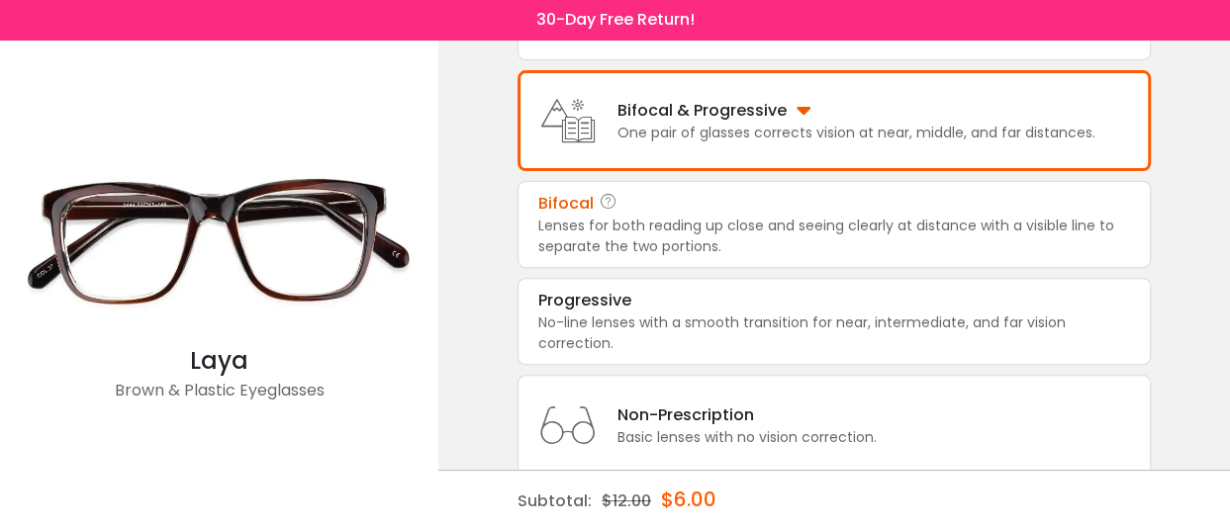
click at [793, 114] on div "Bifocal & Progressive" at bounding box center [856, 110] width 478 height 25
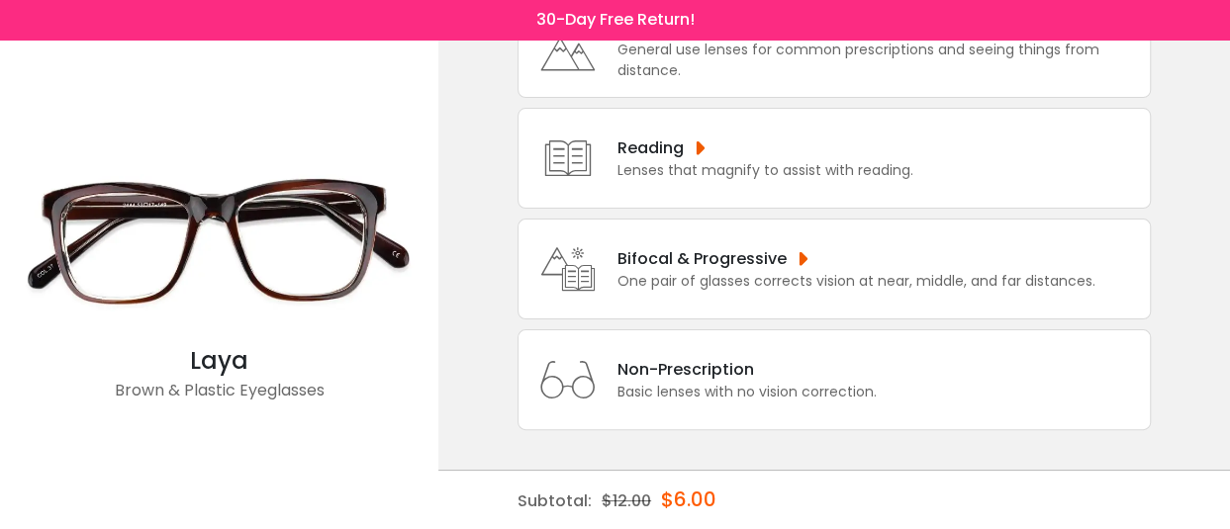
scroll to position [180, 0]
click at [802, 259] on div "Bifocal & Progressive" at bounding box center [856, 259] width 478 height 25
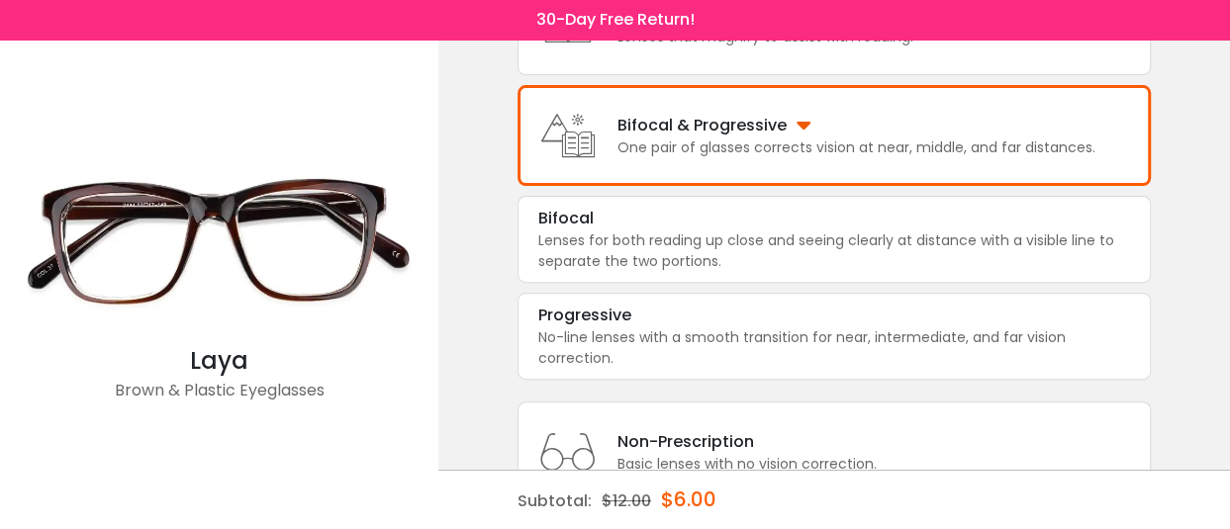
scroll to position [329, 0]
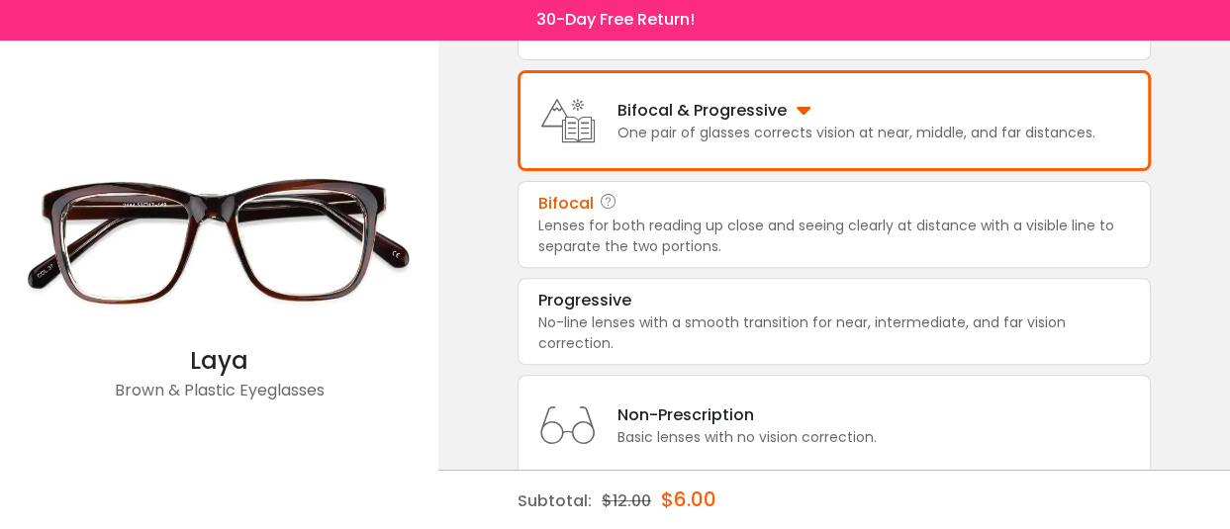
click at [580, 232] on div "Lenses for both reading up close and seeing clearly at distance with a visible …" at bounding box center [834, 237] width 592 height 42
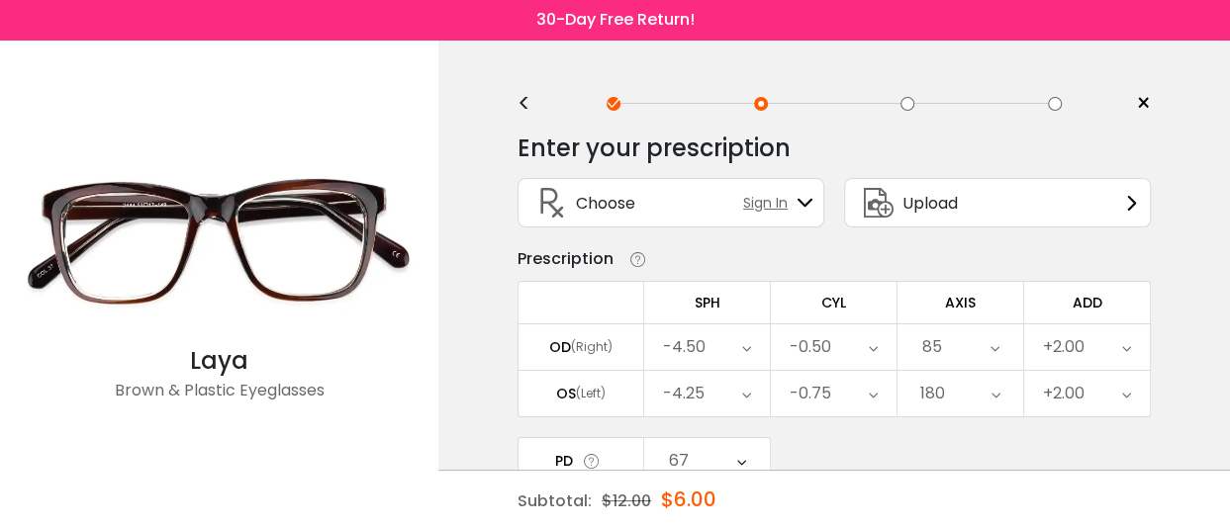
scroll to position [313, 0]
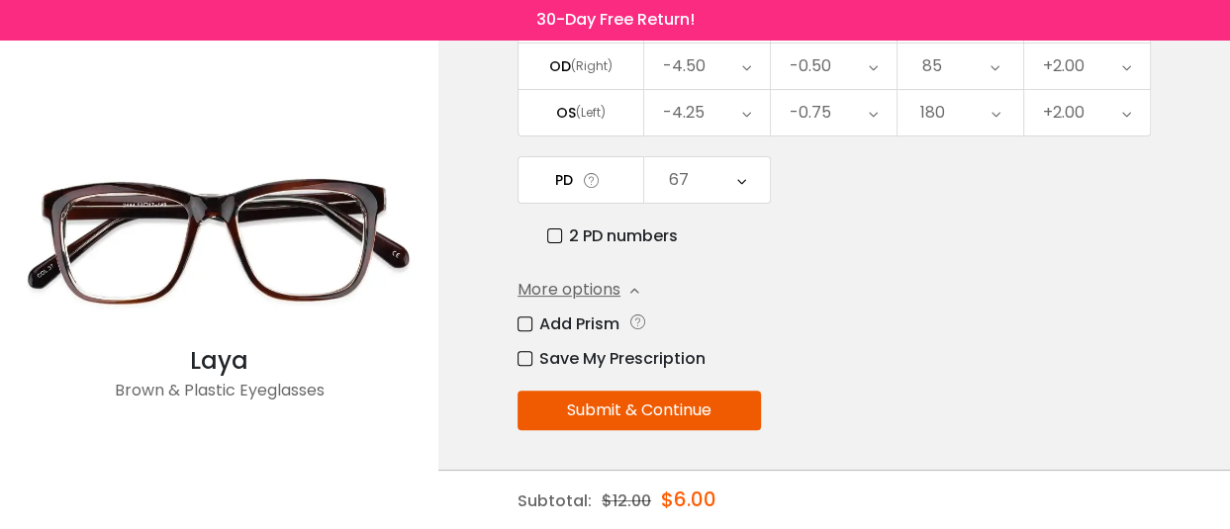
click at [752, 393] on button "Submit & Continue" at bounding box center [638, 411] width 243 height 40
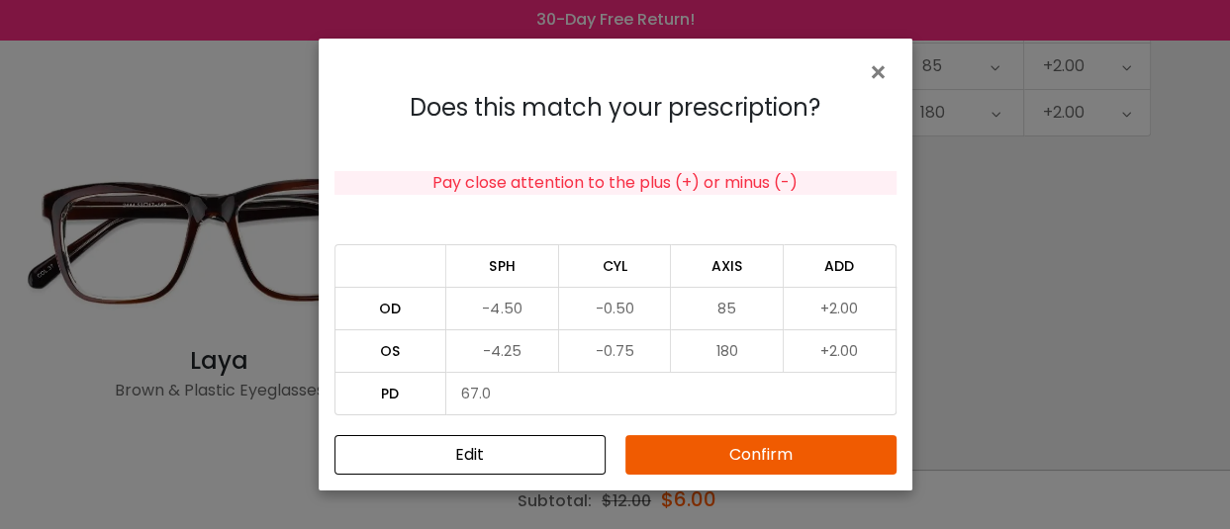
click at [811, 450] on button "Confirm" at bounding box center [760, 455] width 271 height 40
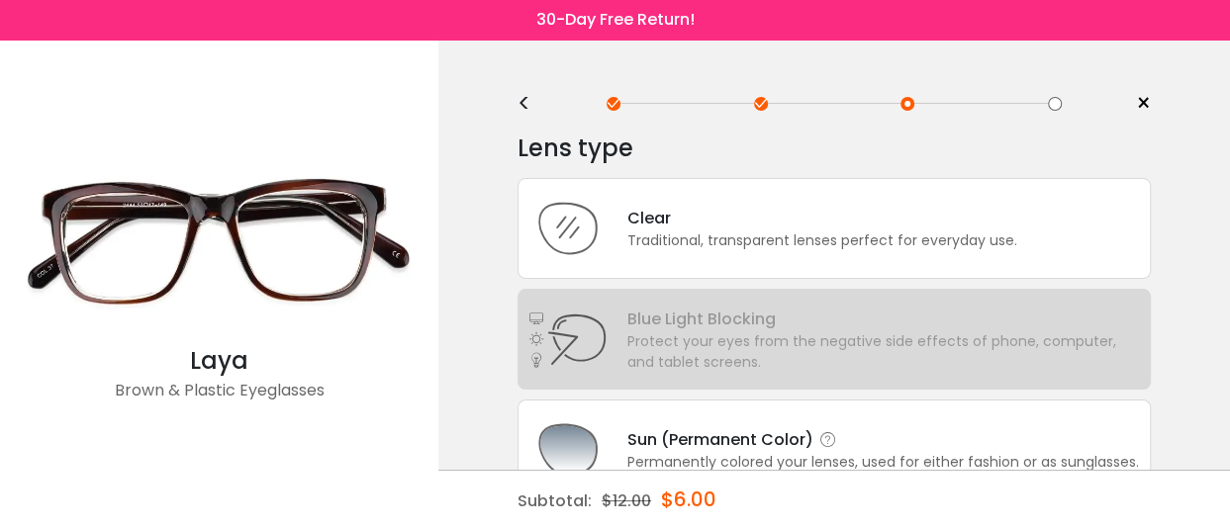
scroll to position [329, 0]
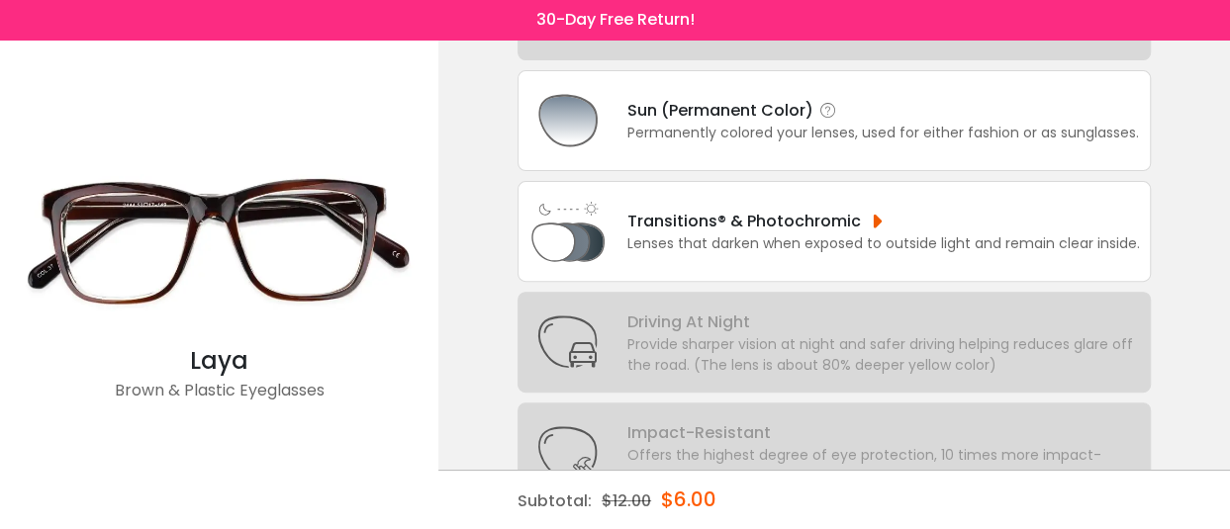
click at [841, 116] on div "Sun (Permanent Color)" at bounding box center [883, 110] width 512 height 25
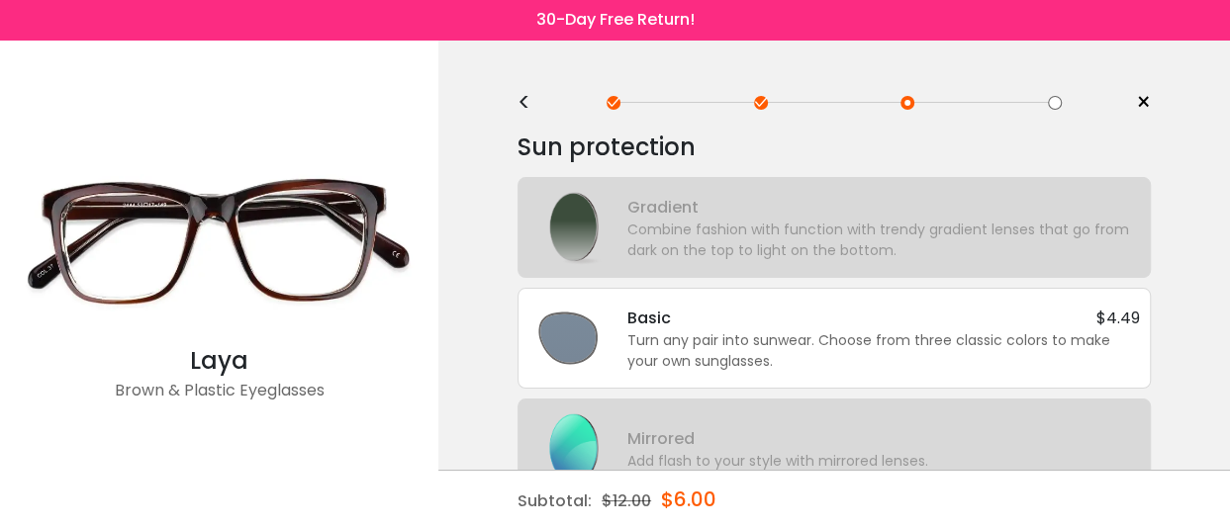
scroll to position [0, 0]
click at [861, 334] on div "Turn any pair into sunwear. Choose from three classic colors to make your own s…" at bounding box center [883, 352] width 513 height 42
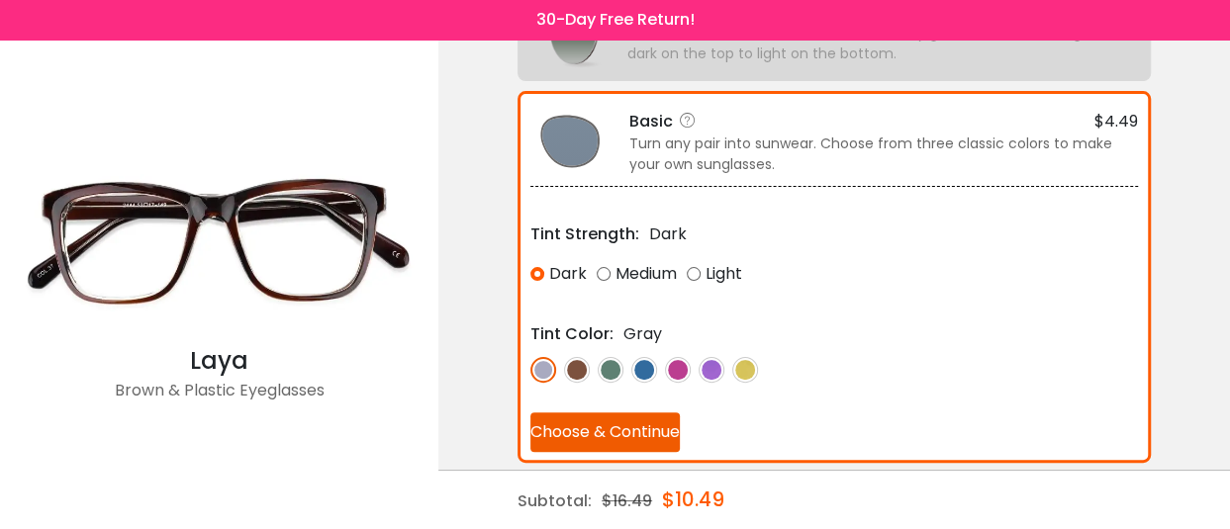
scroll to position [202, 0]
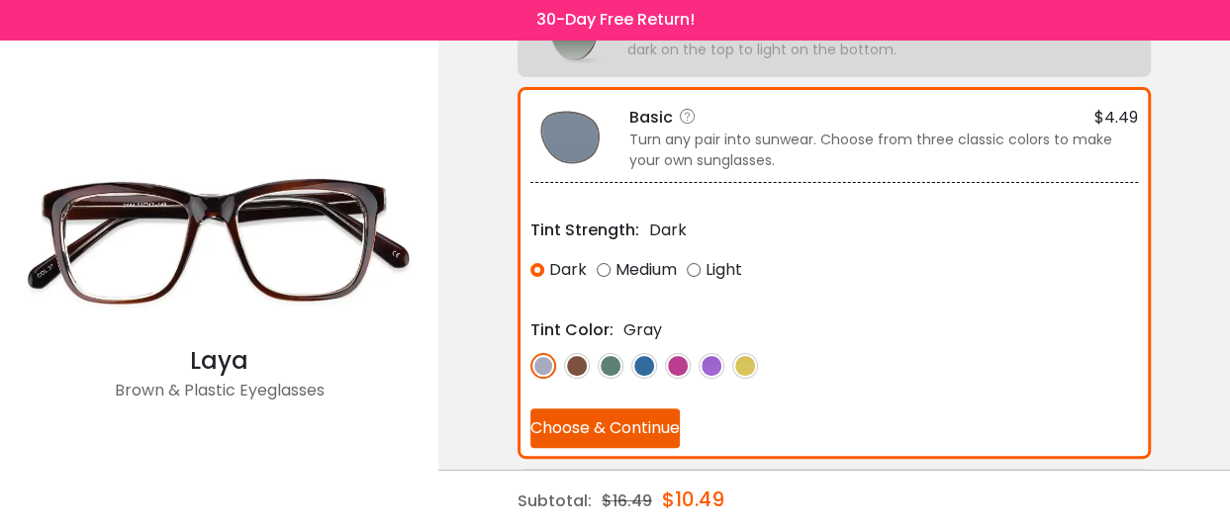
click at [582, 372] on img at bounding box center [577, 366] width 26 height 26
click at [609, 273] on div "Medium" at bounding box center [637, 270] width 80 height 36
click at [715, 266] on div "Light" at bounding box center [714, 270] width 55 height 36
click at [537, 281] on div "Dark" at bounding box center [558, 270] width 56 height 36
click at [680, 433] on button "Choose & Continue" at bounding box center [604, 429] width 149 height 40
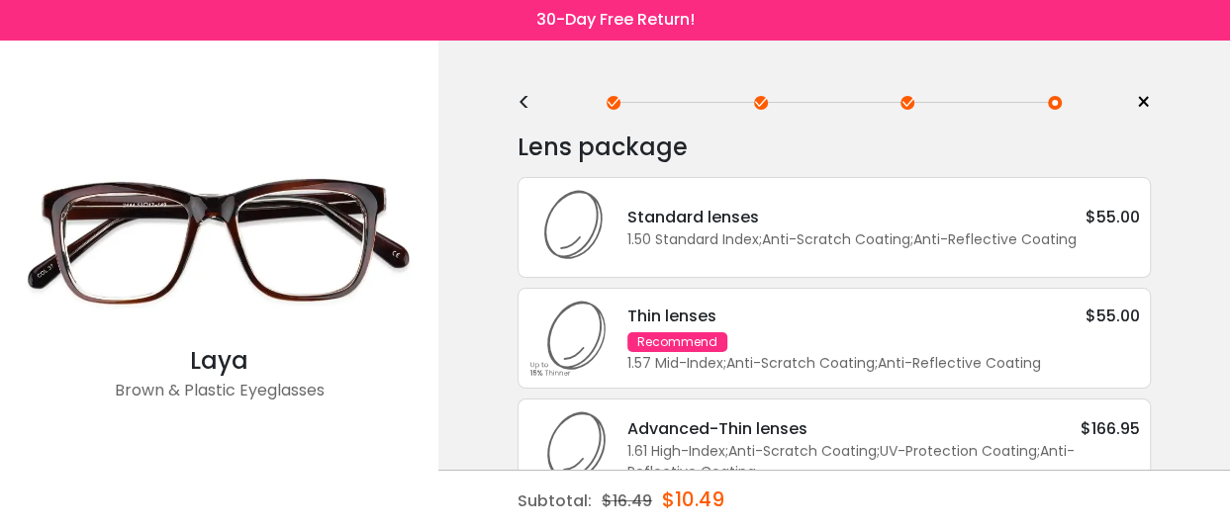
scroll to position [0, 0]
click at [788, 346] on div "Thin lenses $55.00 Recommend 1.57 Mid-Index ; Anti-Scratch Coating ; Anti-Refle…" at bounding box center [873, 340] width 532 height 70
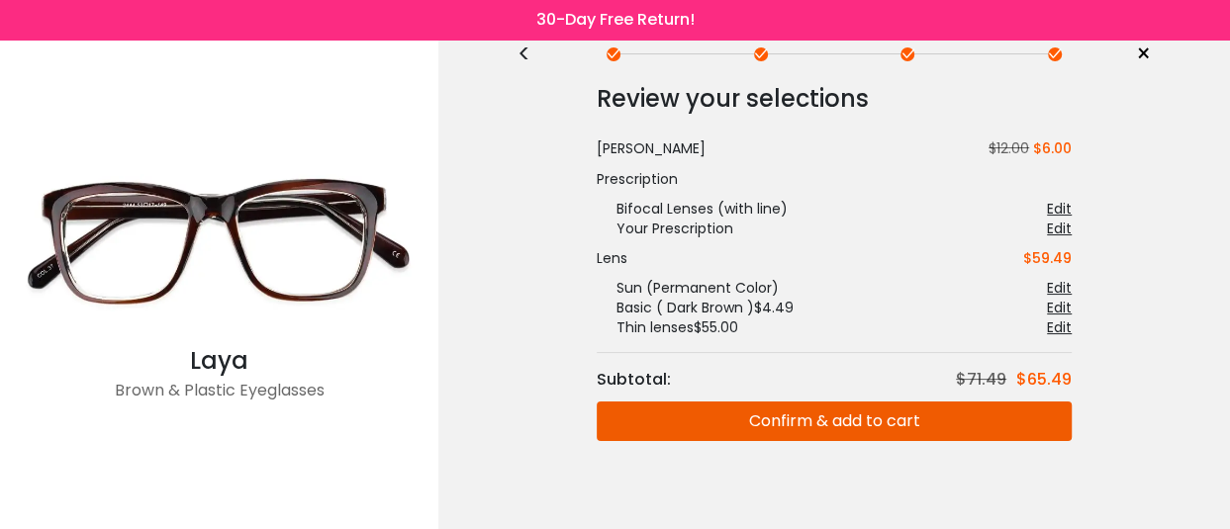
scroll to position [76, 0]
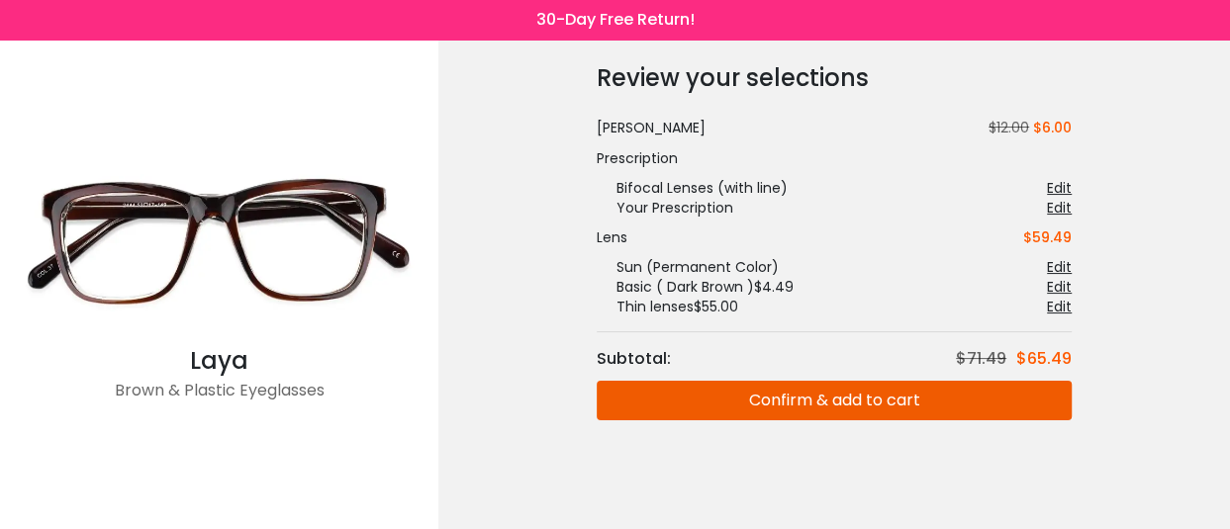
click at [804, 412] on button "Confirm & add to cart" at bounding box center [834, 401] width 475 height 40
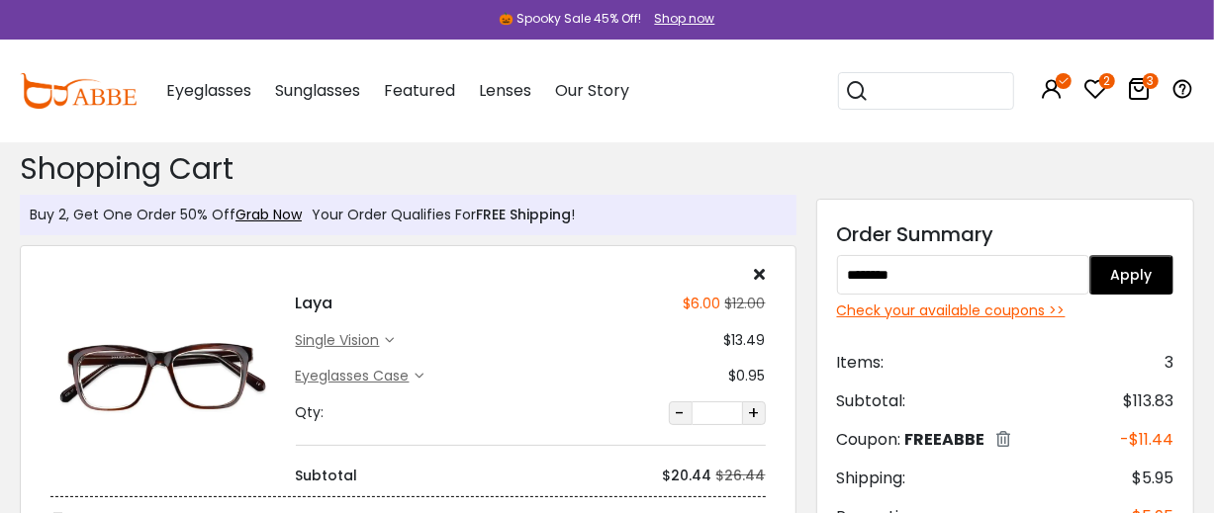
type input "********"
click at [1120, 281] on button "Apply" at bounding box center [1131, 275] width 84 height 40
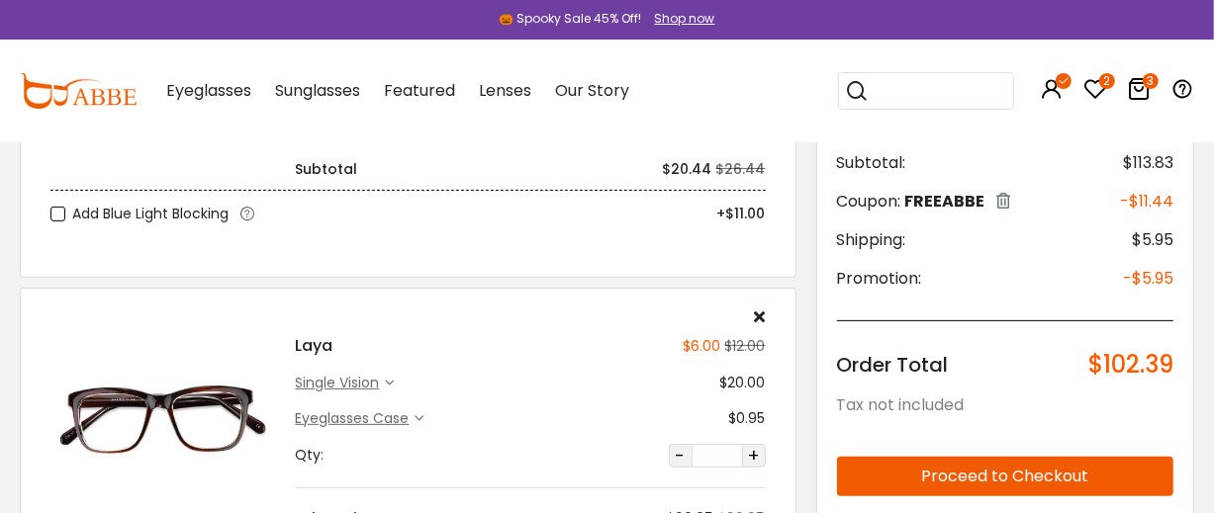
scroll to position [329, 0]
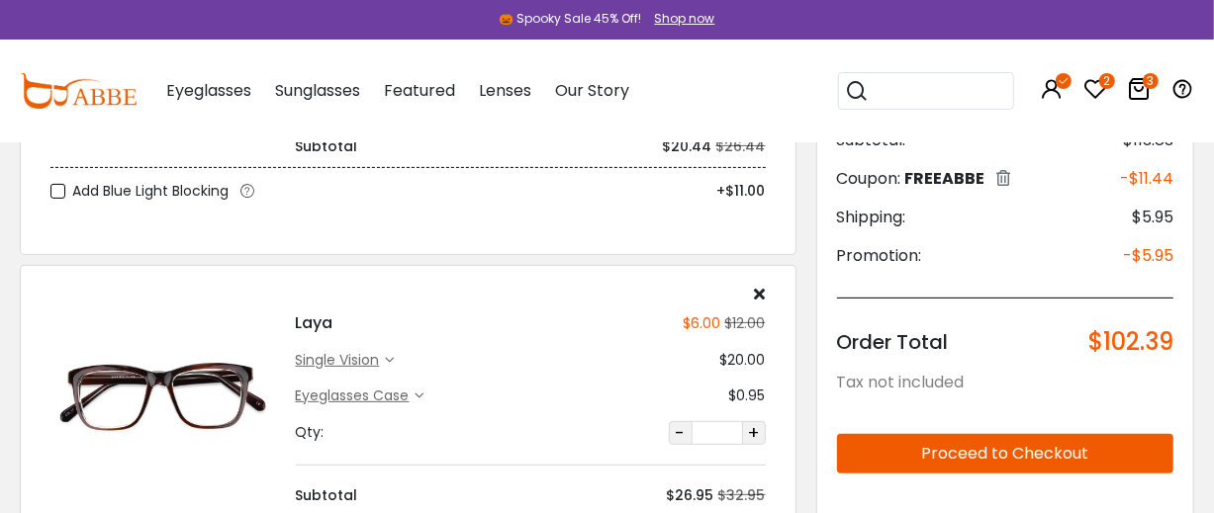
click at [421, 401] on icon at bounding box center [420, 396] width 9 height 9
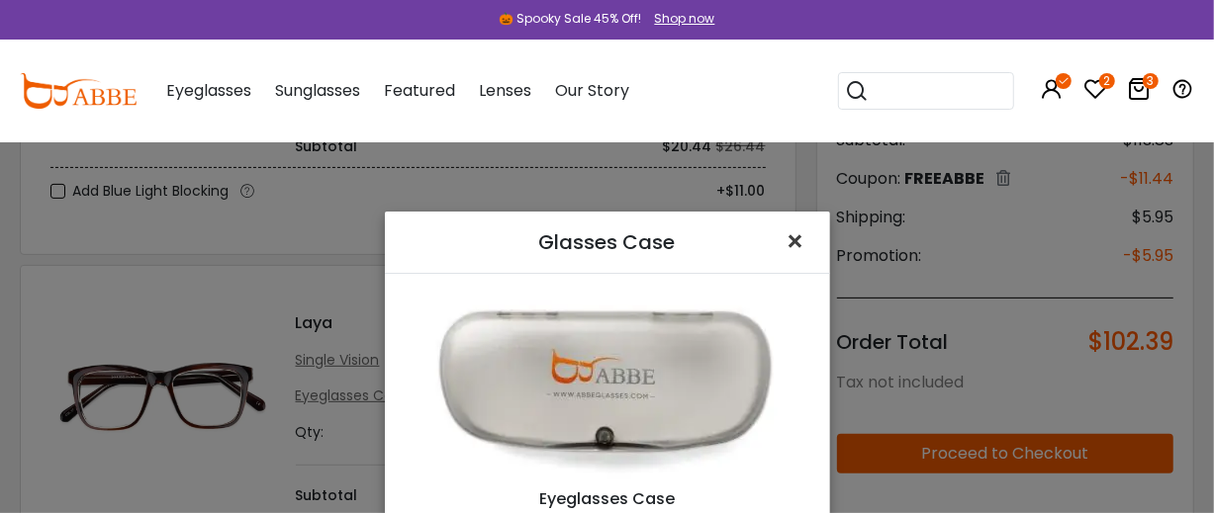
click at [786, 222] on span "×" at bounding box center [800, 242] width 29 height 43
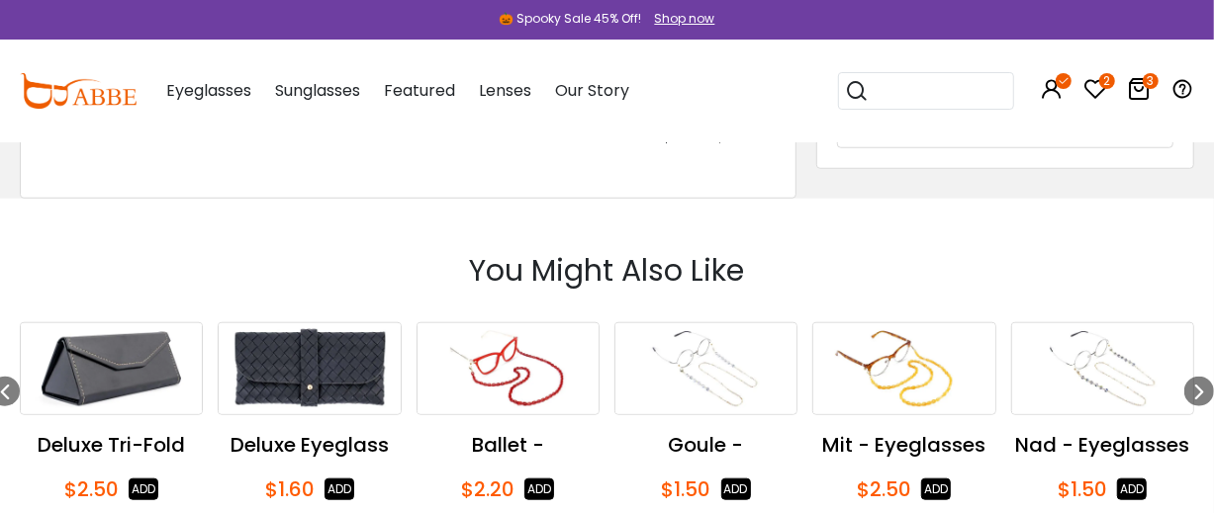
scroll to position [659, 0]
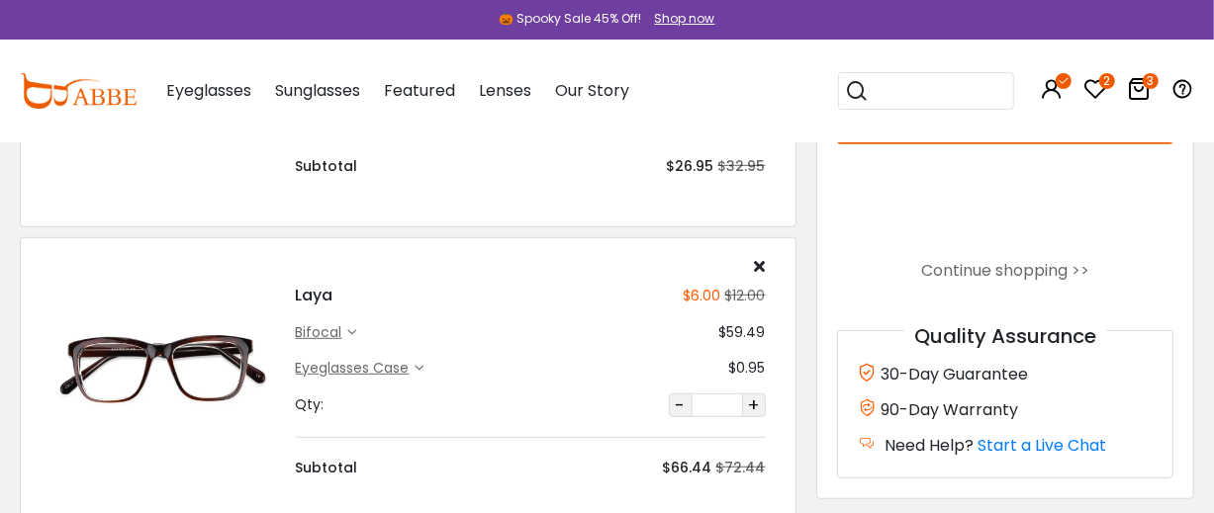
click at [356, 337] on icon at bounding box center [352, 332] width 9 height 9
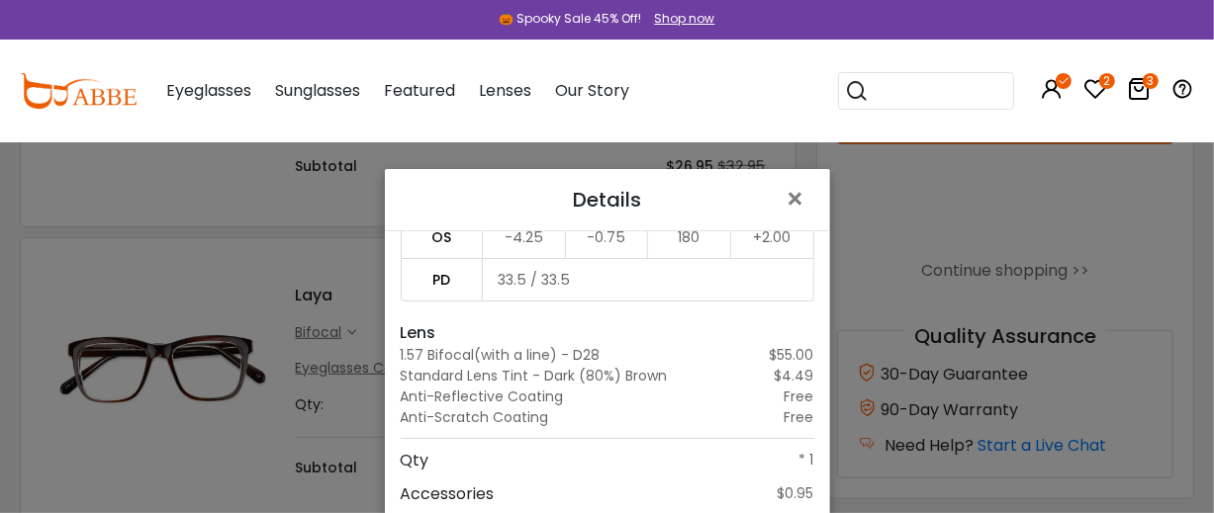
scroll to position [134, 0]
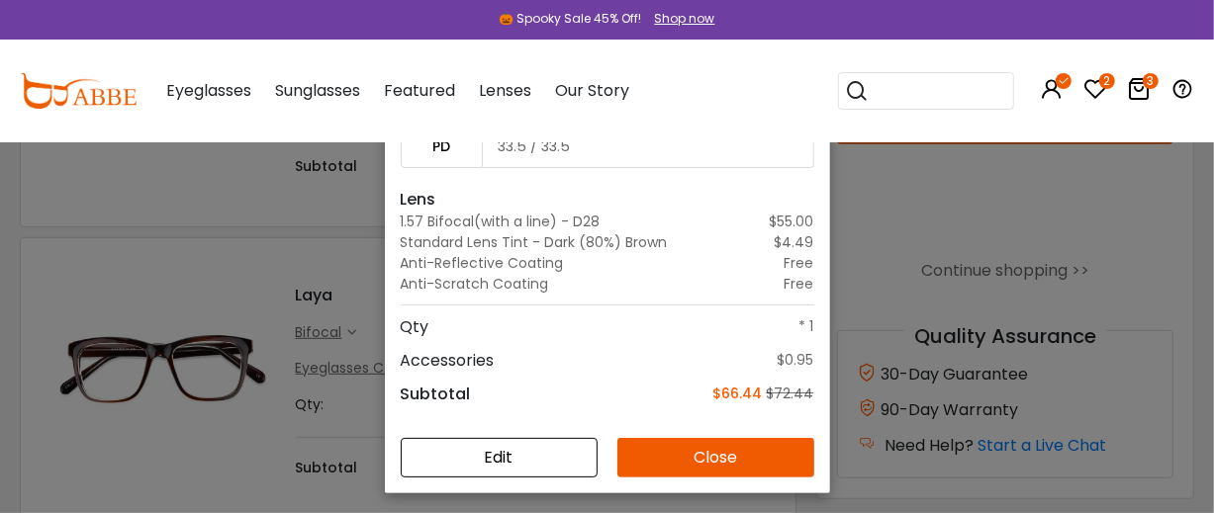
click at [41, 284] on div "Details × Frame Laya - Brown Large $6.00 $12.00 Prescription bifocal SPH CYL AX…" at bounding box center [607, 256] width 1214 height 513
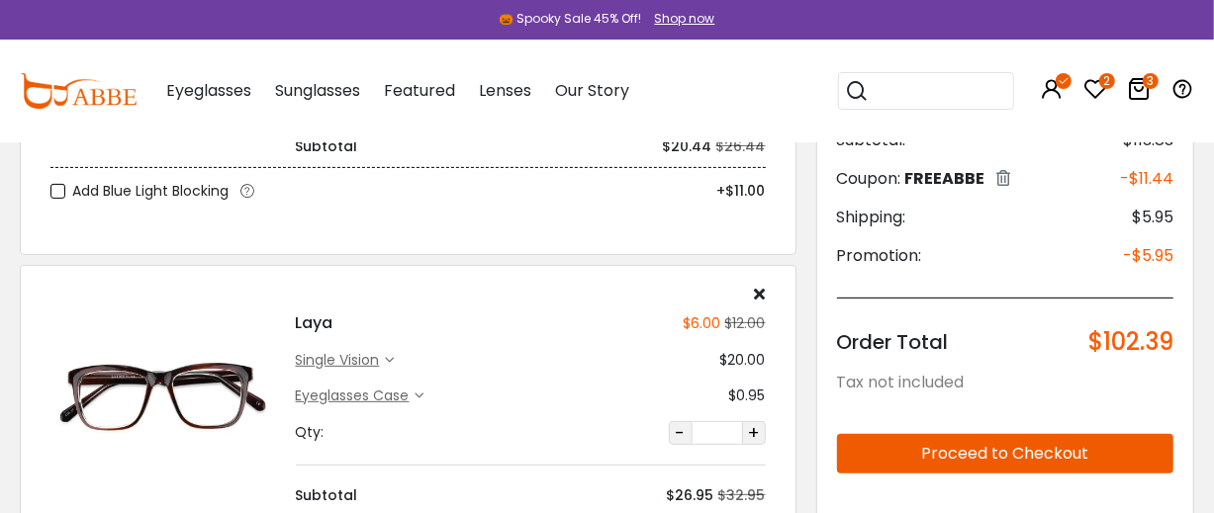
scroll to position [0, 0]
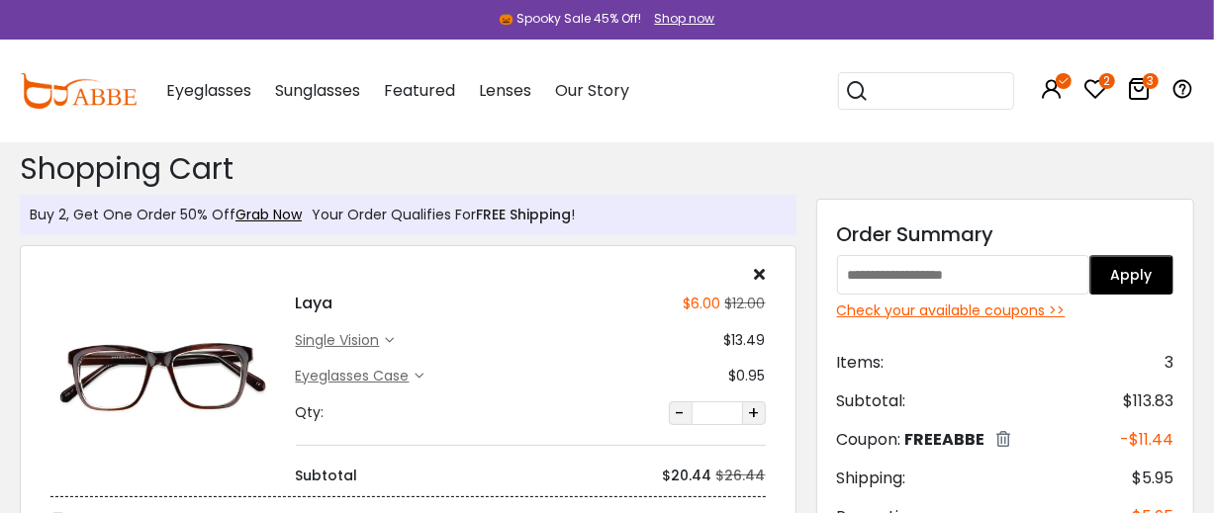
click at [762, 279] on icon at bounding box center [760, 274] width 11 height 16
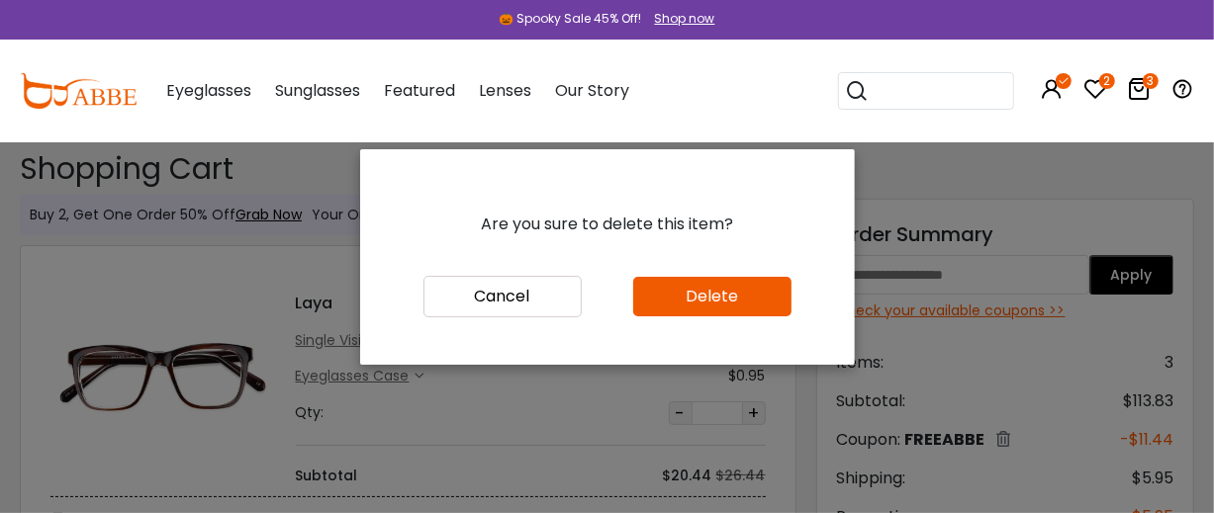
click at [751, 317] on button "Delete" at bounding box center [712, 297] width 158 height 40
click at [750, 317] on button "Delete" at bounding box center [712, 297] width 158 height 40
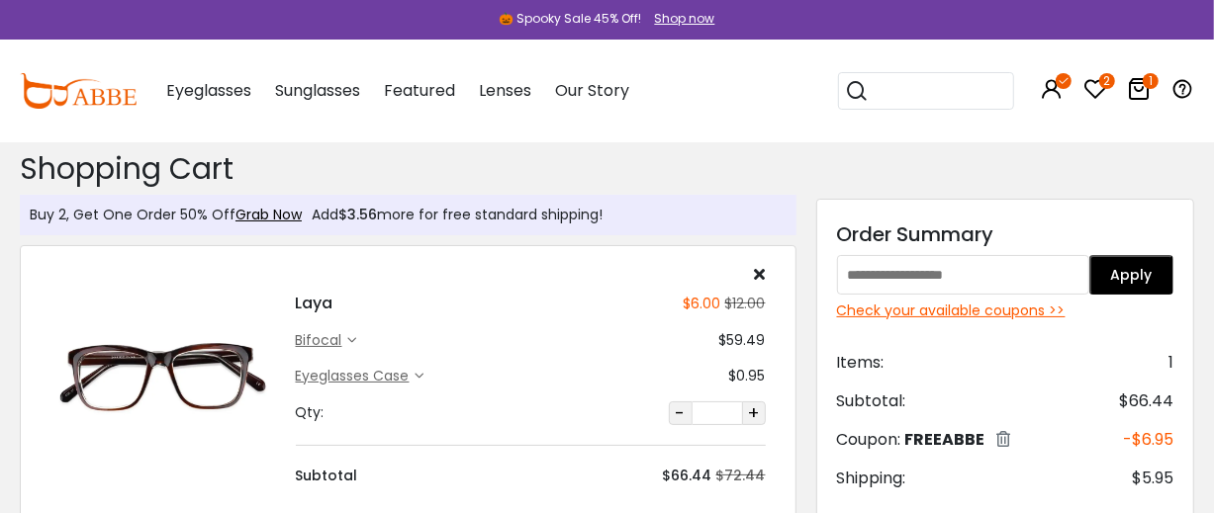
click at [168, 386] on img at bounding box center [163, 376] width 226 height 113
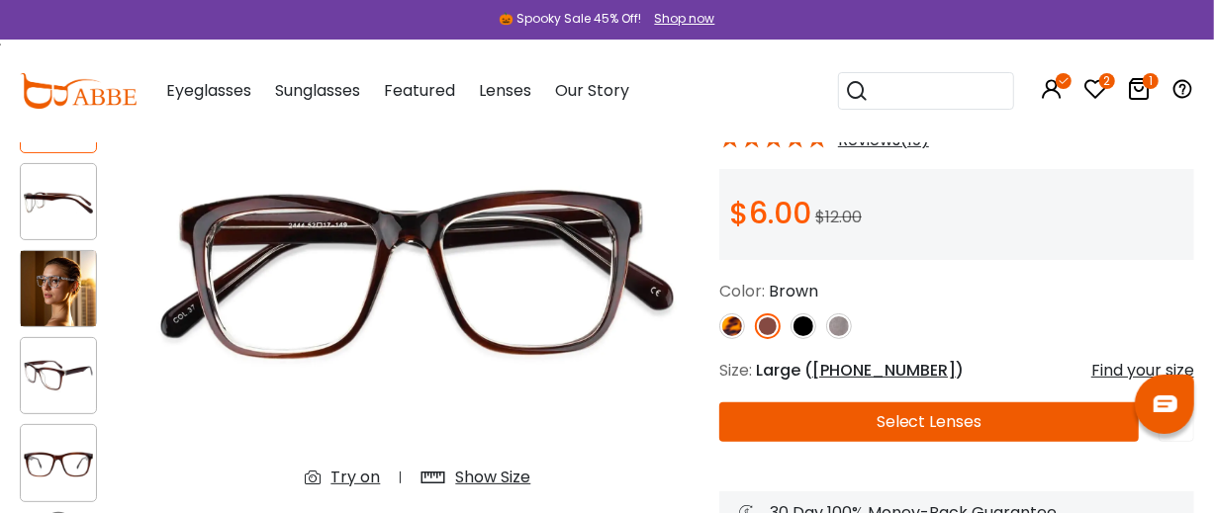
scroll to position [329, 0]
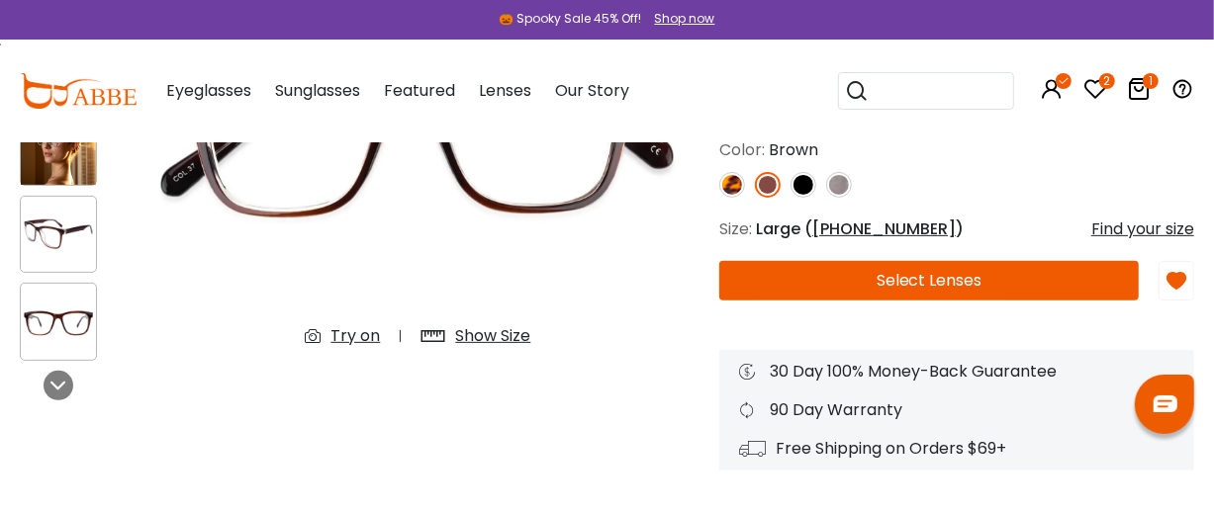
click at [949, 301] on button "Select Lenses" at bounding box center [929, 281] width 420 height 40
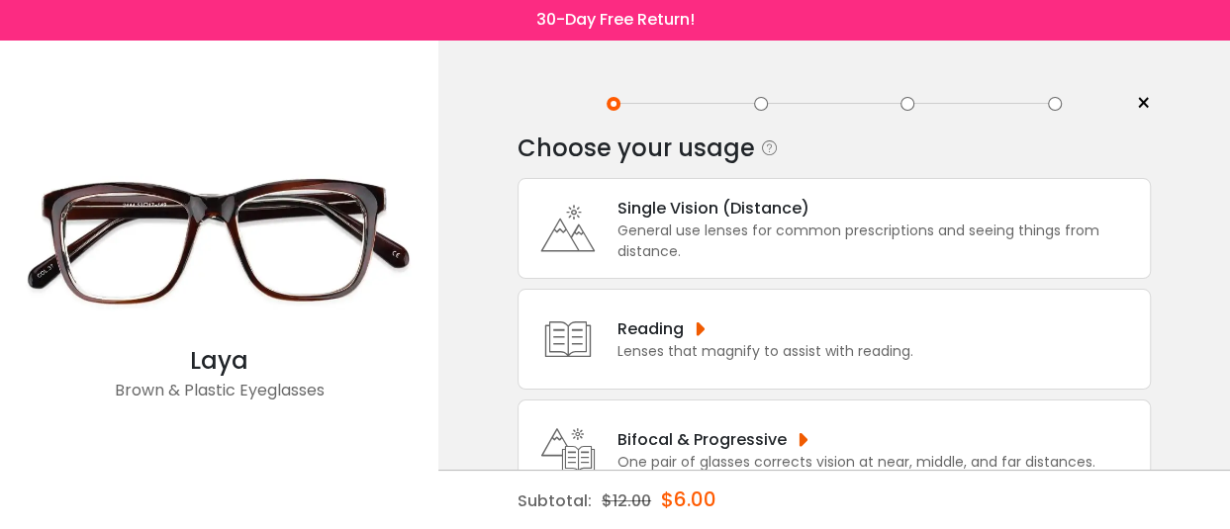
click at [733, 364] on div "Reading Lenses that magnify to assist with reading." at bounding box center [833, 339] width 633 height 101
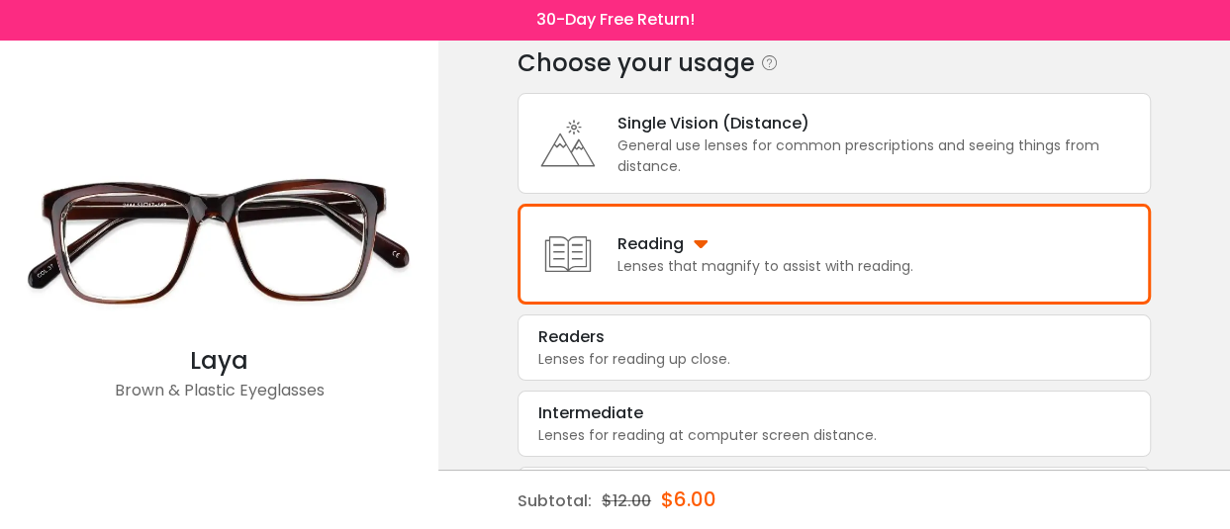
scroll to position [92, 0]
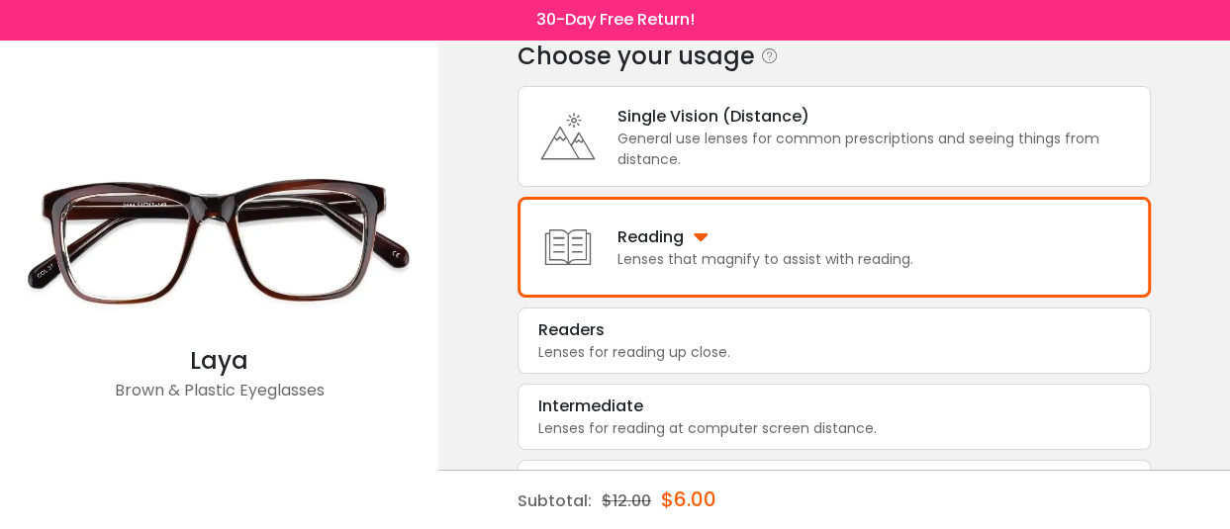
click at [698, 262] on div "Lenses that magnify to assist with reading." at bounding box center [765, 259] width 296 height 21
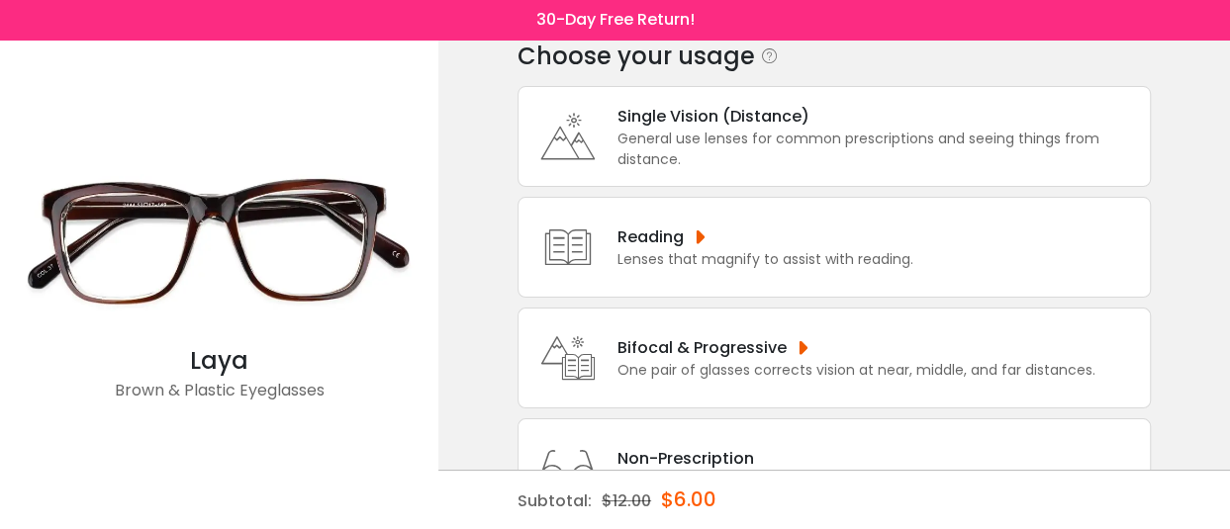
click at [698, 262] on div "Lenses that magnify to assist with reading." at bounding box center [765, 259] width 296 height 21
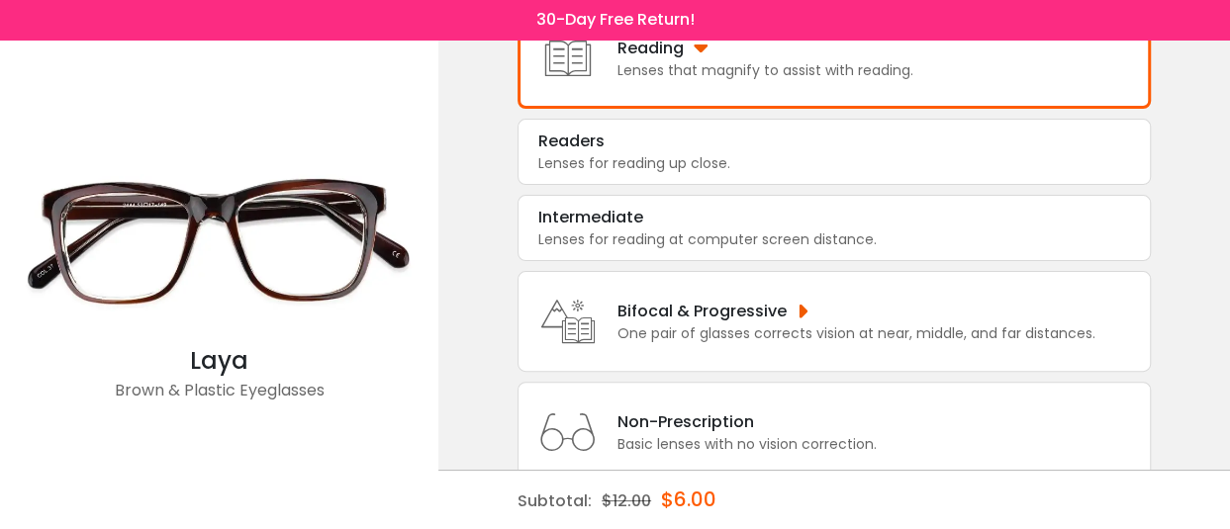
scroll to position [344, 0]
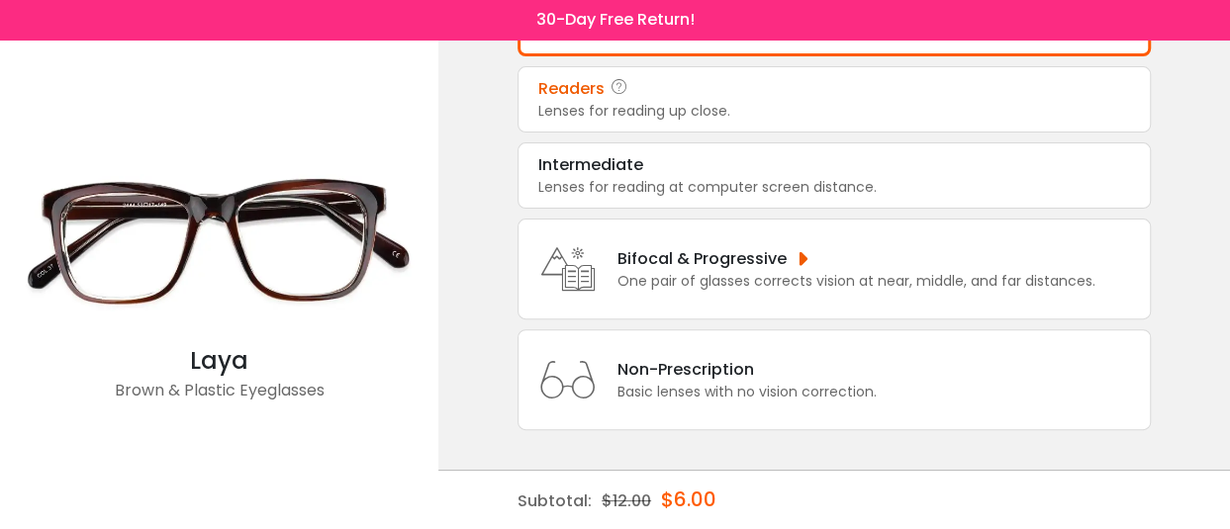
click at [621, 114] on div "Lenses for reading up close." at bounding box center [834, 111] width 592 height 21
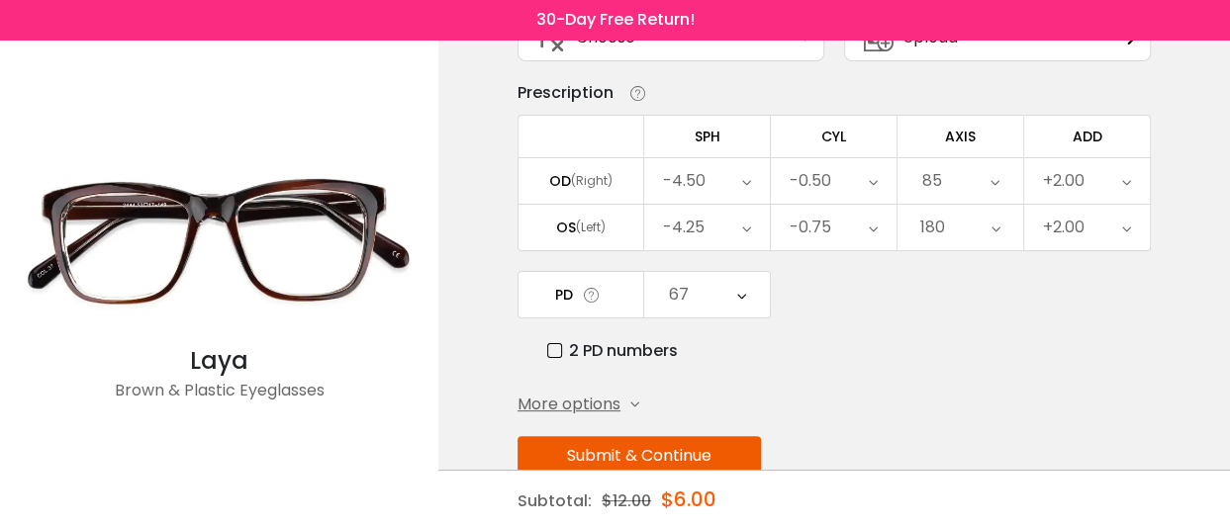
scroll to position [229, 0]
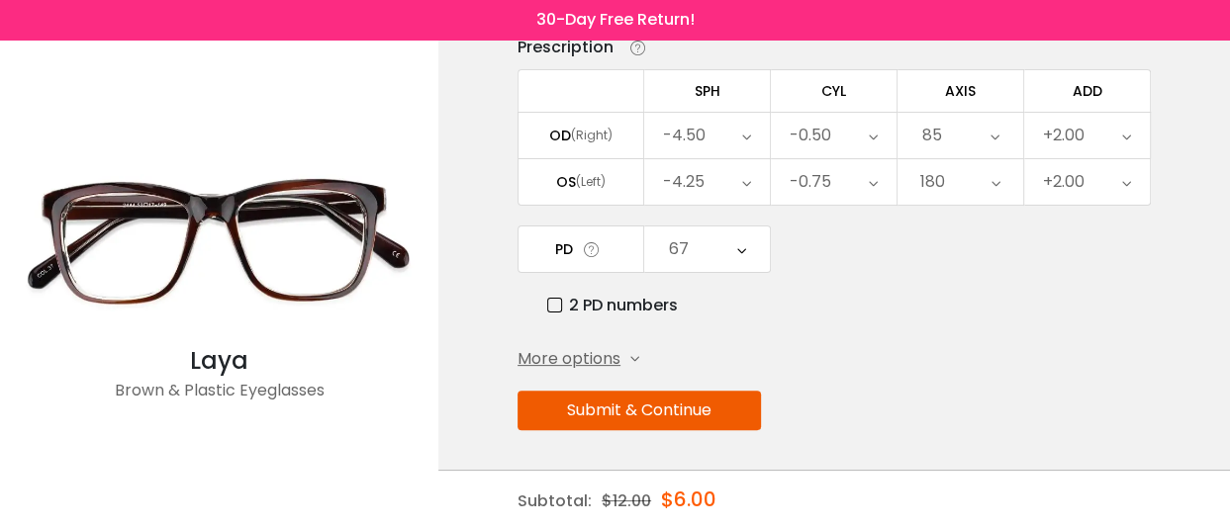
click at [669, 408] on button "Submit & Continue" at bounding box center [638, 411] width 243 height 40
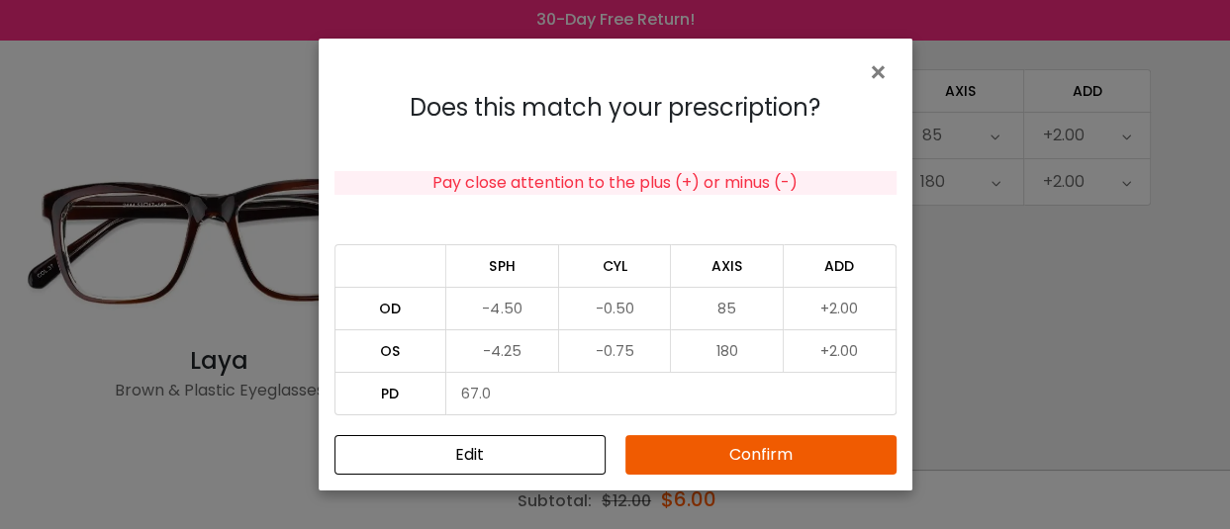
click at [794, 448] on button "Confirm" at bounding box center [760, 455] width 271 height 40
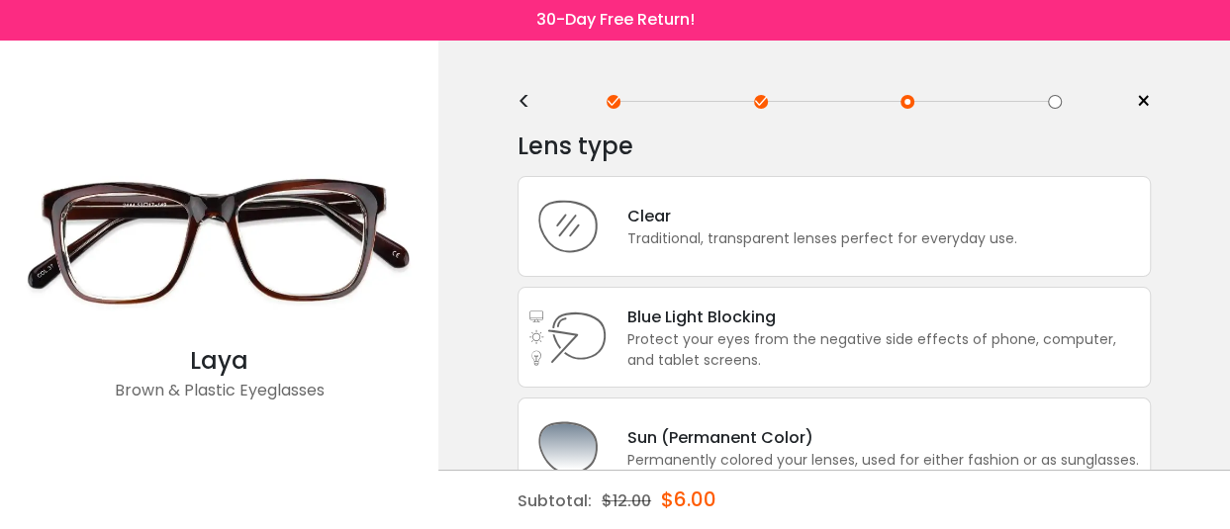
scroll to position [0, 0]
click at [810, 348] on div "Protect your eyes from the negative side effects of phone, computer, and tablet…" at bounding box center [883, 352] width 513 height 42
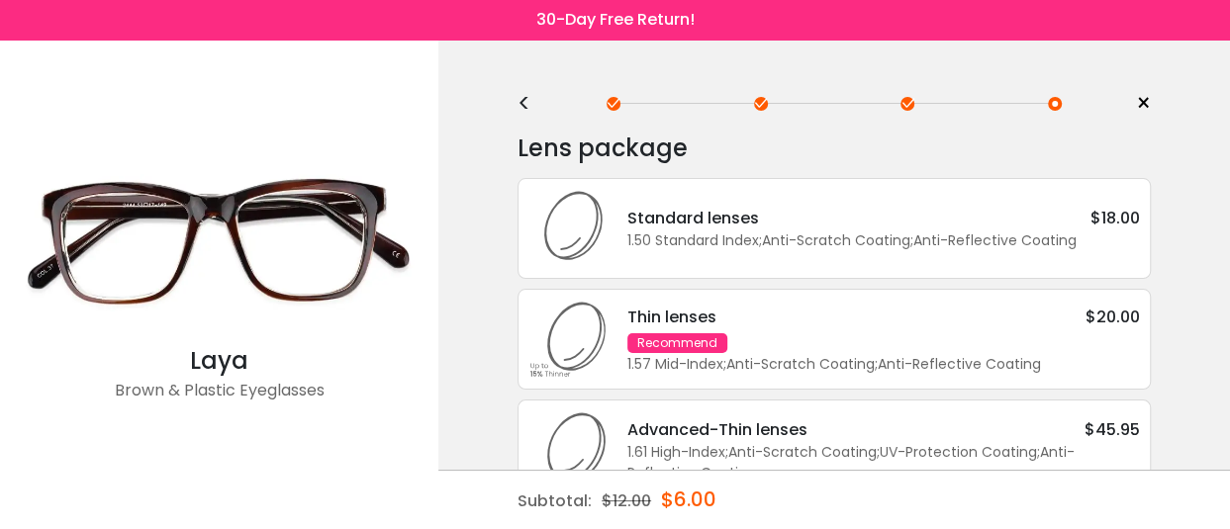
click at [810, 348] on div "Thin lenses $20.00 Recommend 1.57 Mid-Index ; Anti-Scratch Coating ; Anti-Refle…" at bounding box center [873, 340] width 532 height 70
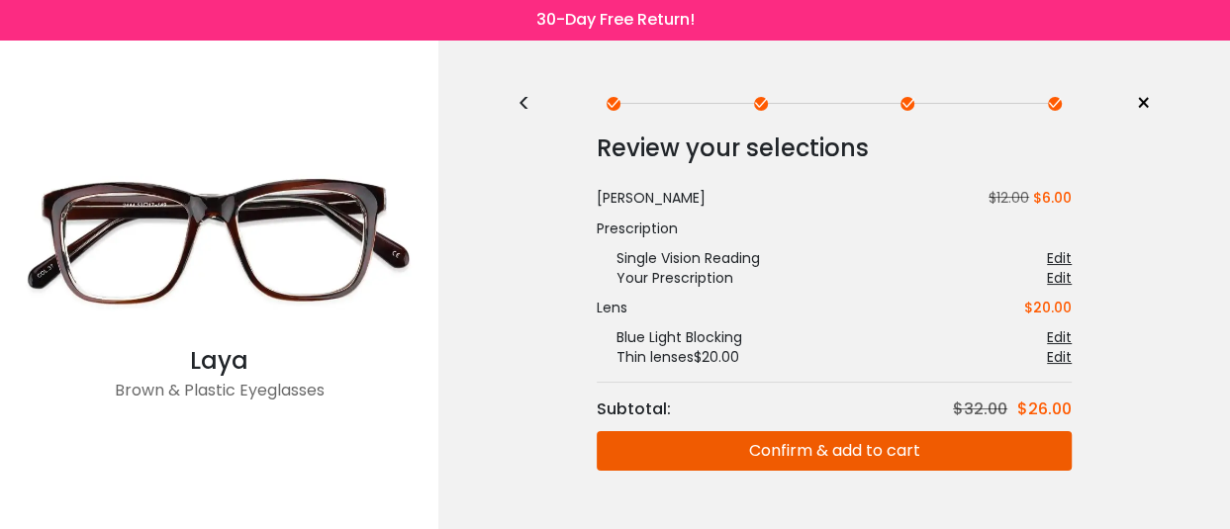
click at [809, 450] on button "Confirm & add to cart" at bounding box center [834, 451] width 475 height 40
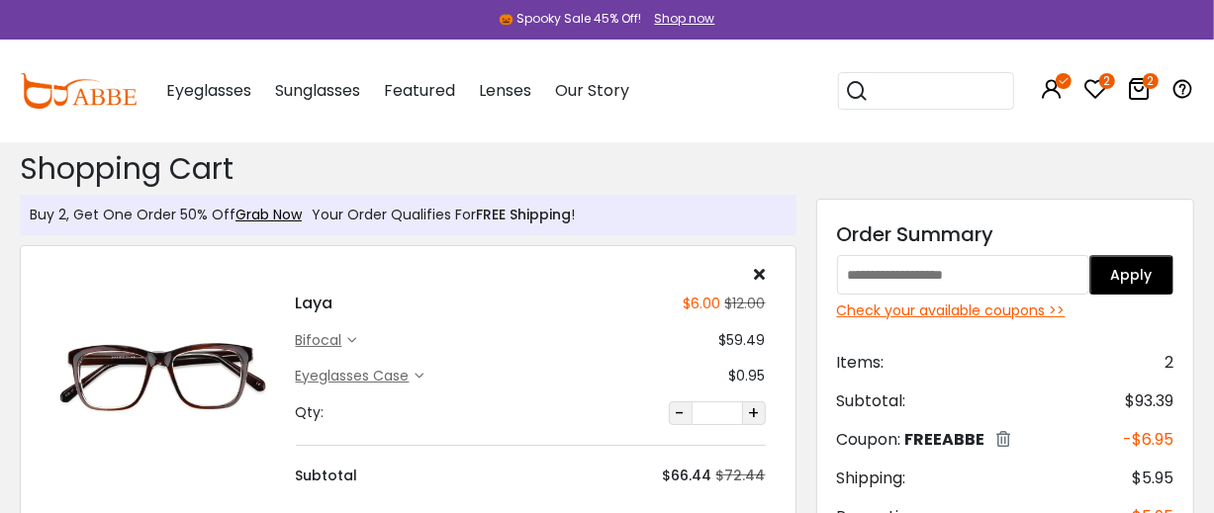
click at [760, 272] on icon at bounding box center [760, 274] width 11 height 16
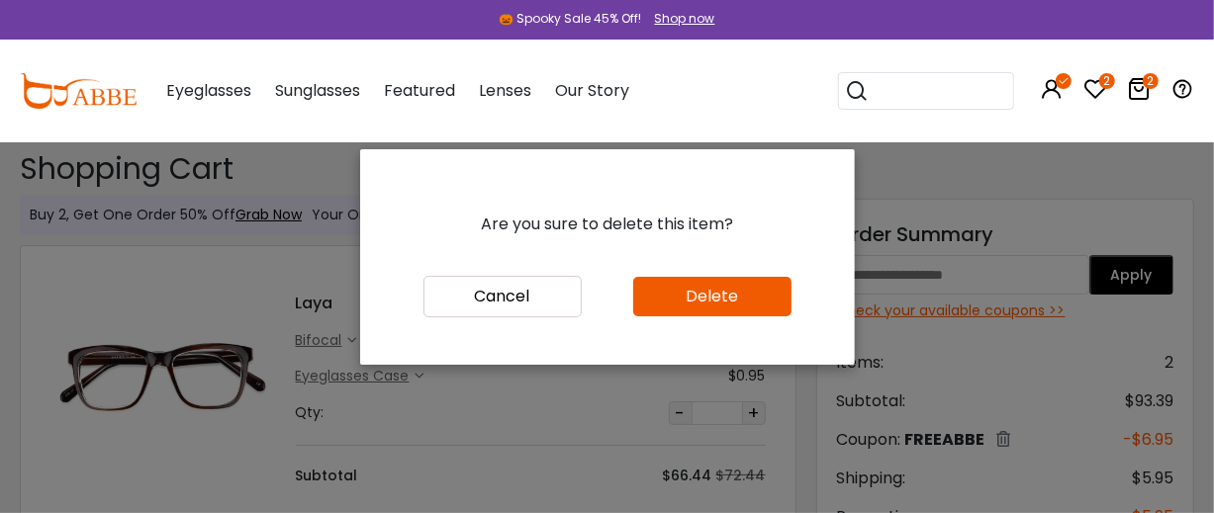
click at [712, 309] on button "Delete" at bounding box center [712, 297] width 158 height 40
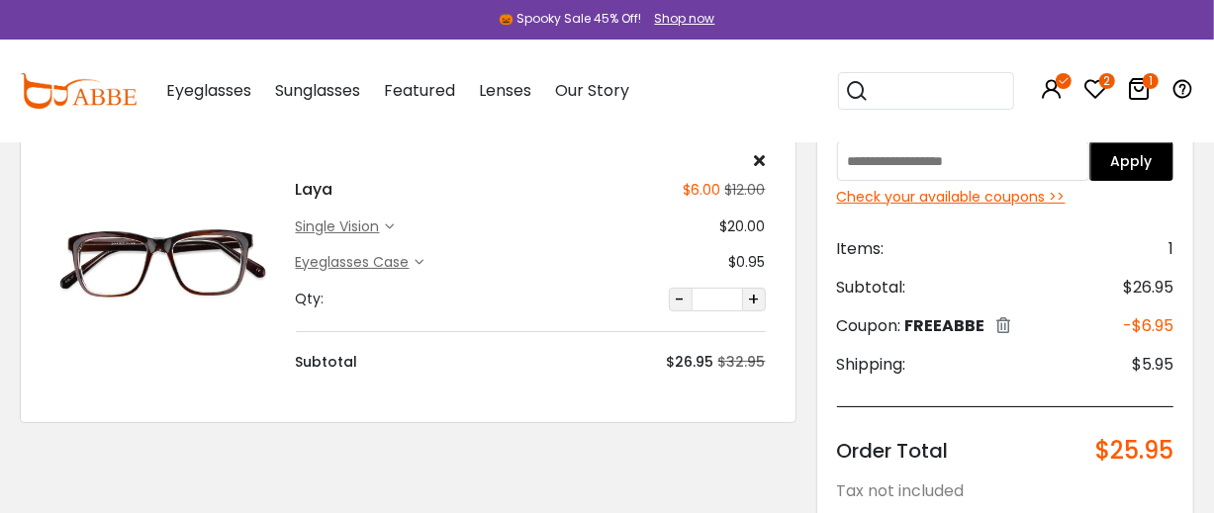
scroll to position [141, 0]
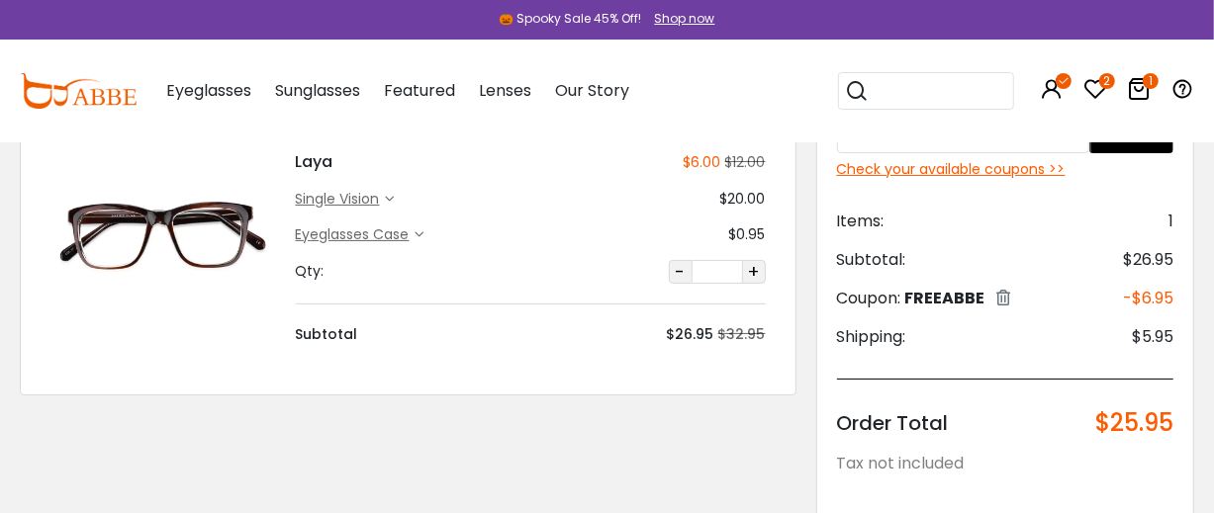
click at [391, 204] on icon at bounding box center [390, 199] width 9 height 9
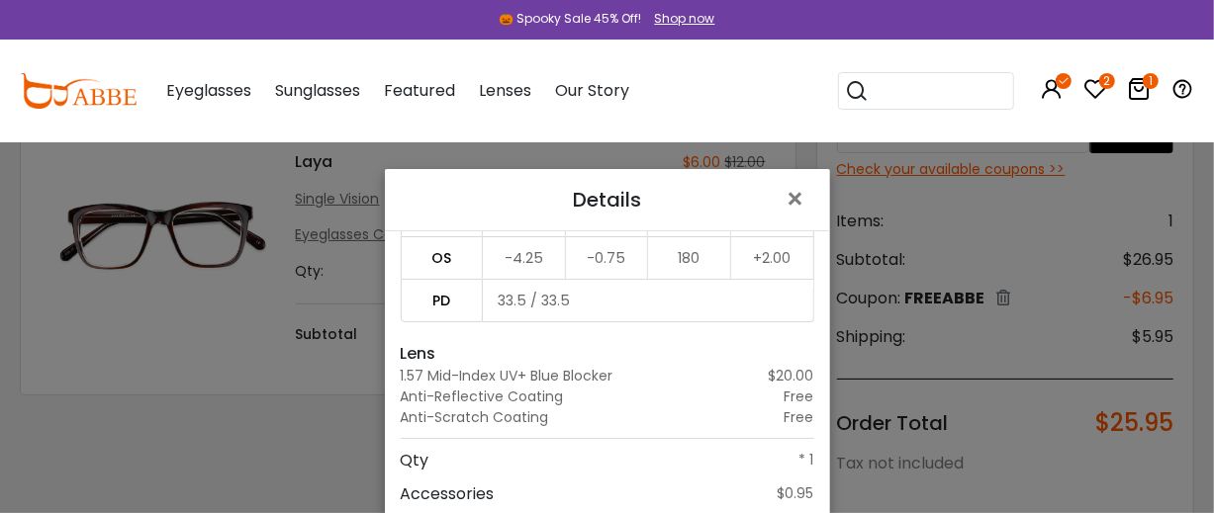
scroll to position [262, 0]
click at [794, 195] on span "×" at bounding box center [800, 199] width 29 height 43
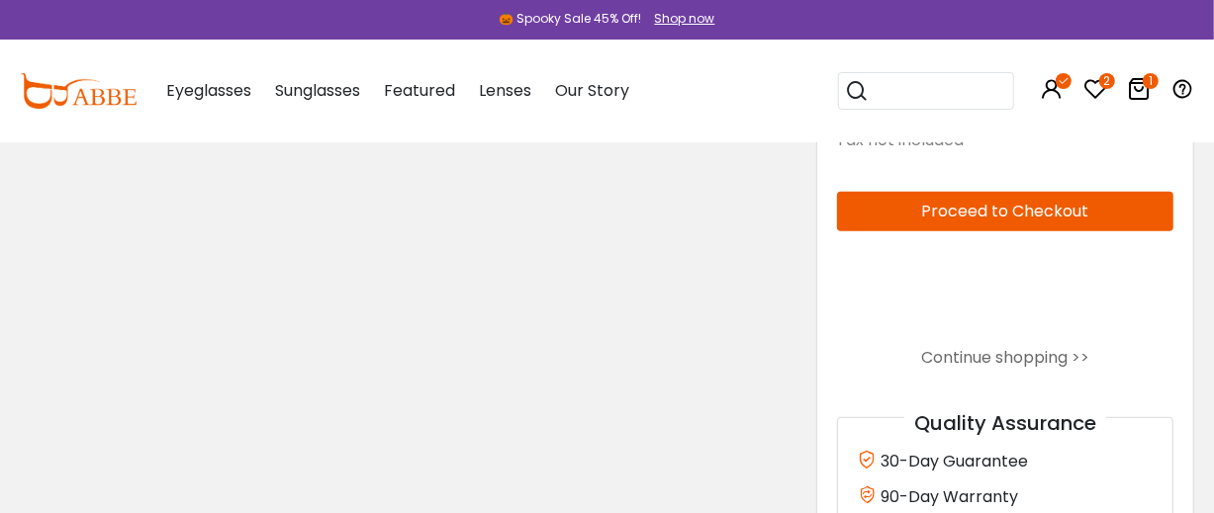
scroll to position [472, 0]
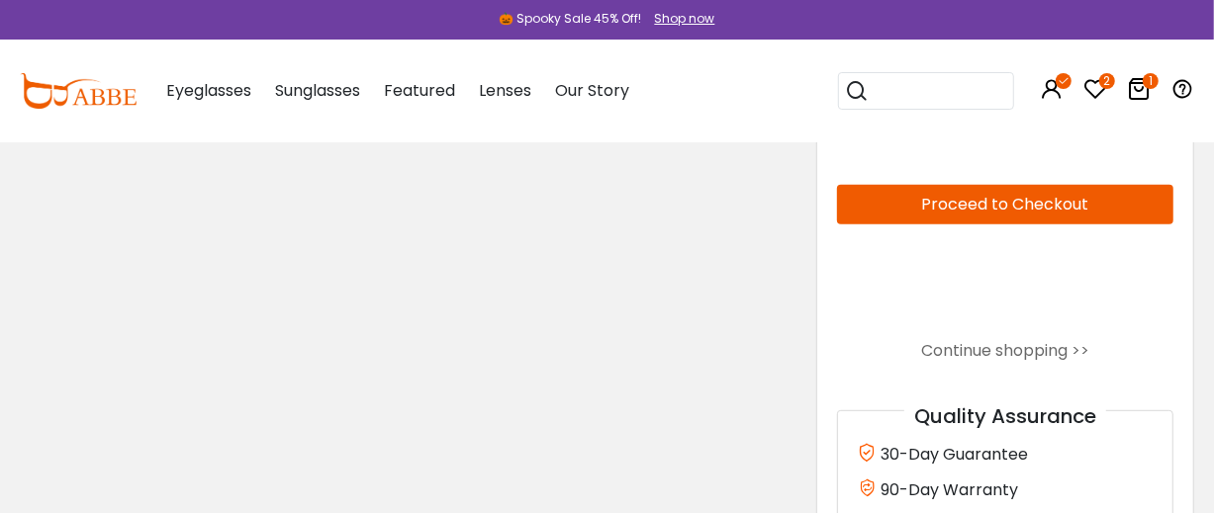
click at [909, 225] on button "Proceed to Checkout" at bounding box center [1005, 205] width 336 height 40
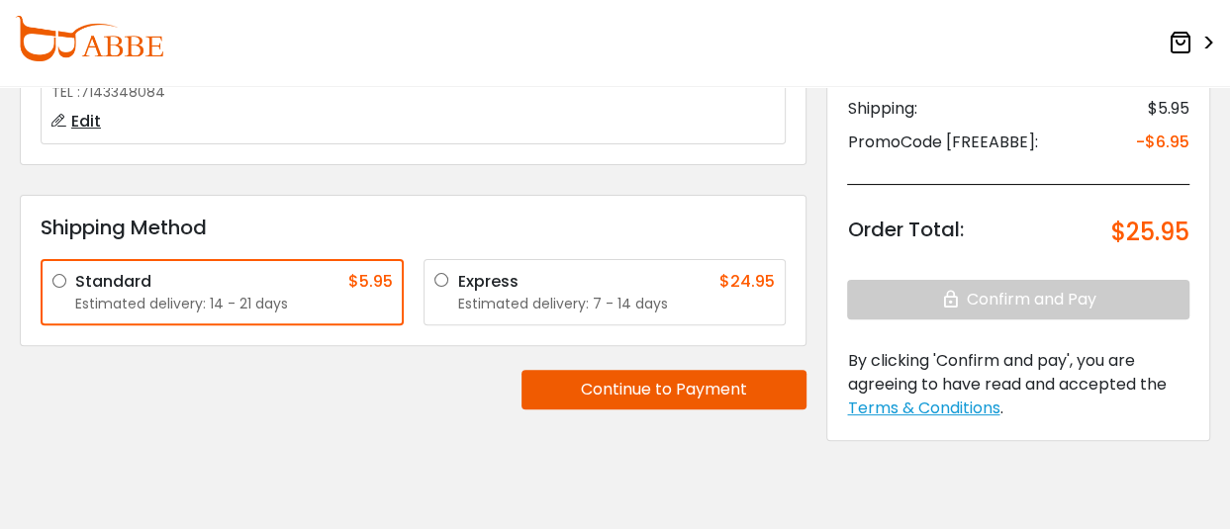
scroll to position [329, 0]
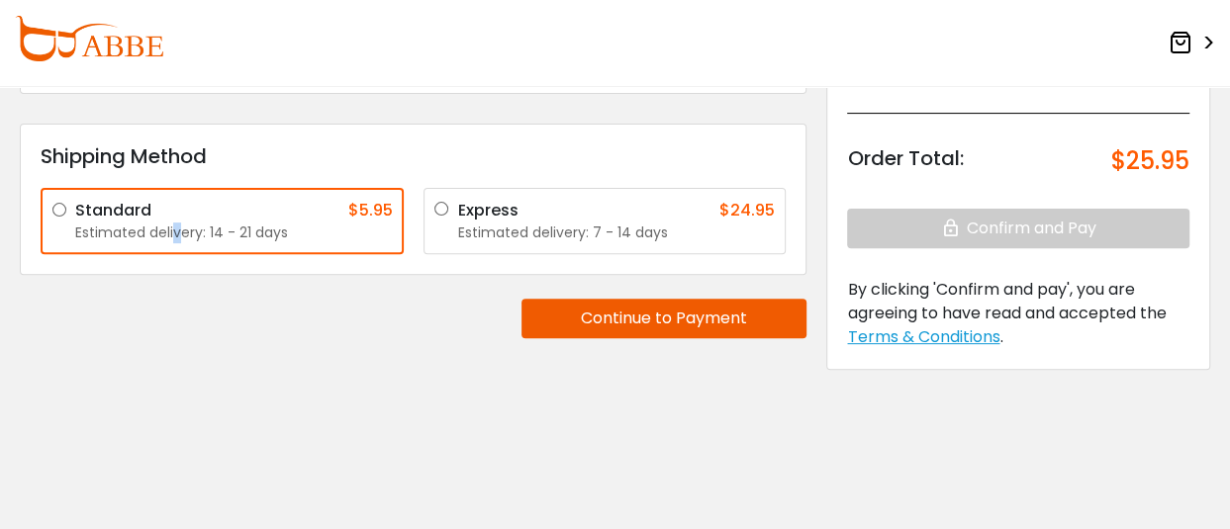
drag, startPoint x: 330, startPoint y: 404, endPoint x: 178, endPoint y: 401, distance: 152.4
click at [178, 400] on div "**********" at bounding box center [413, 105] width 806 height 589
